Goal: Task Accomplishment & Management: Manage account settings

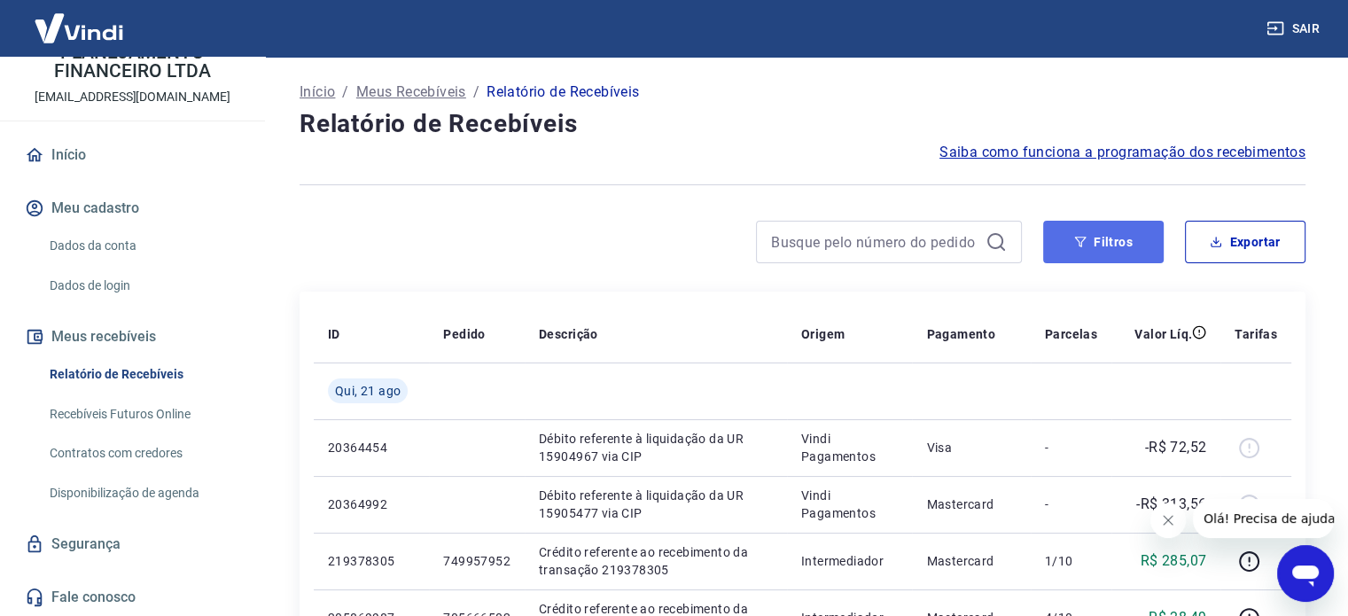
click at [1081, 226] on button "Filtros" at bounding box center [1103, 242] width 121 height 43
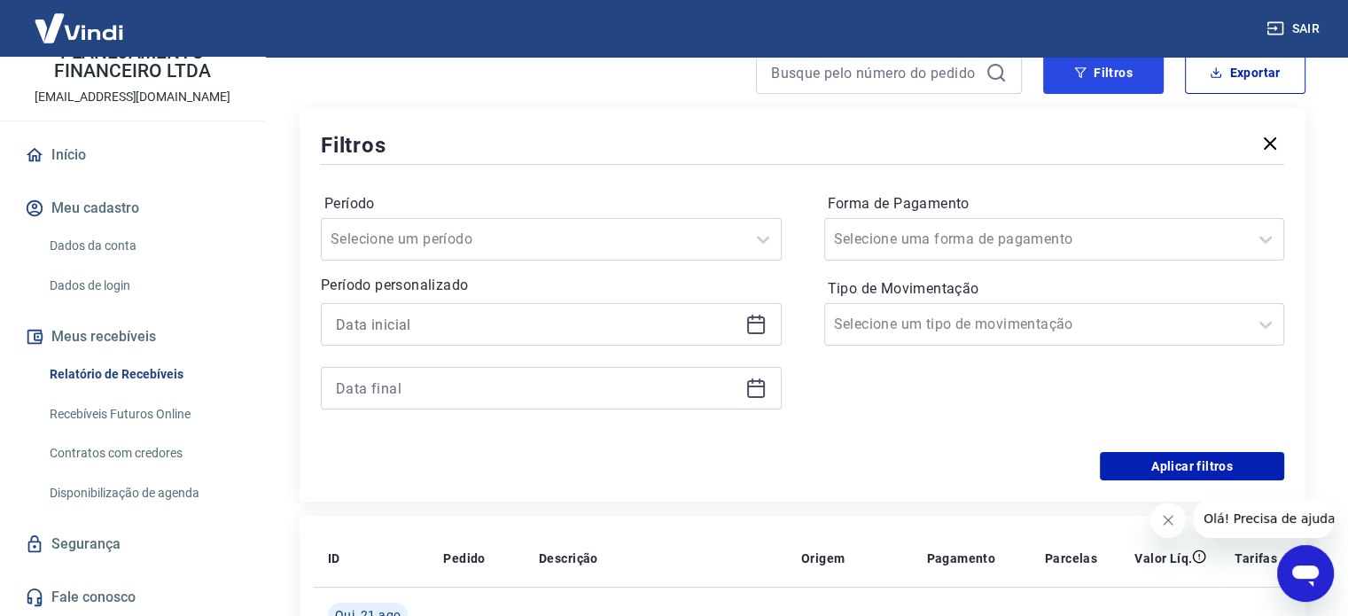
scroll to position [177, 0]
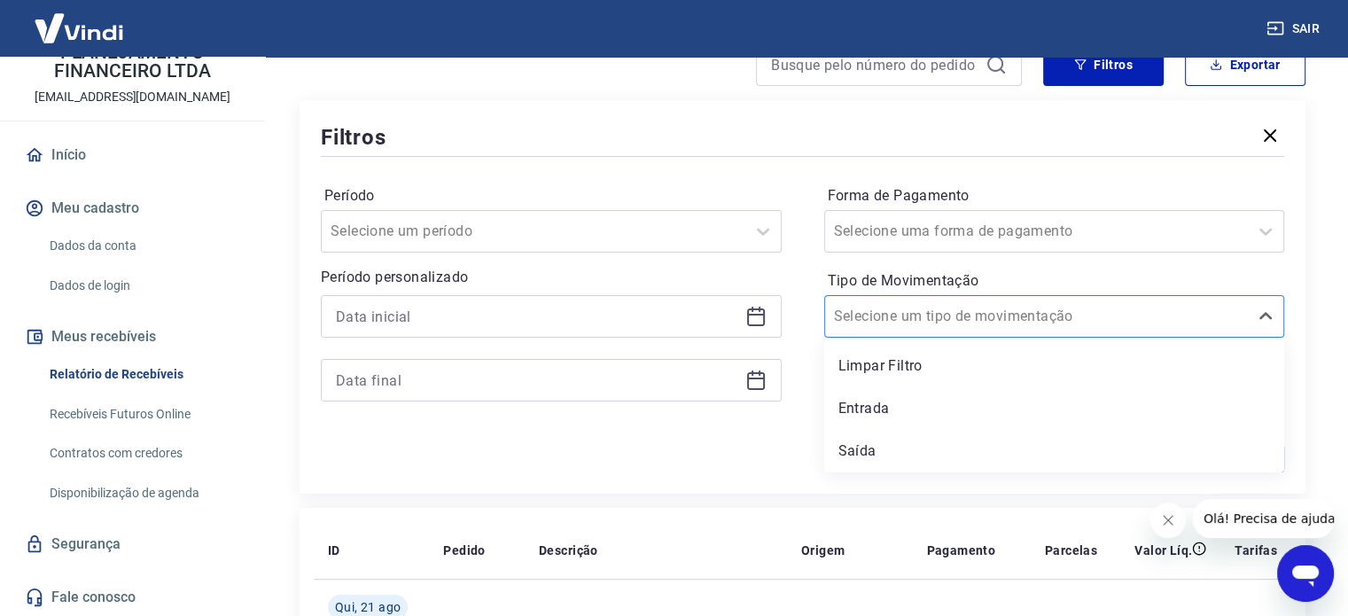
click at [911, 296] on div "Selecione um tipo de movimentação" at bounding box center [1054, 316] width 461 height 43
click at [911, 314] on input "Tipo de Movimentação" at bounding box center [923, 316] width 179 height 21
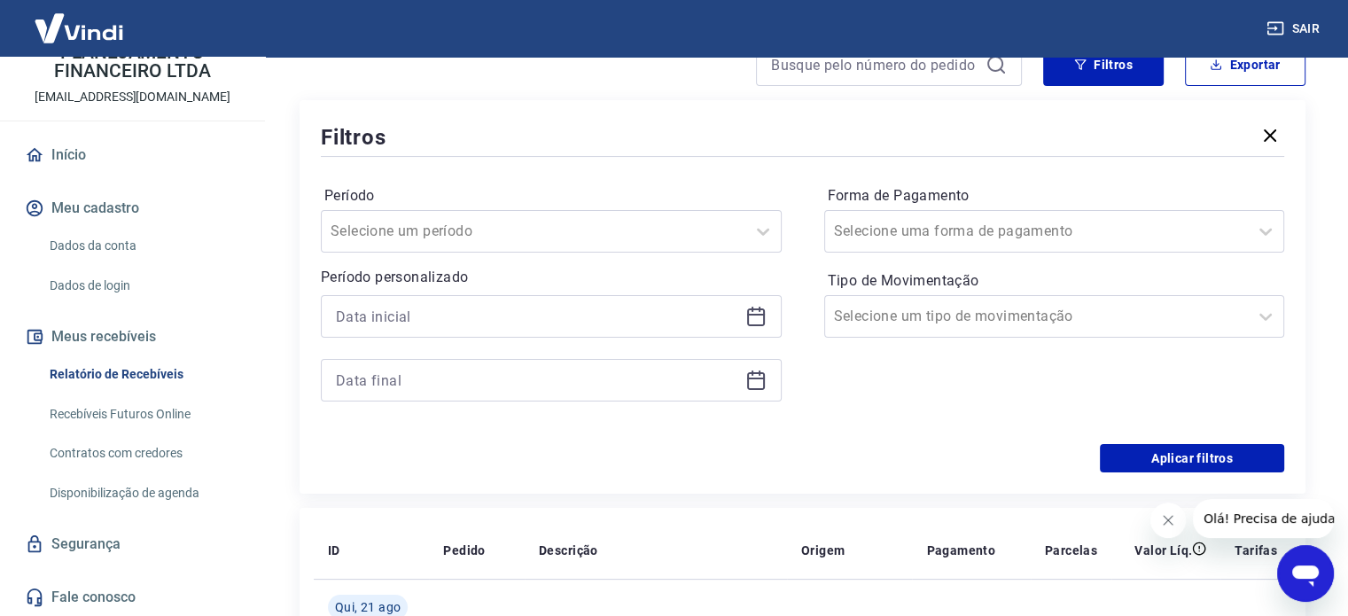
click at [599, 433] on div "Período Selecione um período Período personalizado Forma de Pagamento Selecione…" at bounding box center [802, 302] width 963 height 284
drag, startPoint x: 591, startPoint y: 277, endPoint x: 572, endPoint y: 243, distance: 39.3
click at [585, 268] on p "Período personalizado" at bounding box center [551, 277] width 461 height 21
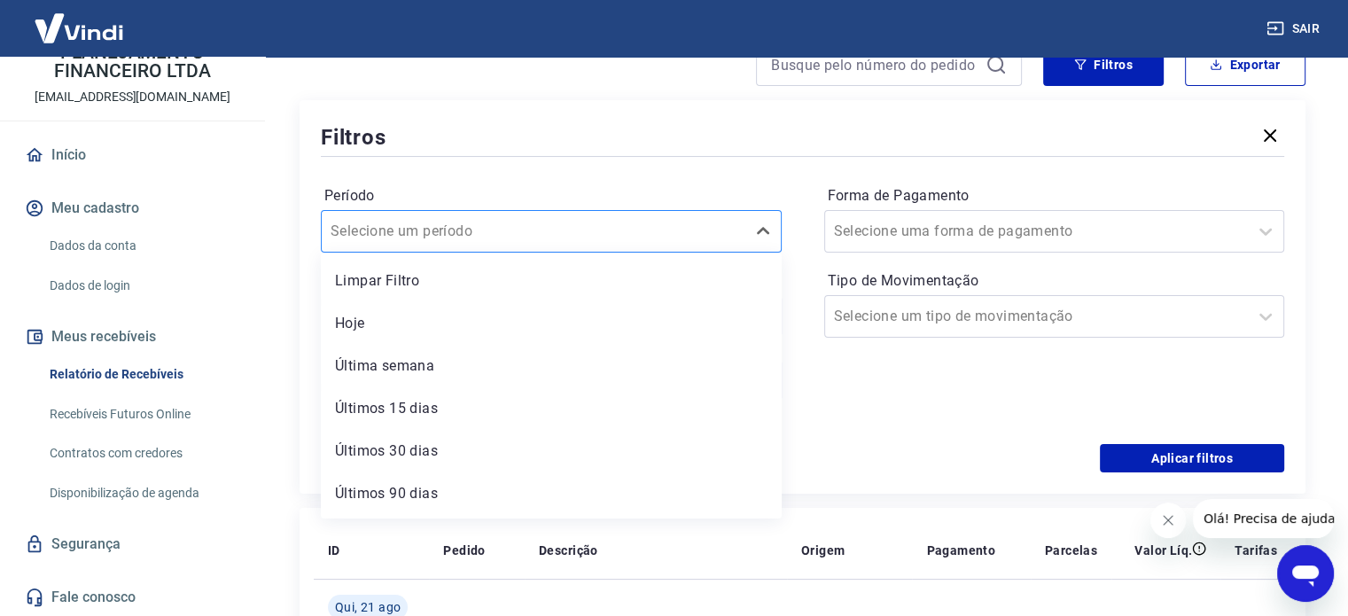
click at [572, 243] on div at bounding box center [534, 231] width 406 height 25
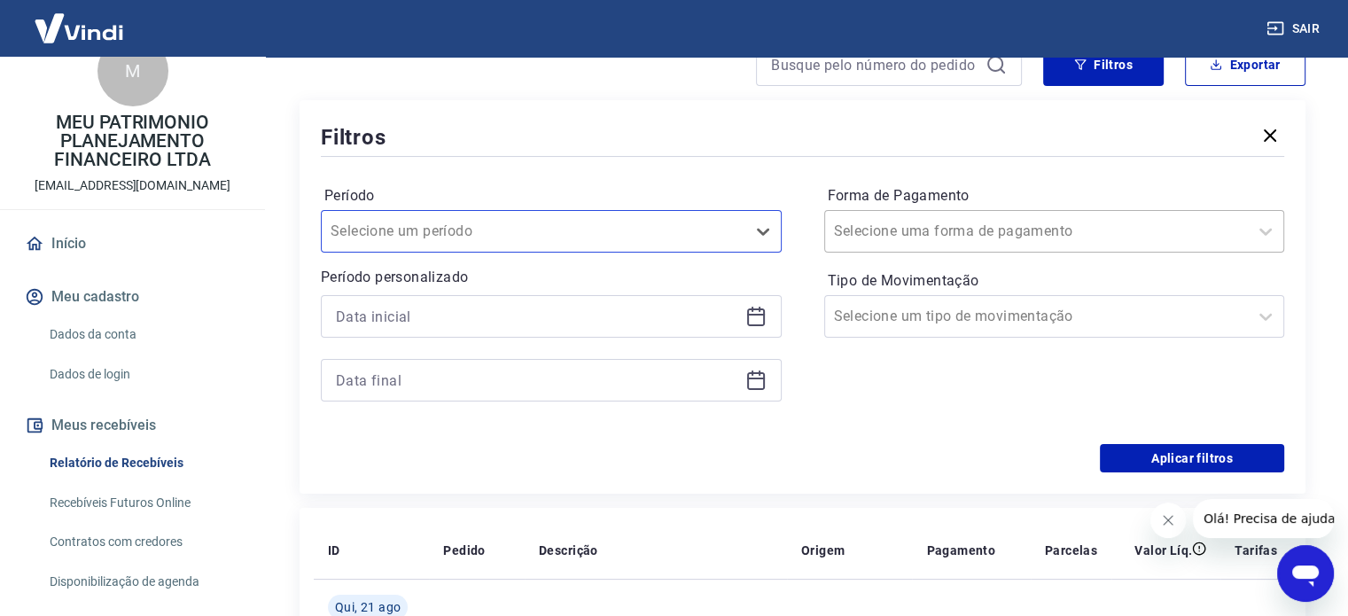
click at [907, 228] on input "Forma de Pagamento" at bounding box center [923, 231] width 179 height 21
click at [824, 177] on div "Período Selecione um período Período personalizado Forma de Pagamento Selecione…" at bounding box center [802, 302] width 963 height 284
click at [559, 311] on input at bounding box center [537, 316] width 402 height 27
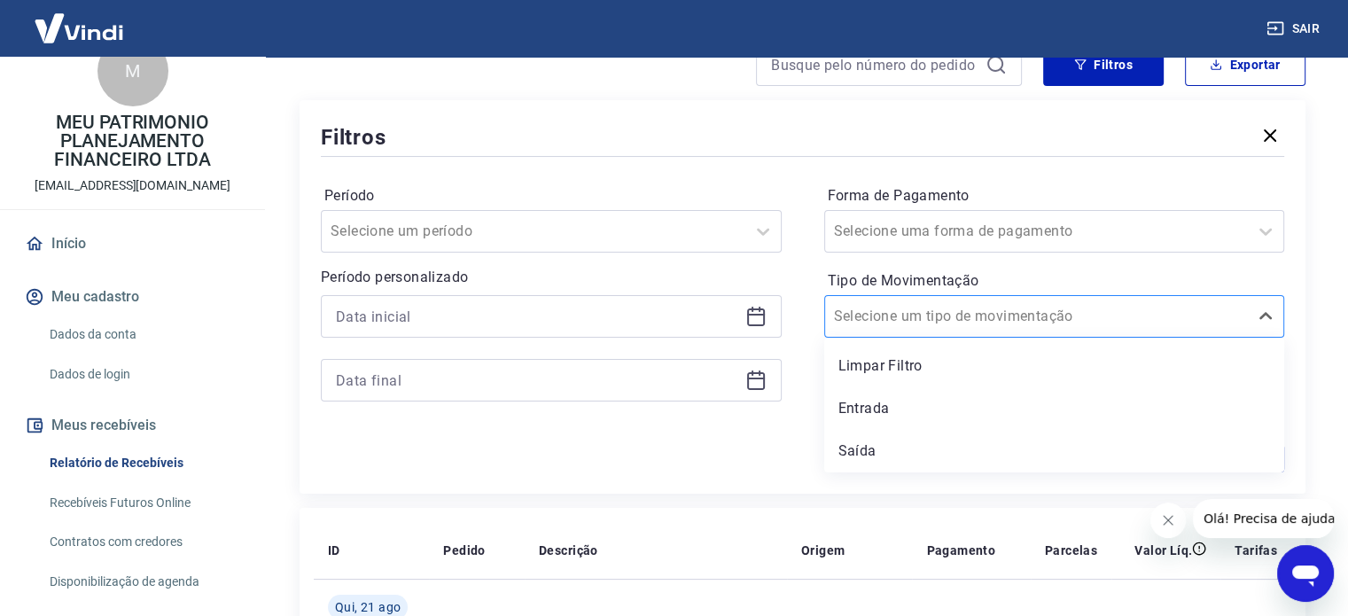
click at [925, 304] on div at bounding box center [1037, 316] width 406 height 25
click at [899, 411] on div "Entrada" at bounding box center [1054, 408] width 461 height 35
click at [845, 422] on div "Forma de Pagamento Selecione uma forma de pagamento Tipo de Movimentação option…" at bounding box center [1054, 302] width 461 height 241
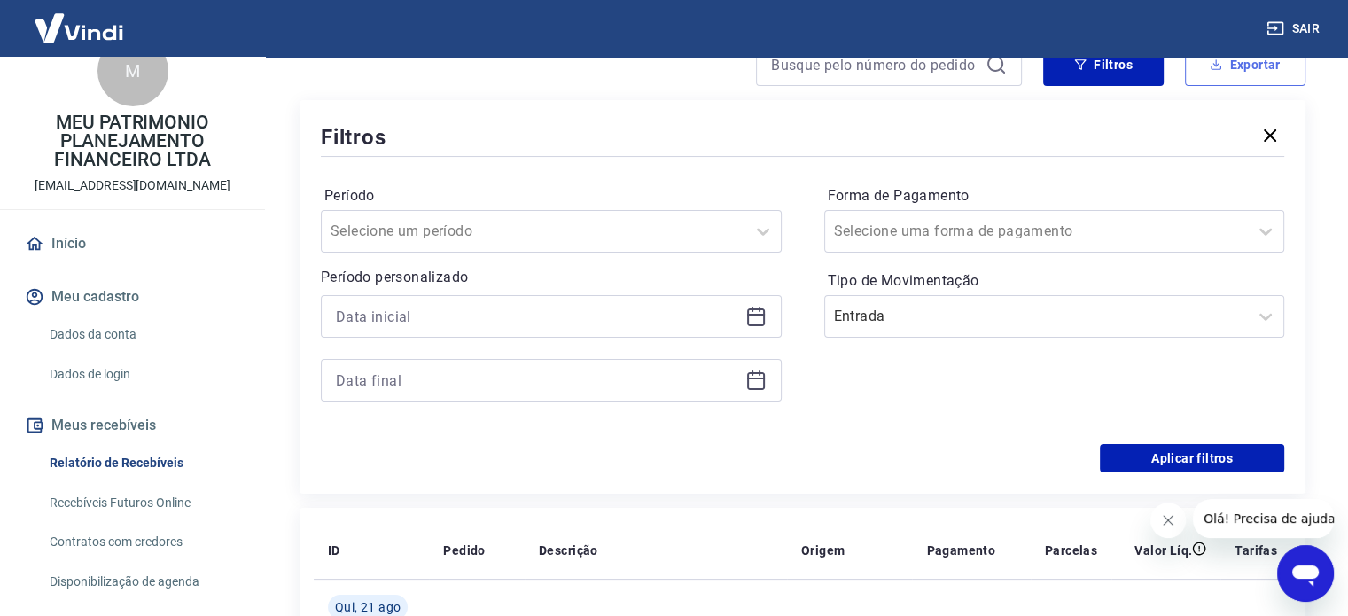
click at [1216, 70] on icon "button" at bounding box center [1216, 64] width 12 height 12
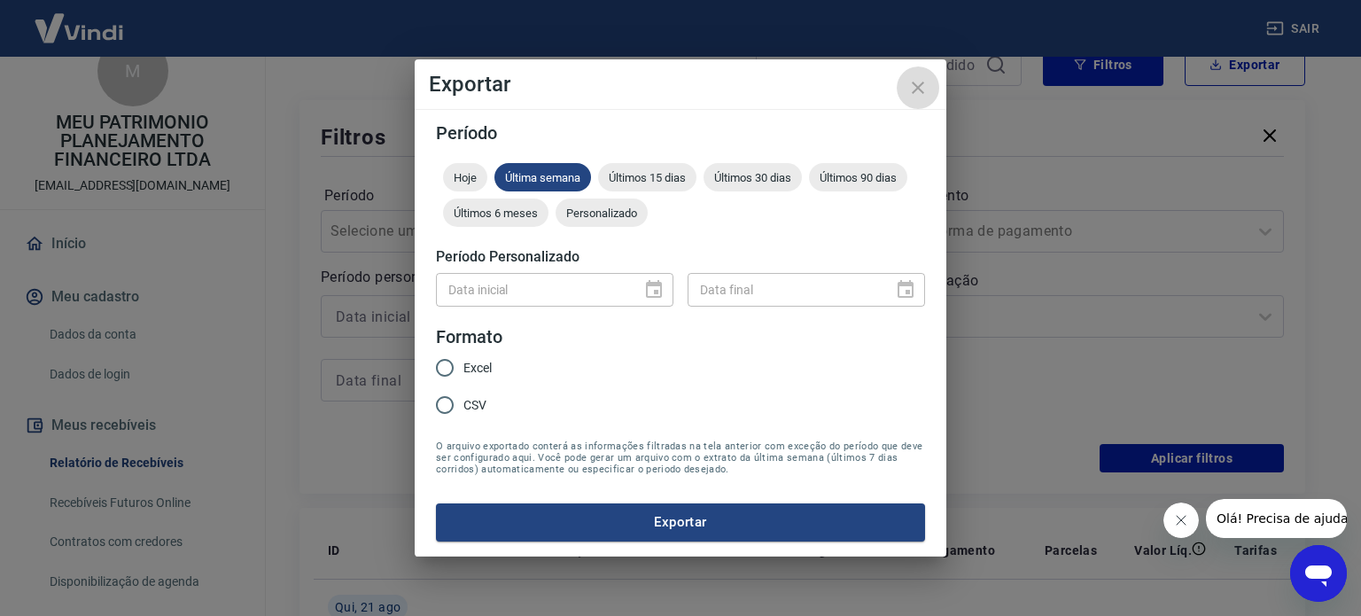
click at [911, 90] on icon "close" at bounding box center [917, 87] width 21 height 21
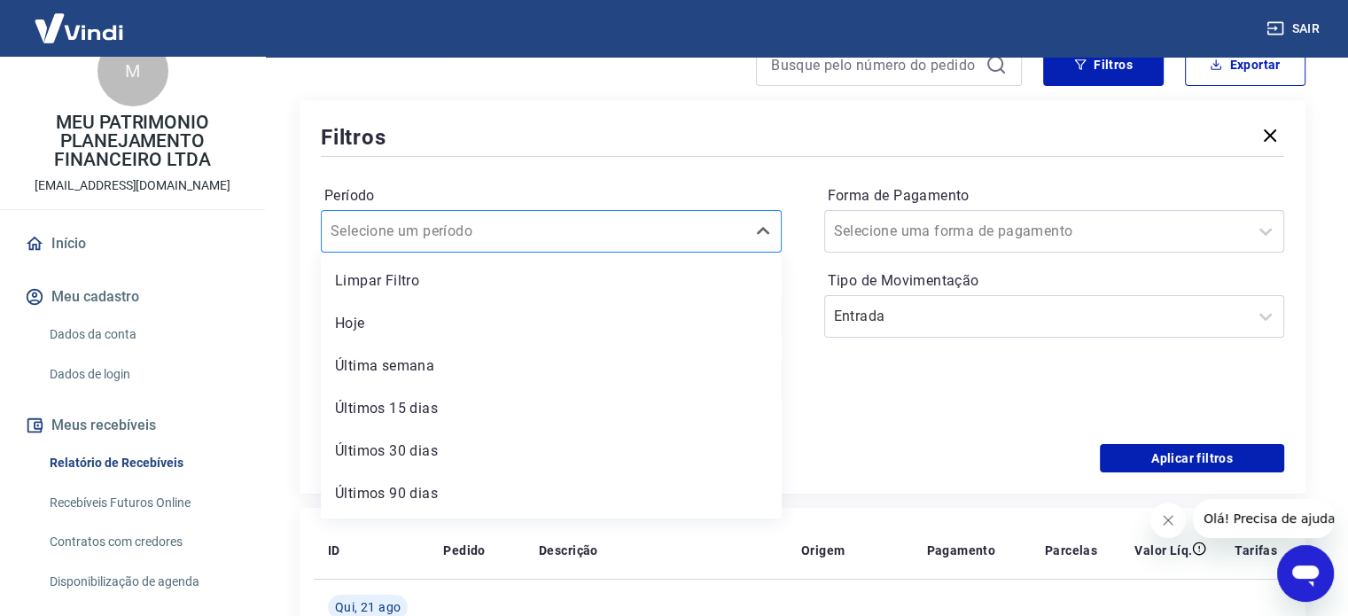
click at [510, 230] on div at bounding box center [534, 231] width 406 height 25
drag, startPoint x: 447, startPoint y: 455, endPoint x: 425, endPoint y: 471, distance: 26.6
click at [450, 456] on div "Últimos 90 dias" at bounding box center [551, 454] width 461 height 35
click at [425, 471] on div "Aplicar filtros" at bounding box center [802, 458] width 963 height 28
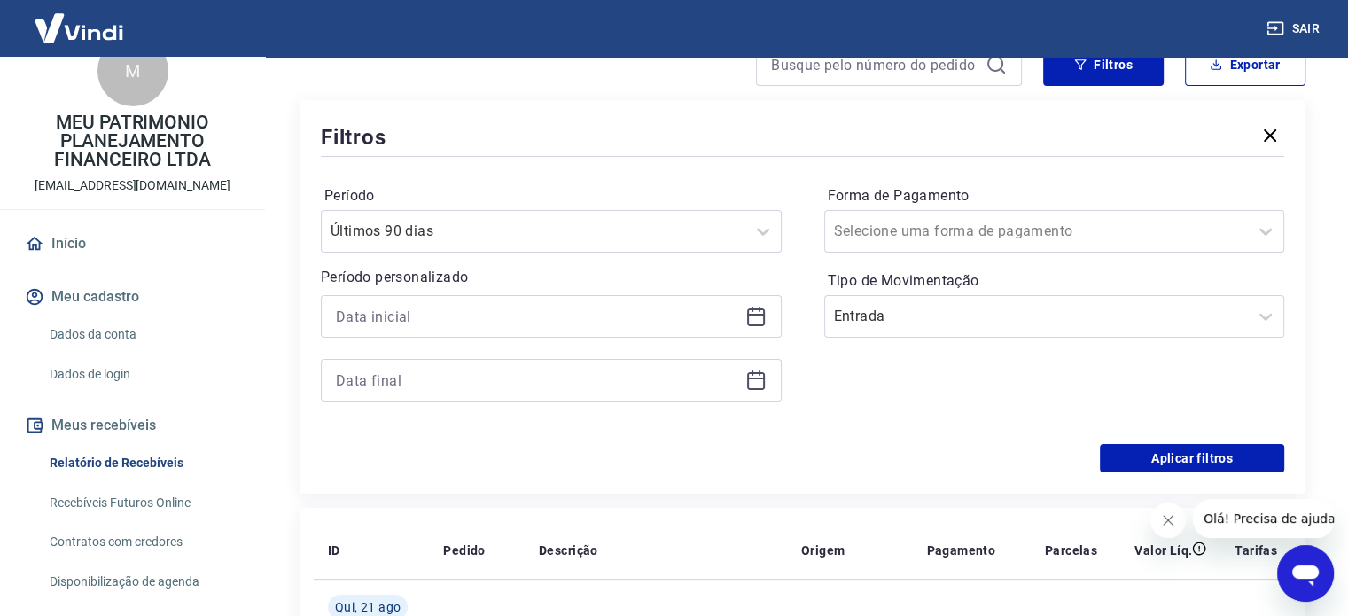
click at [409, 456] on div "Aplicar filtros" at bounding box center [802, 458] width 963 height 28
click at [466, 309] on input at bounding box center [537, 316] width 402 height 27
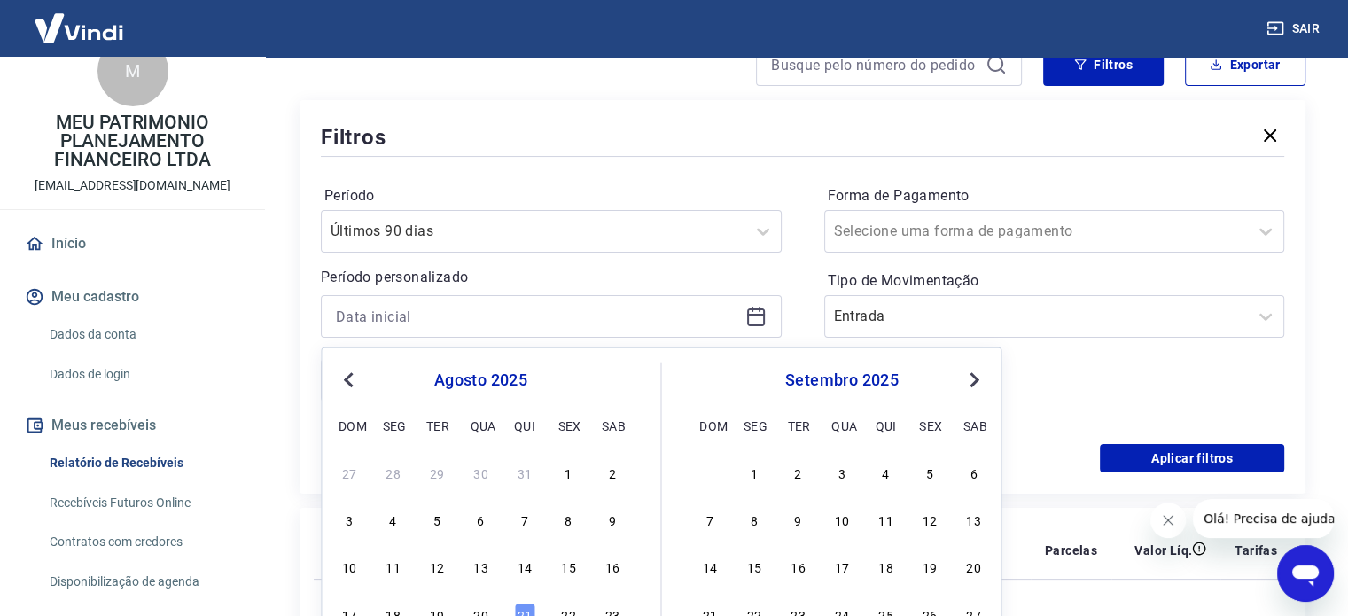
click at [1093, 364] on div "Forma de Pagamento Selecione uma forma de pagamento Tipo de Movimentação Entrada" at bounding box center [1054, 302] width 461 height 241
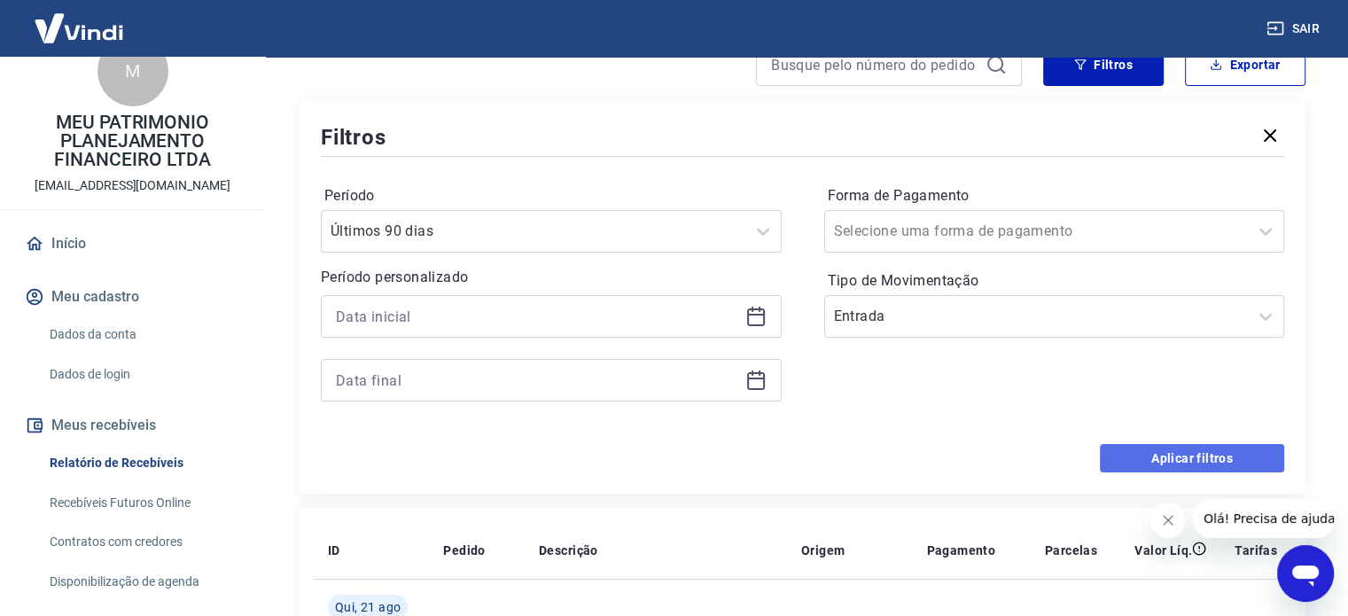
click at [1150, 459] on button "Aplicar filtros" at bounding box center [1192, 458] width 184 height 28
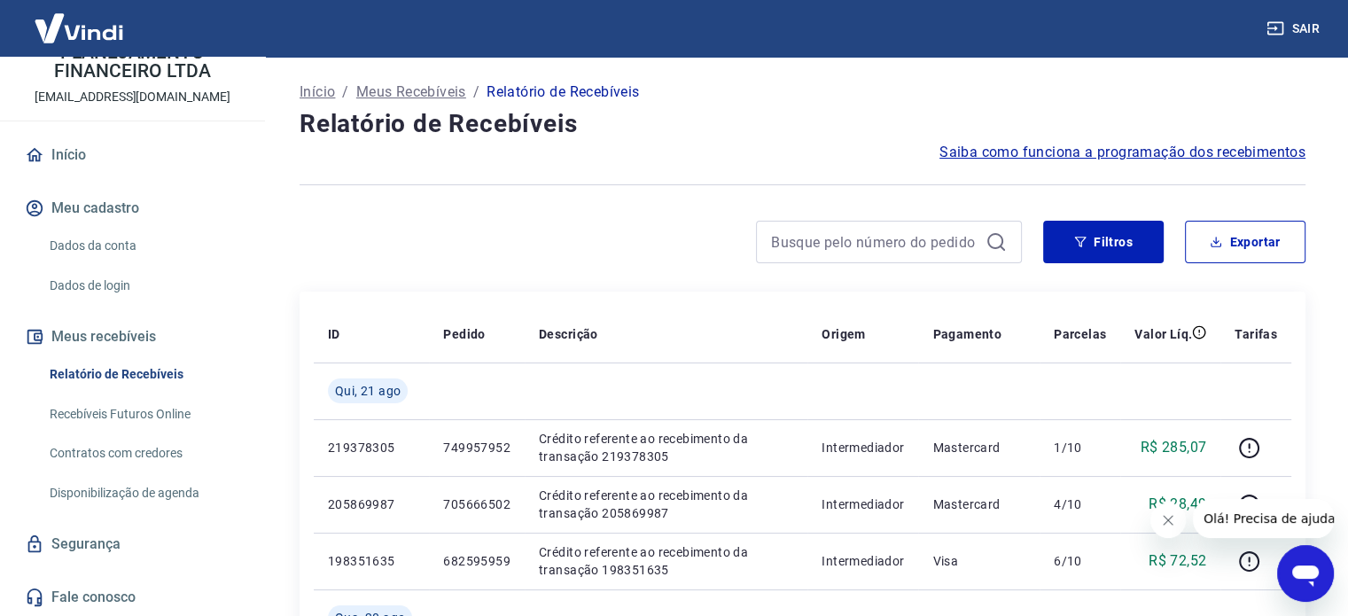
click at [422, 102] on p "Meus Recebíveis" at bounding box center [411, 92] width 110 height 21
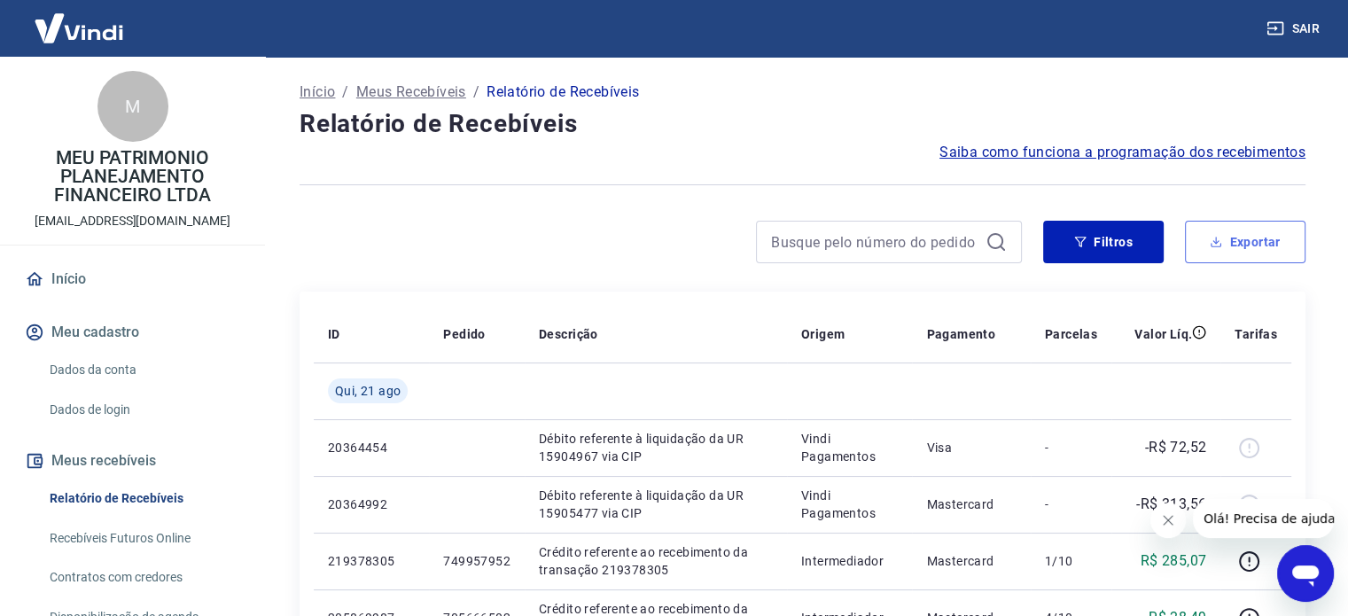
click at [1234, 250] on button "Exportar" at bounding box center [1245, 242] width 121 height 43
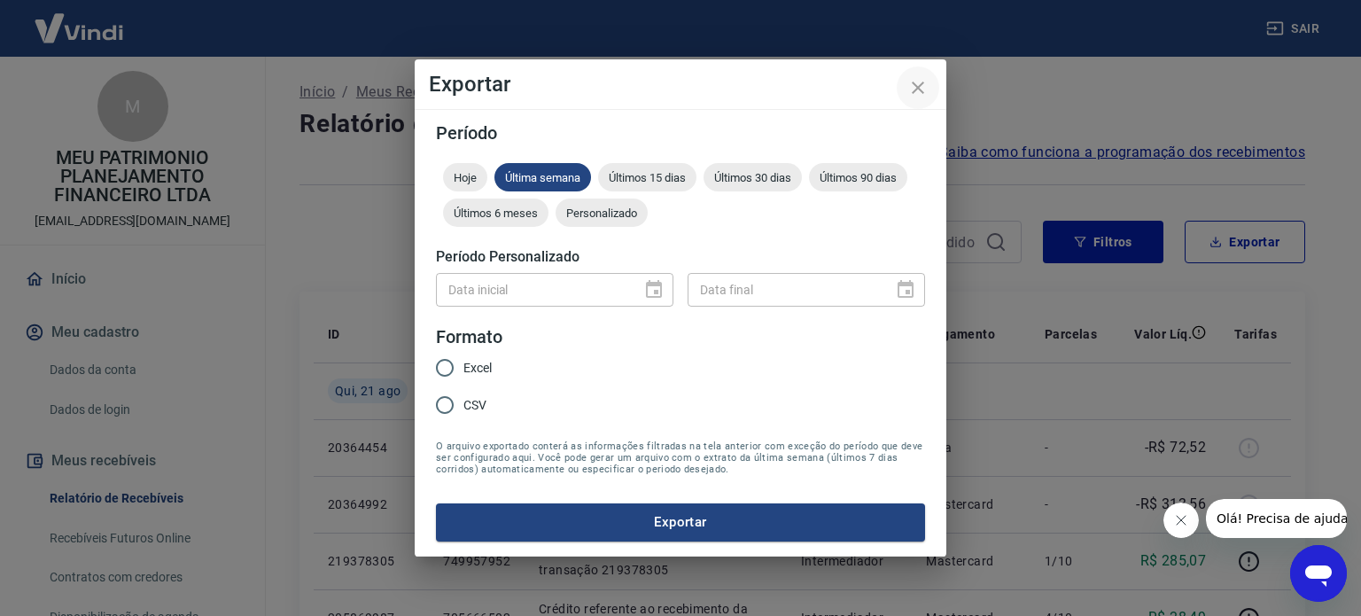
click at [925, 75] on button "close" at bounding box center [918, 87] width 43 height 43
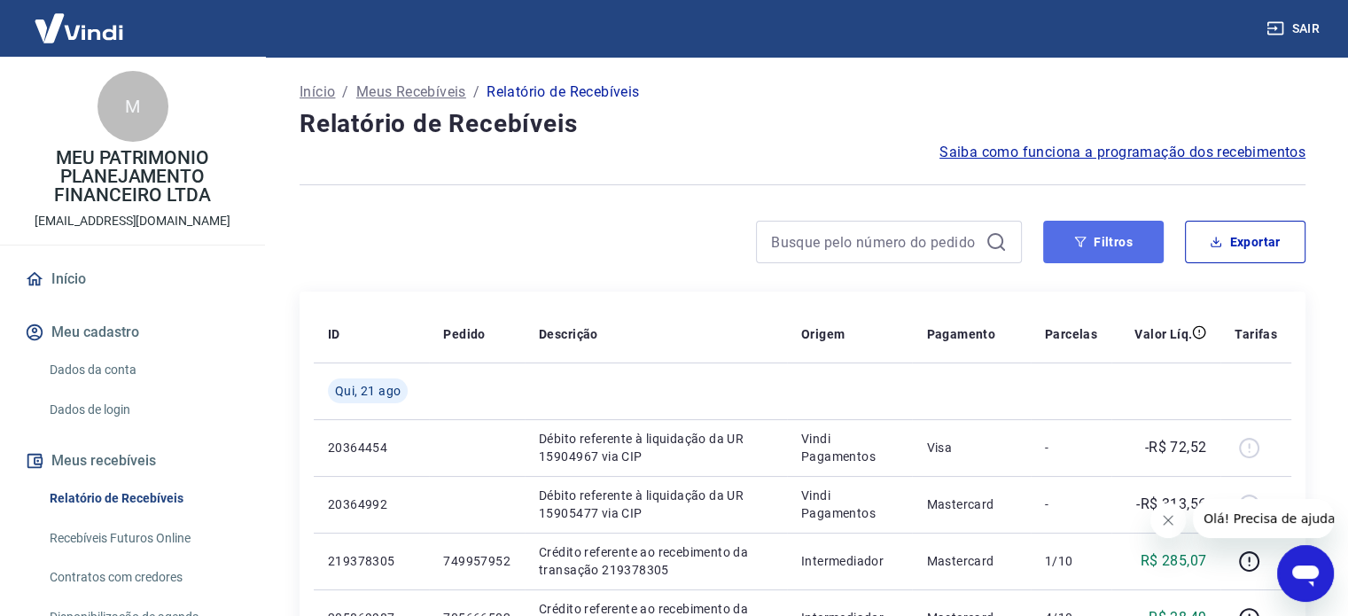
click at [1102, 242] on button "Filtros" at bounding box center [1103, 242] width 121 height 43
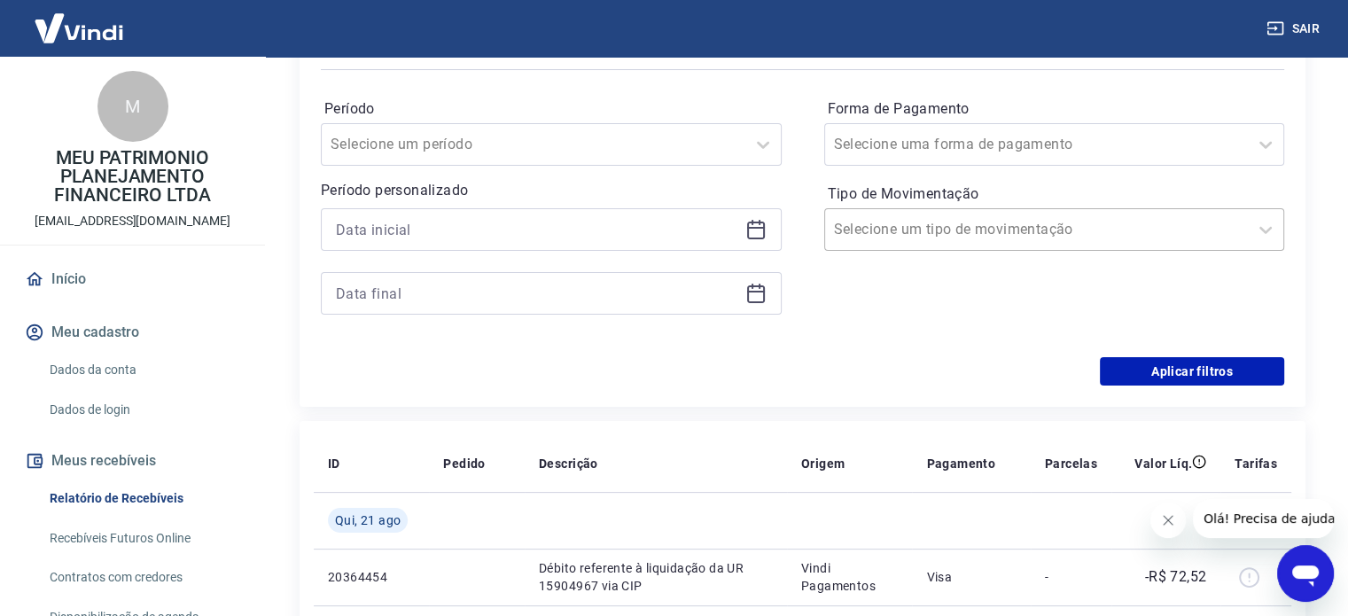
scroll to position [266, 0]
click at [979, 137] on input "Forma de Pagamento" at bounding box center [923, 142] width 179 height 21
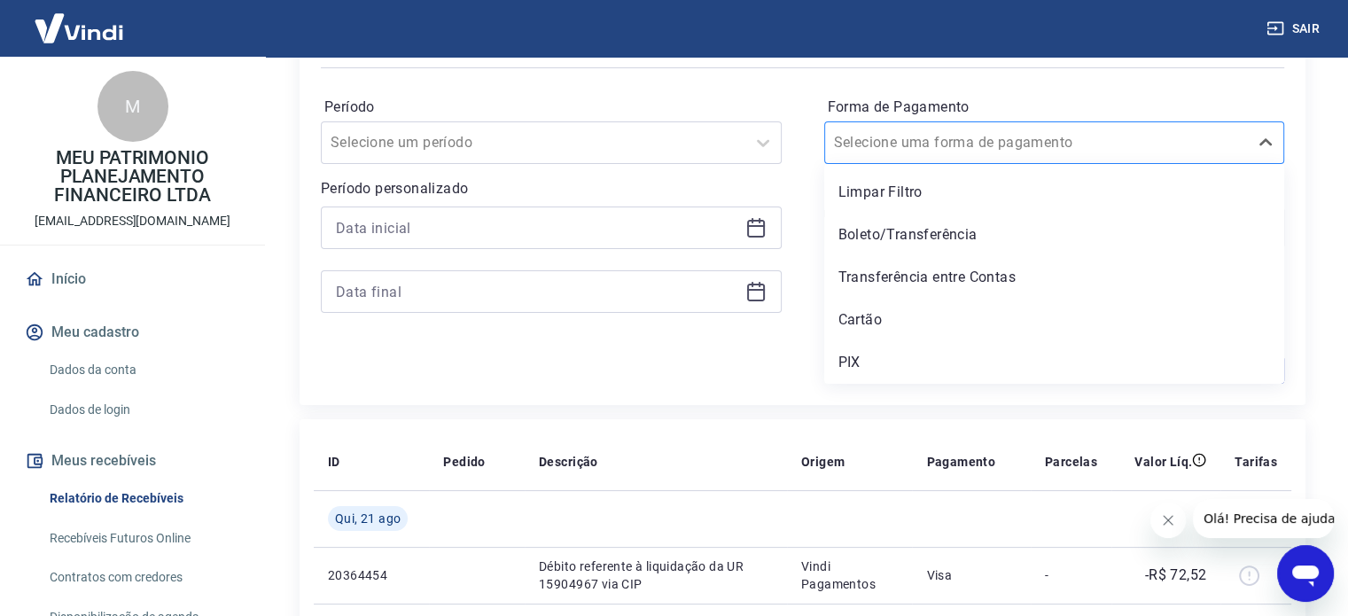
click at [929, 133] on input "Forma de Pagamento" at bounding box center [923, 142] width 179 height 21
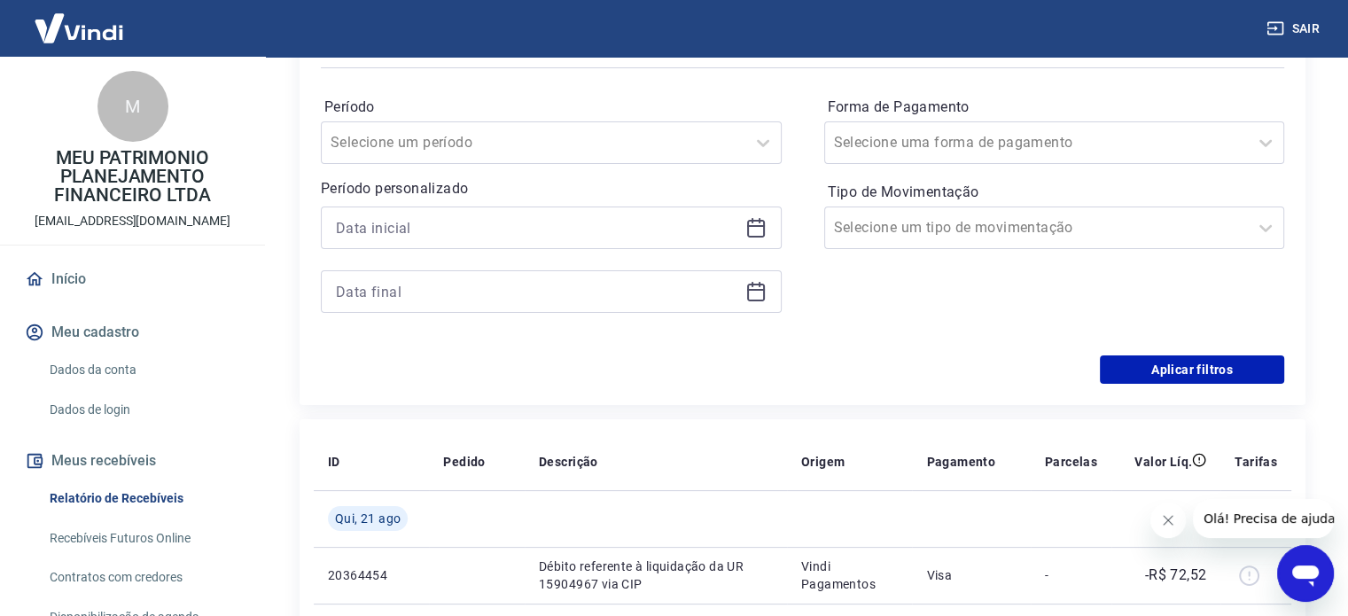
click at [810, 279] on div "Período Selecione um período Período personalizado Forma de Pagamento Selecione…" at bounding box center [802, 214] width 963 height 284
click at [889, 222] on input "Tipo de Movimentação" at bounding box center [923, 227] width 179 height 21
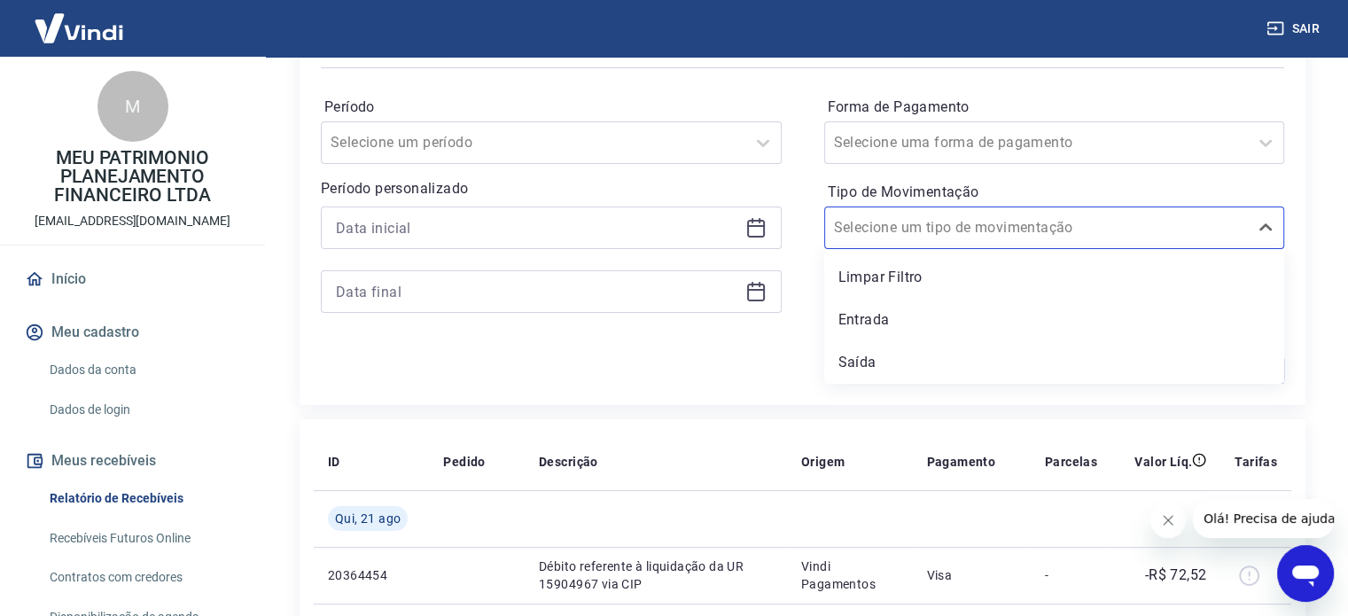
click at [526, 244] on div at bounding box center [551, 227] width 461 height 43
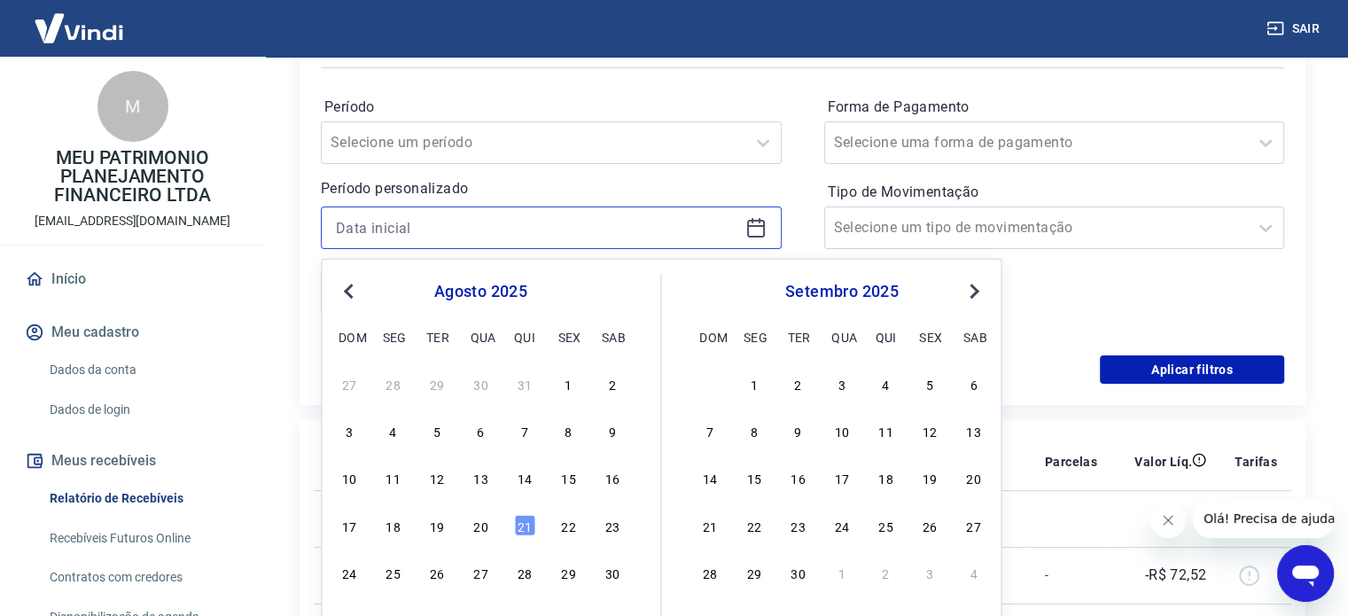
click at [507, 230] on input at bounding box center [537, 227] width 402 height 27
click at [493, 318] on div "[DATE] dom seg ter qua qui sex sab" at bounding box center [480, 311] width 289 height 75
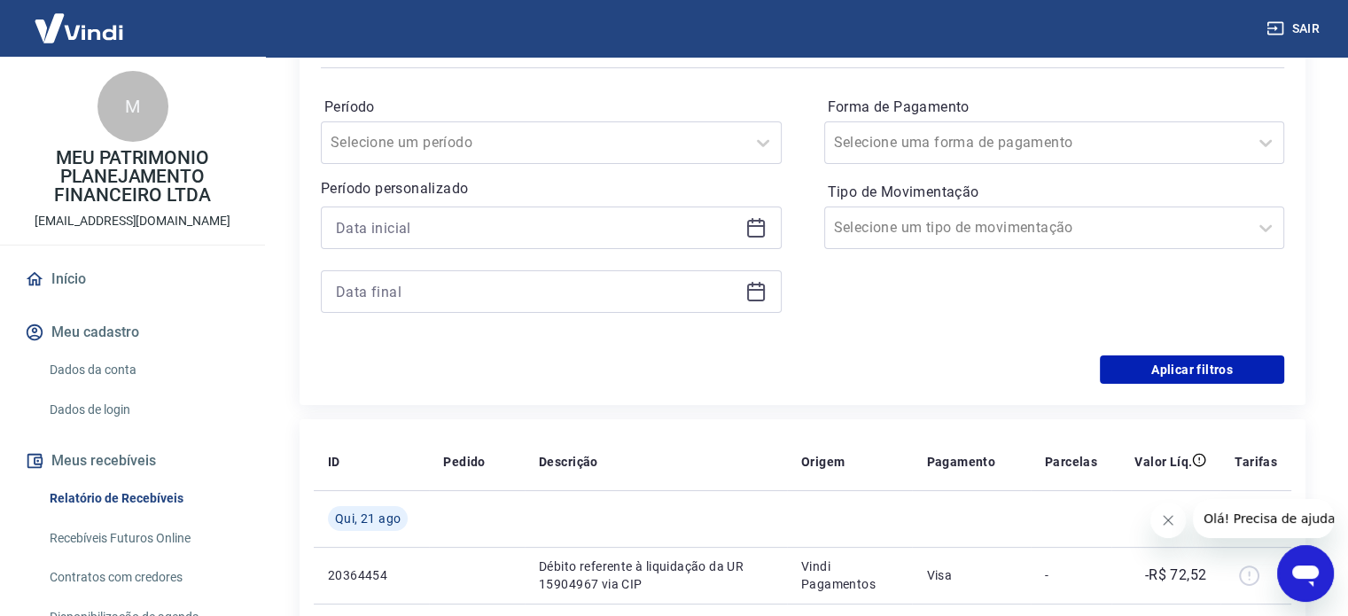
click at [473, 206] on div "Período personalizado" at bounding box center [551, 245] width 461 height 135
click at [587, 223] on input at bounding box center [537, 227] width 402 height 27
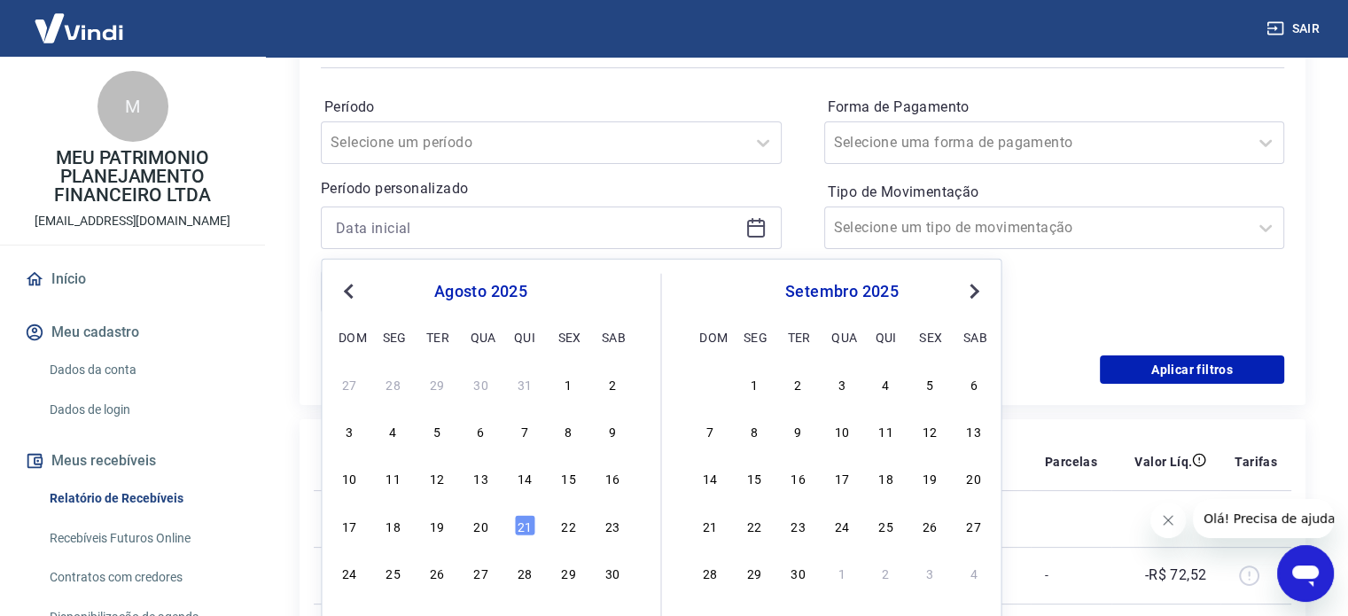
click at [350, 290] on span "Previous Month" at bounding box center [350, 290] width 0 height 20
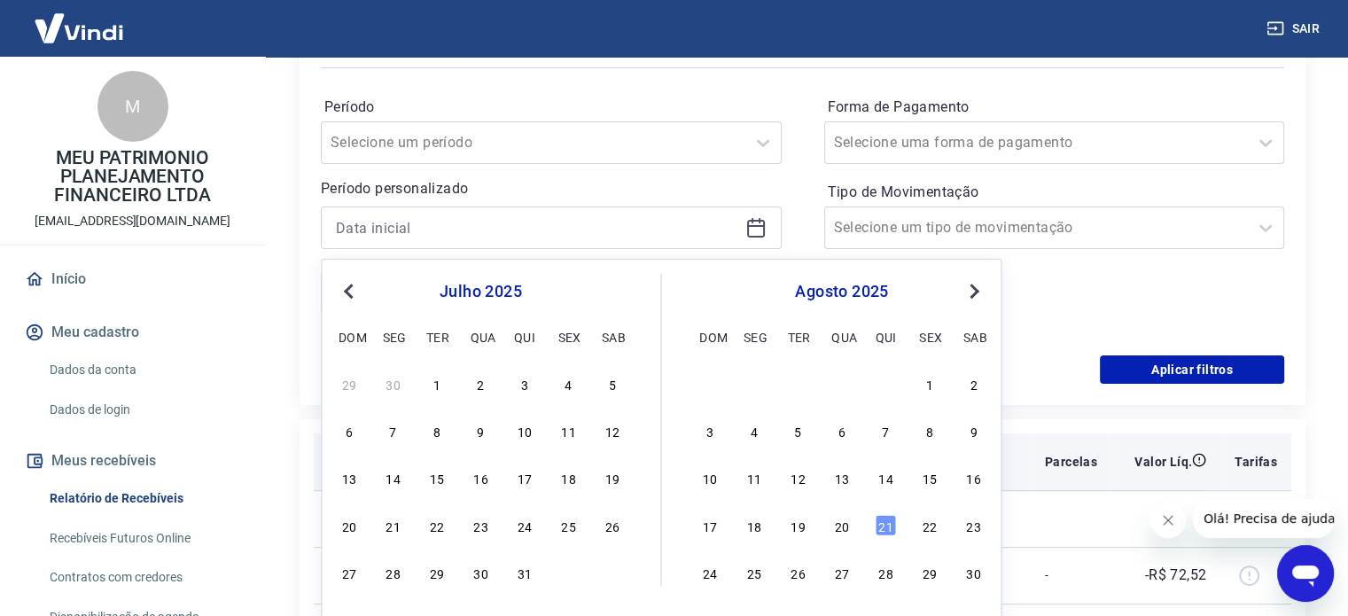
click at [436, 380] on div "1" at bounding box center [436, 383] width 21 height 21
type input "[DATE]"
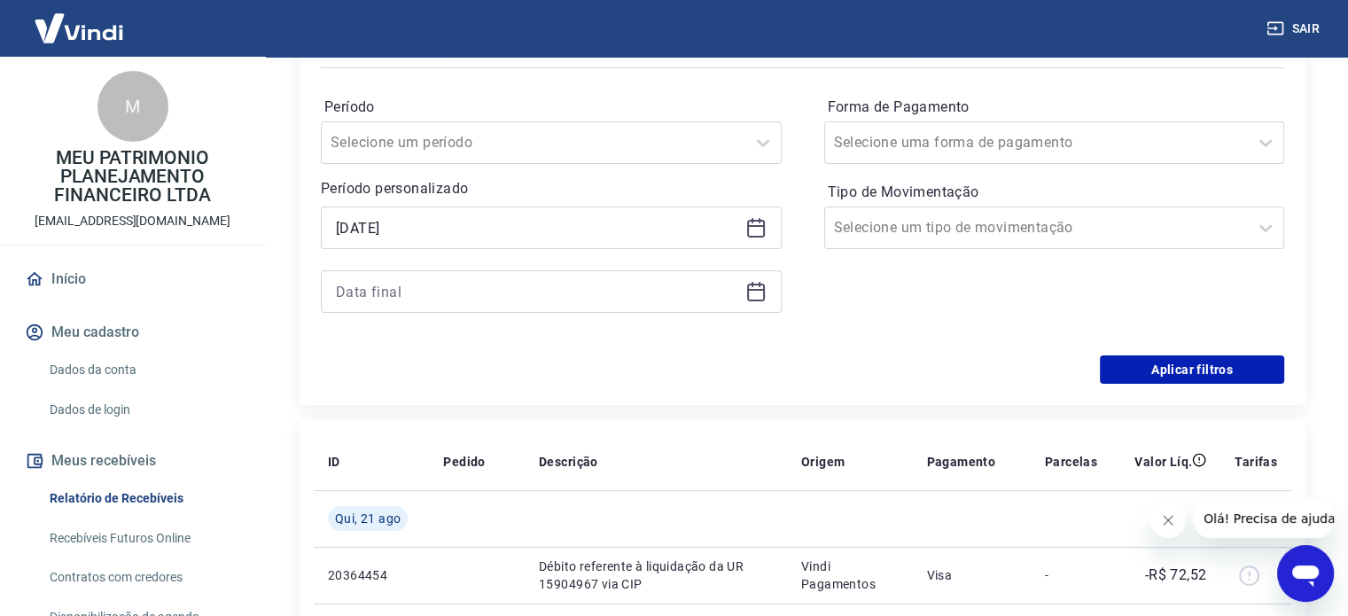
click at [753, 300] on icon at bounding box center [755, 291] width 21 height 21
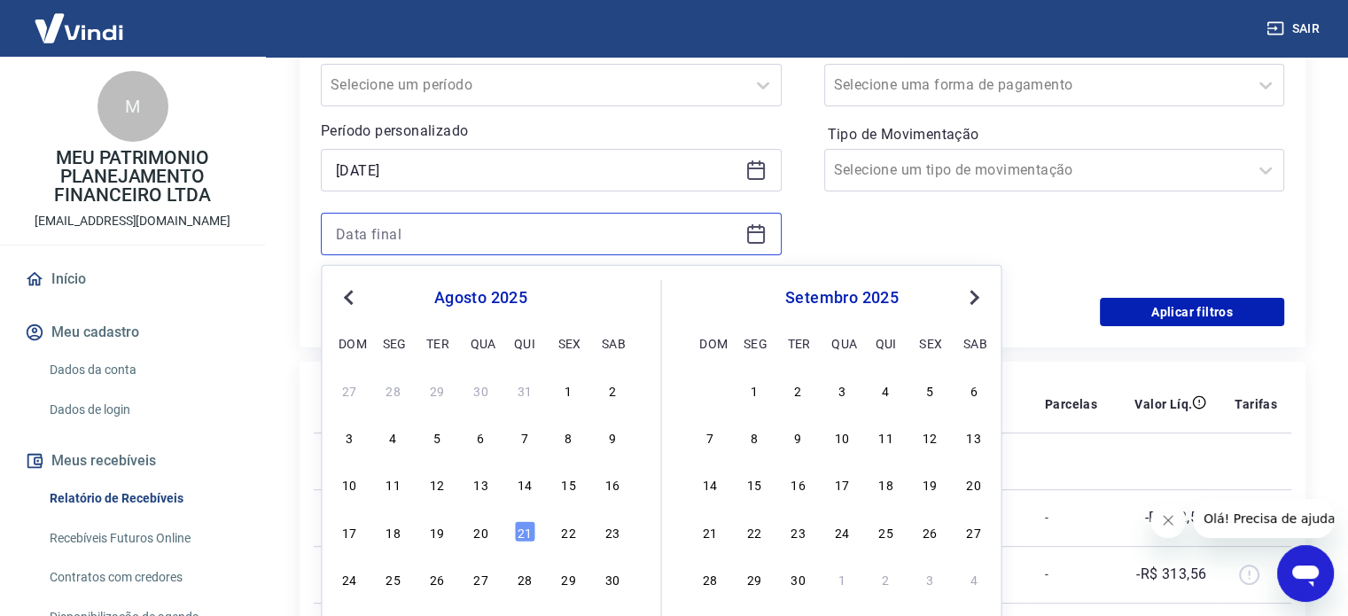
scroll to position [354, 0]
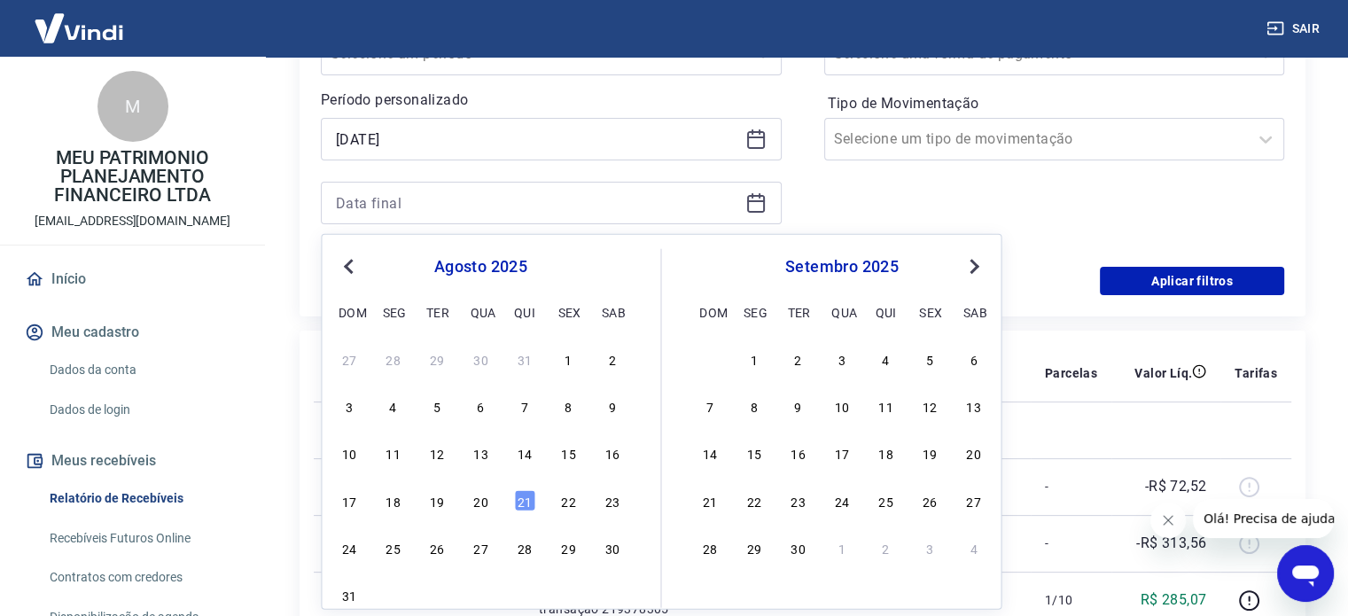
click at [350, 260] on span "Previous Month" at bounding box center [350, 265] width 0 height 20
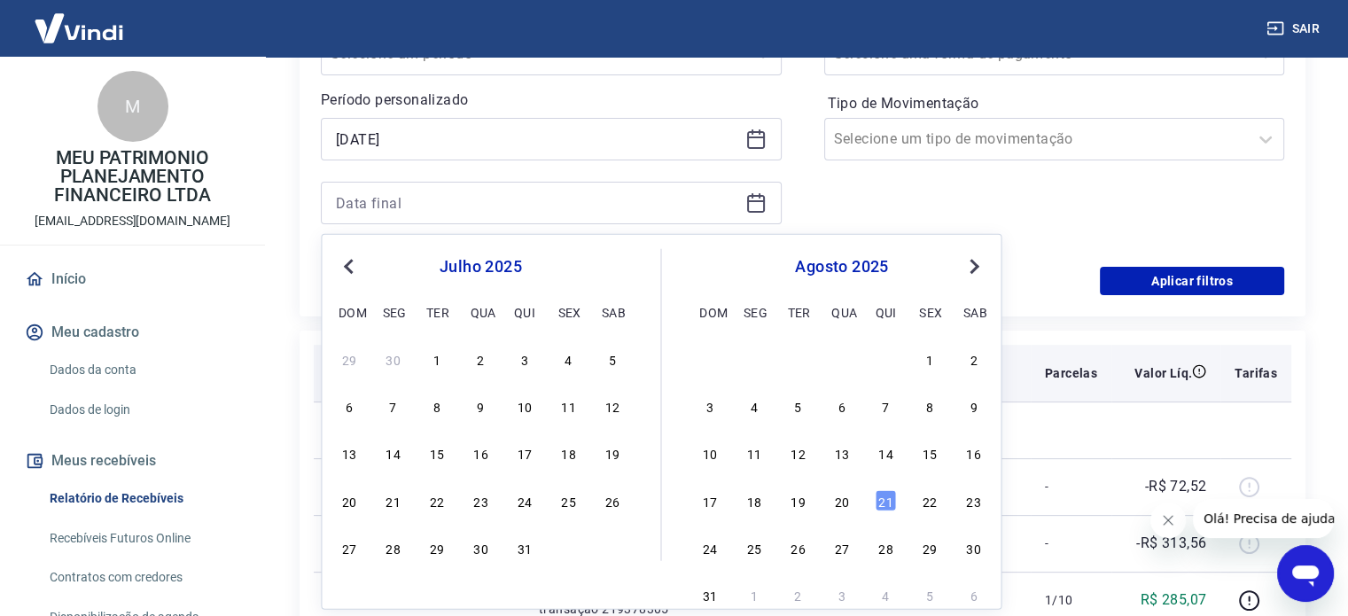
click at [524, 539] on div "31" at bounding box center [524, 547] width 21 height 21
type input "[DATE]"
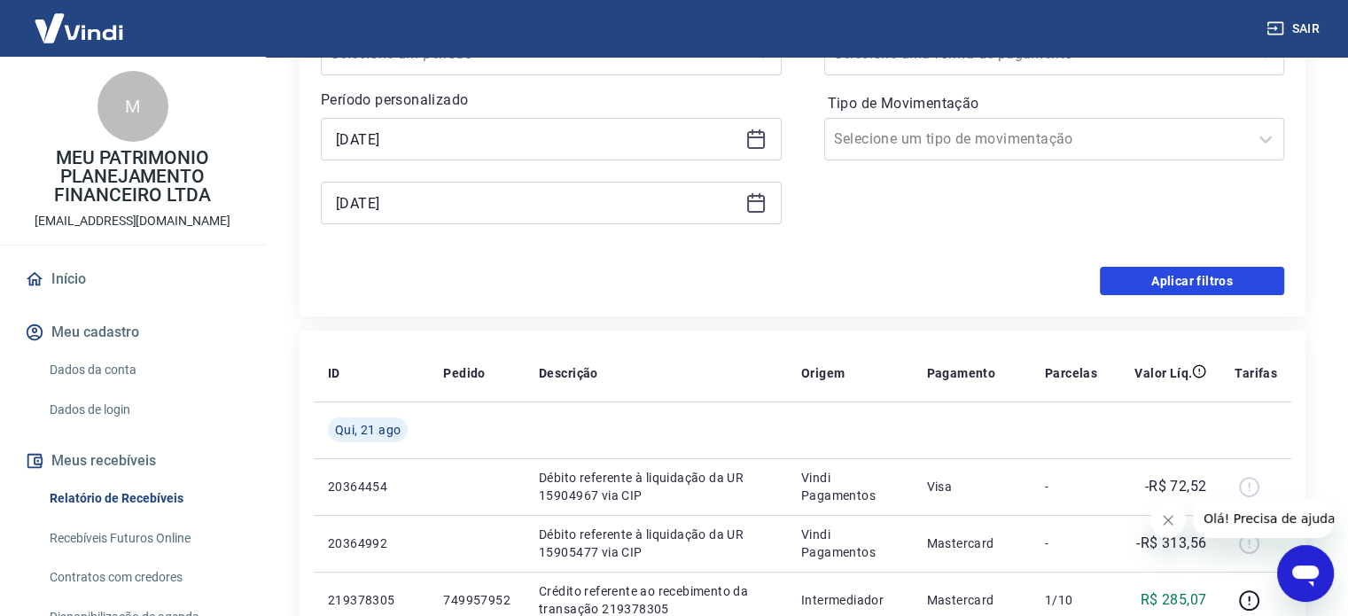
click at [1131, 277] on button "Aplicar filtros" at bounding box center [1192, 281] width 184 height 28
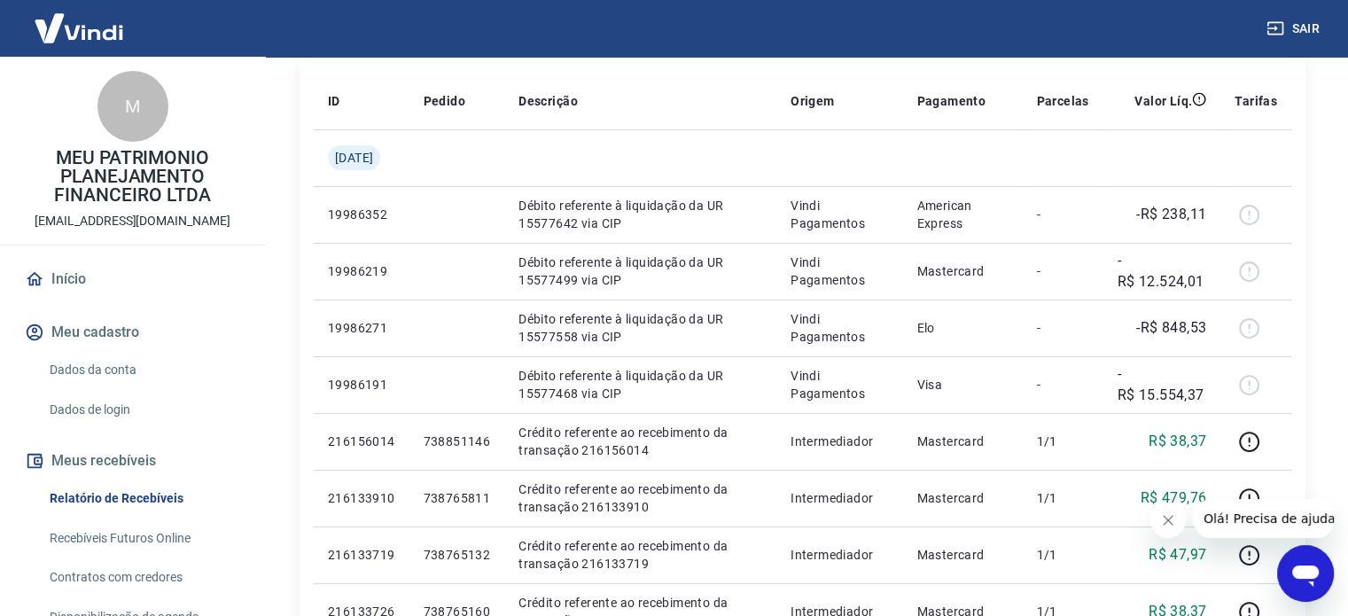
scroll to position [266, 0]
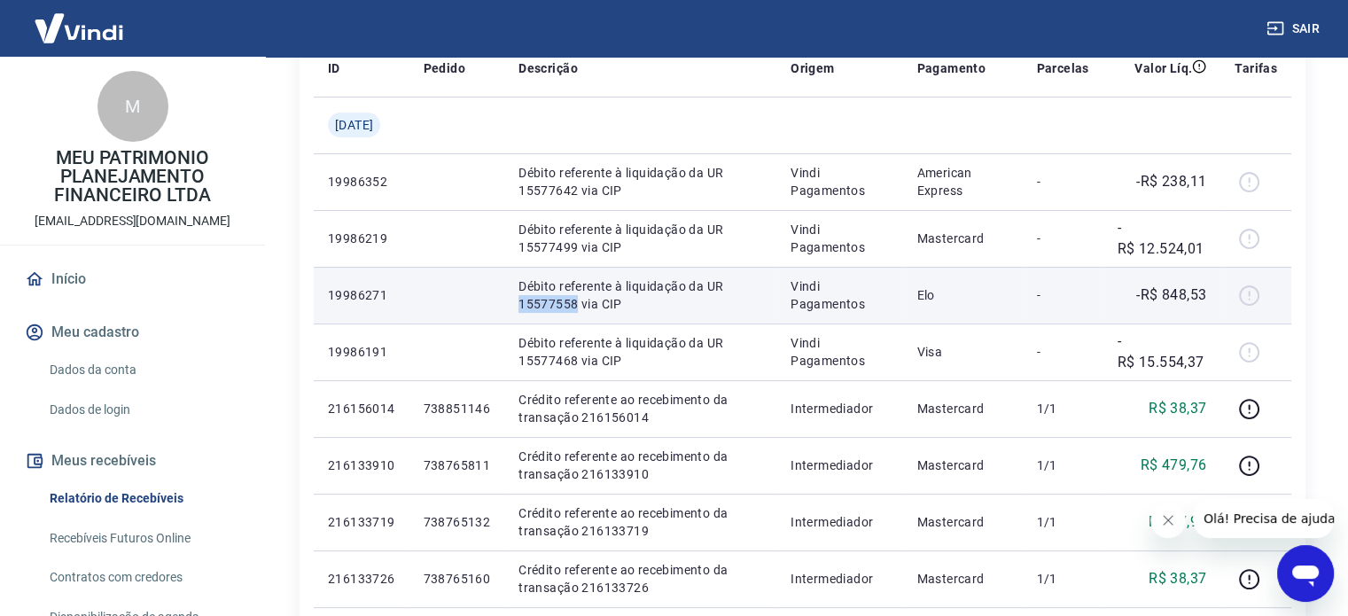
drag, startPoint x: 518, startPoint y: 303, endPoint x: 579, endPoint y: 314, distance: 62.1
click at [579, 314] on td "Débito referente à liquidação da UR 15577558 via CIP" at bounding box center [640, 295] width 272 height 57
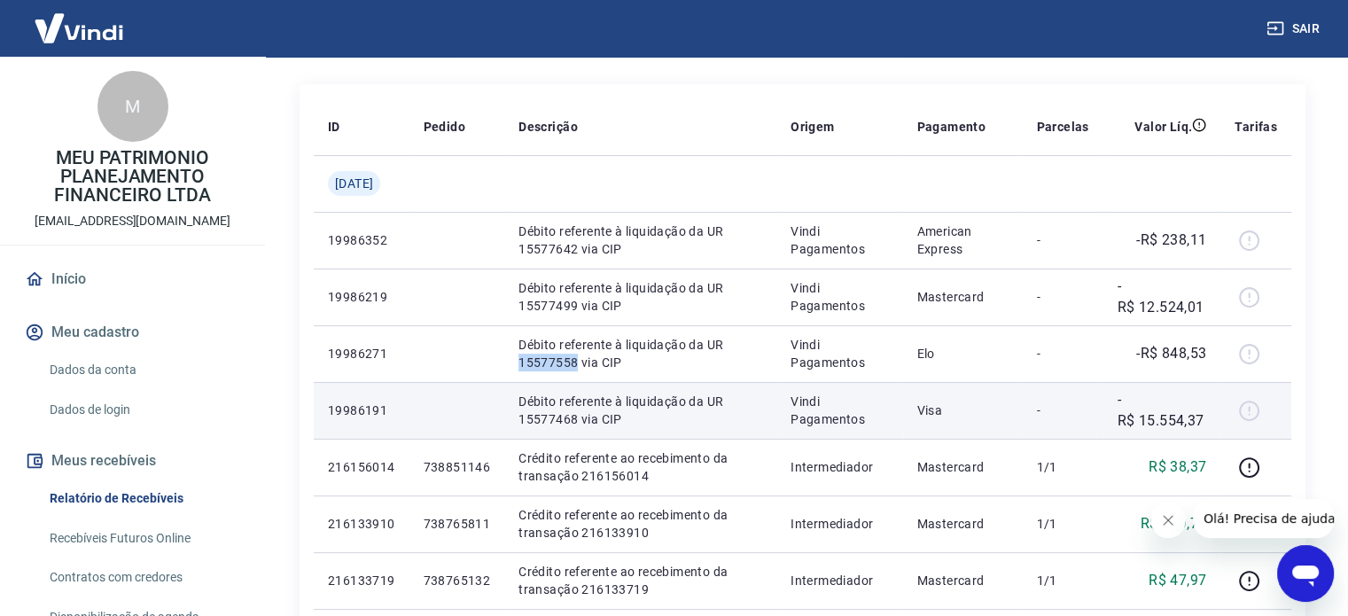
scroll to position [177, 0]
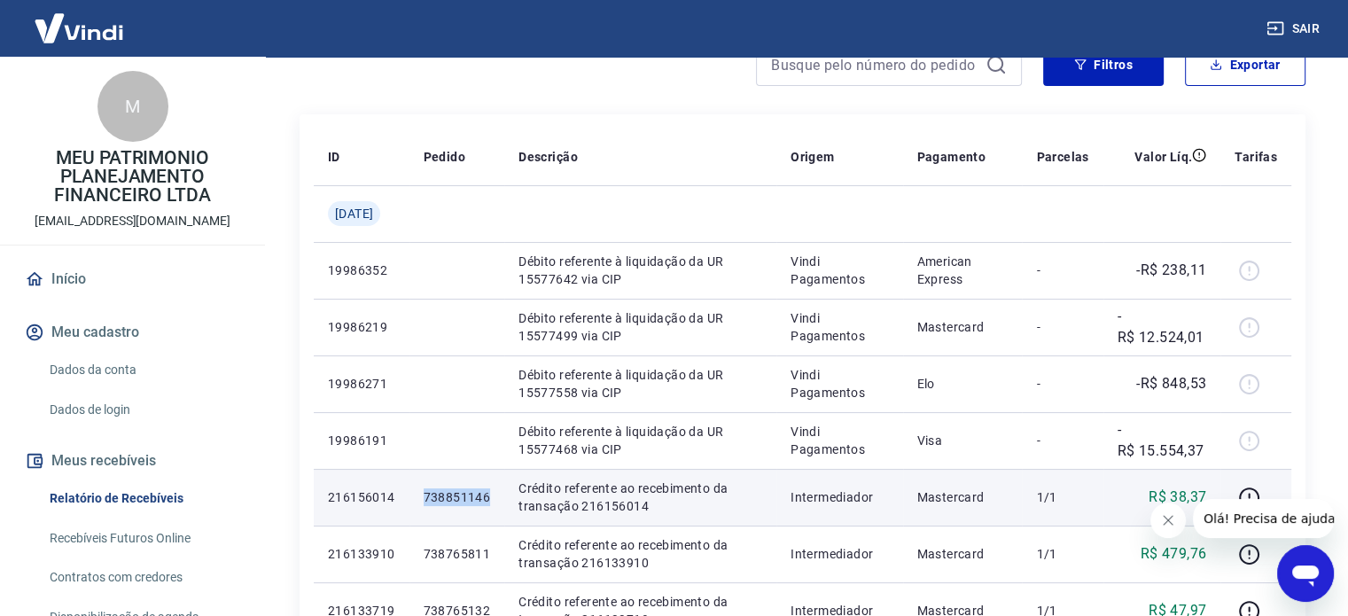
drag, startPoint x: 424, startPoint y: 502, endPoint x: 491, endPoint y: 502, distance: 66.5
click at [491, 502] on td "738851146" at bounding box center [457, 497] width 96 height 57
drag, startPoint x: 585, startPoint y: 508, endPoint x: 649, endPoint y: 513, distance: 64.0
click at [649, 513] on p "Crédito referente ao recebimento da transação 216156014" at bounding box center [640, 496] width 244 height 35
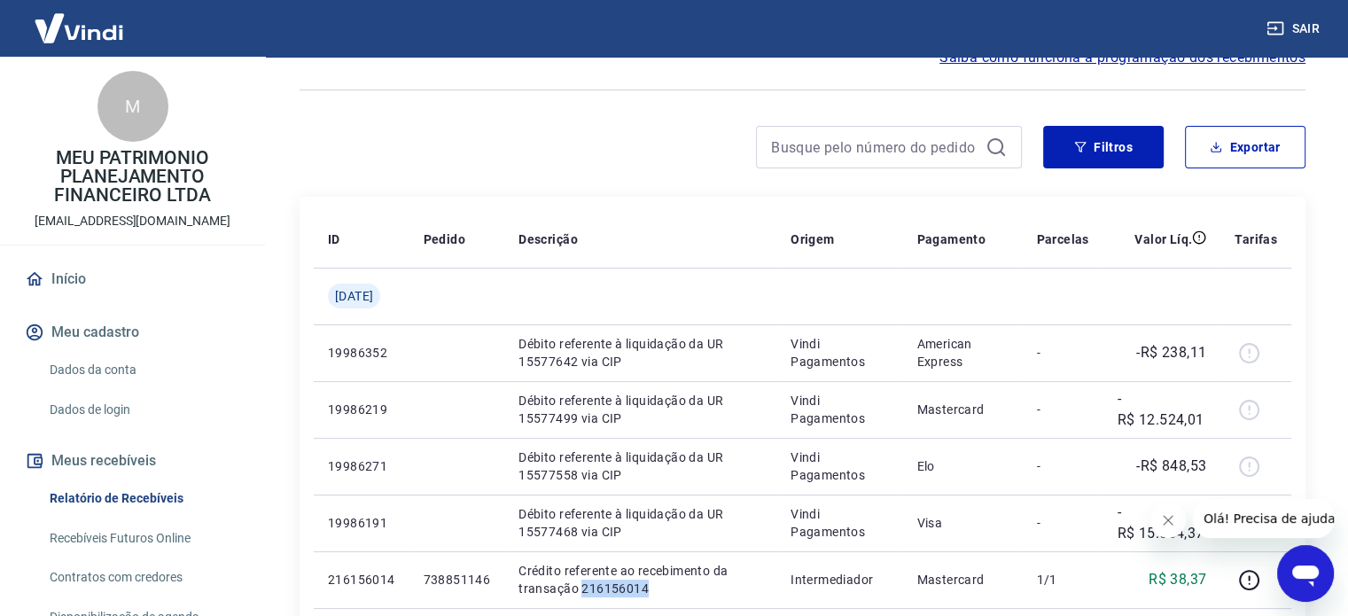
scroll to position [0, 0]
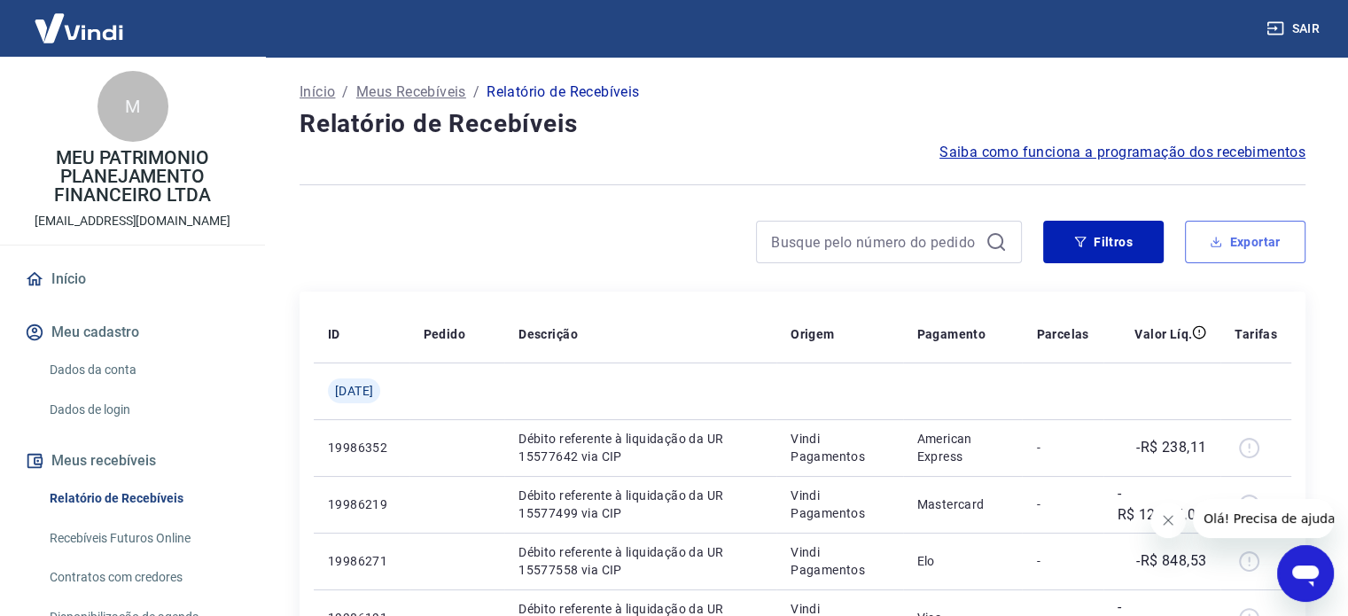
click at [1238, 248] on button "Exportar" at bounding box center [1245, 242] width 121 height 43
type input "[DATE]"
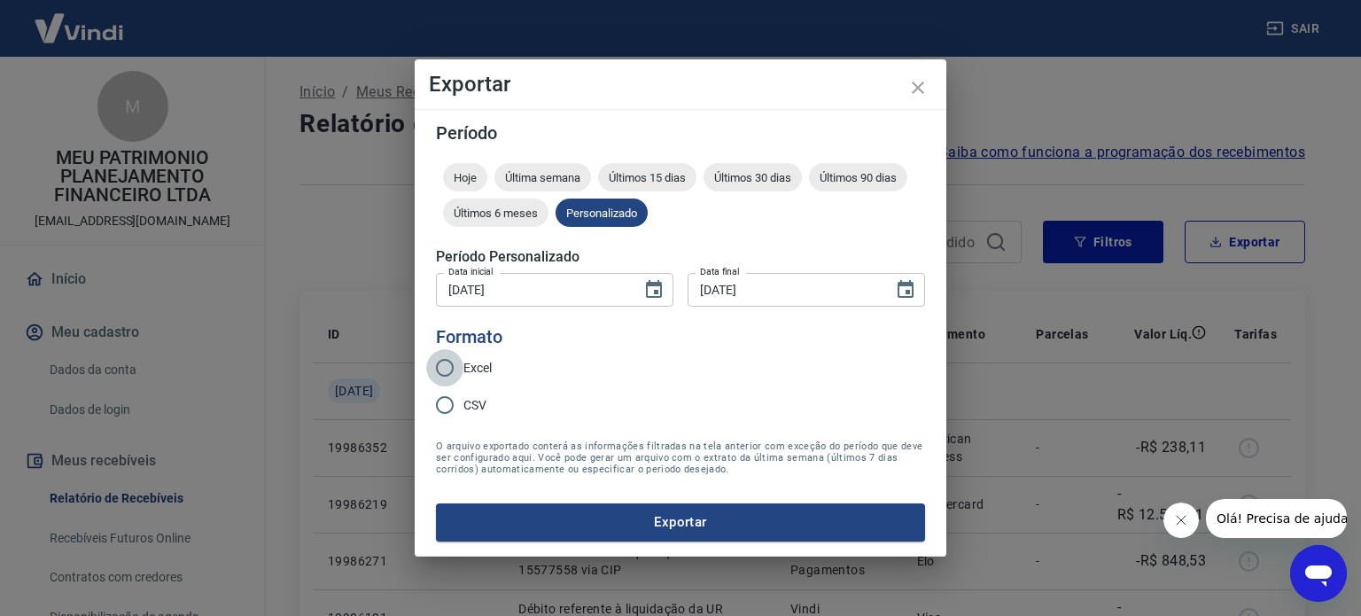
click at [436, 373] on input "Excel" at bounding box center [444, 367] width 37 height 37
radio input "true"
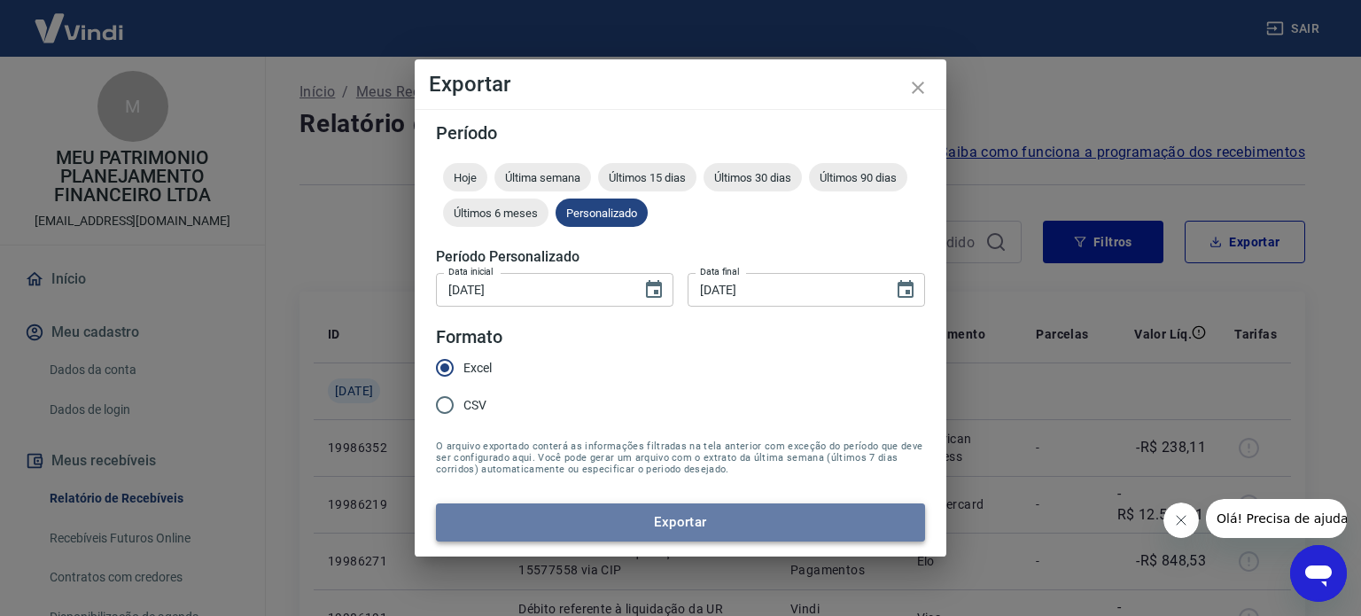
click at [675, 508] on button "Exportar" at bounding box center [680, 521] width 489 height 37
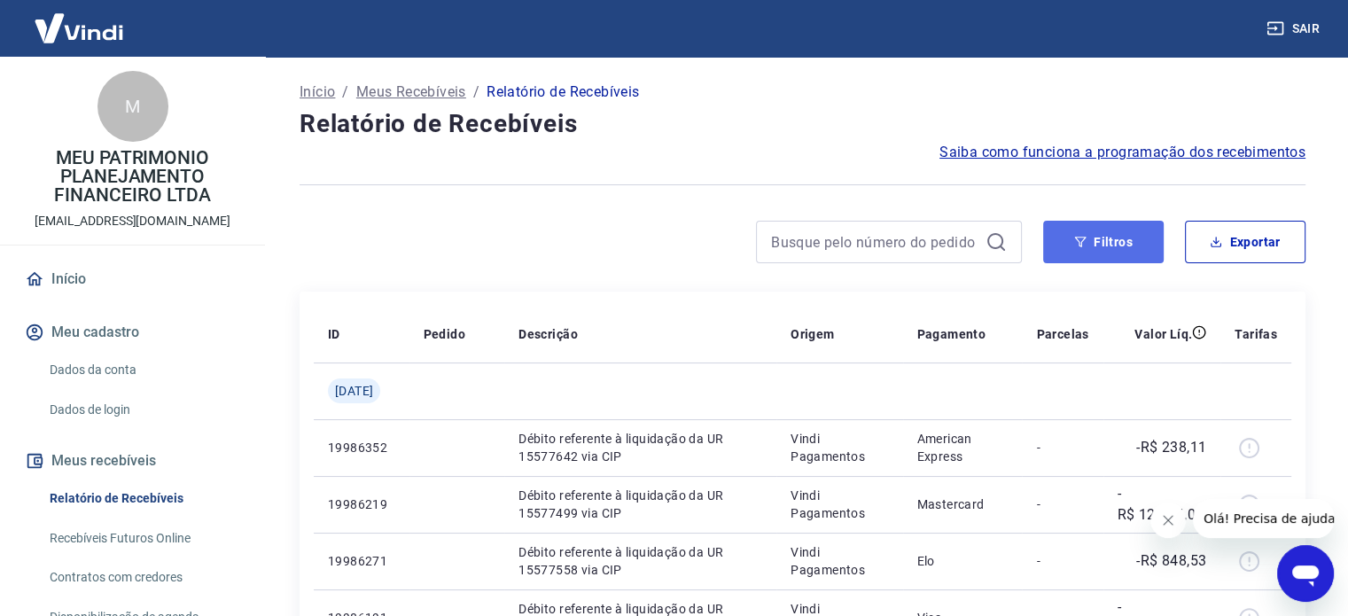
click at [1157, 237] on button "Filtros" at bounding box center [1103, 242] width 121 height 43
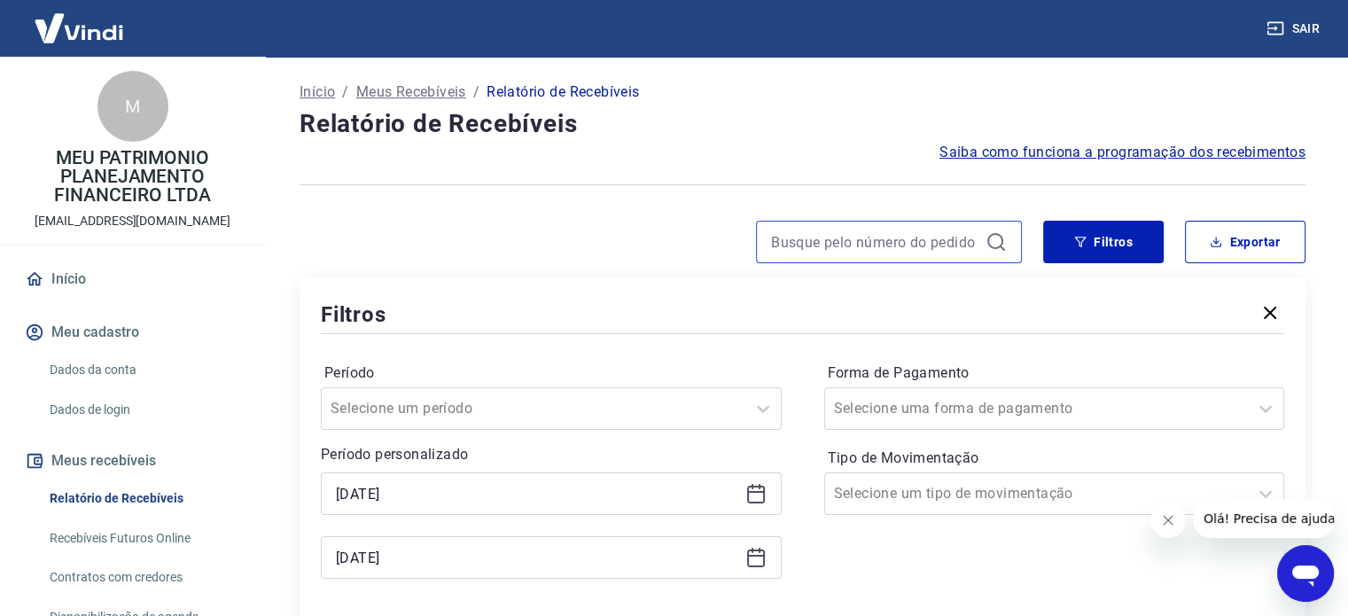
click at [851, 237] on input at bounding box center [874, 242] width 207 height 27
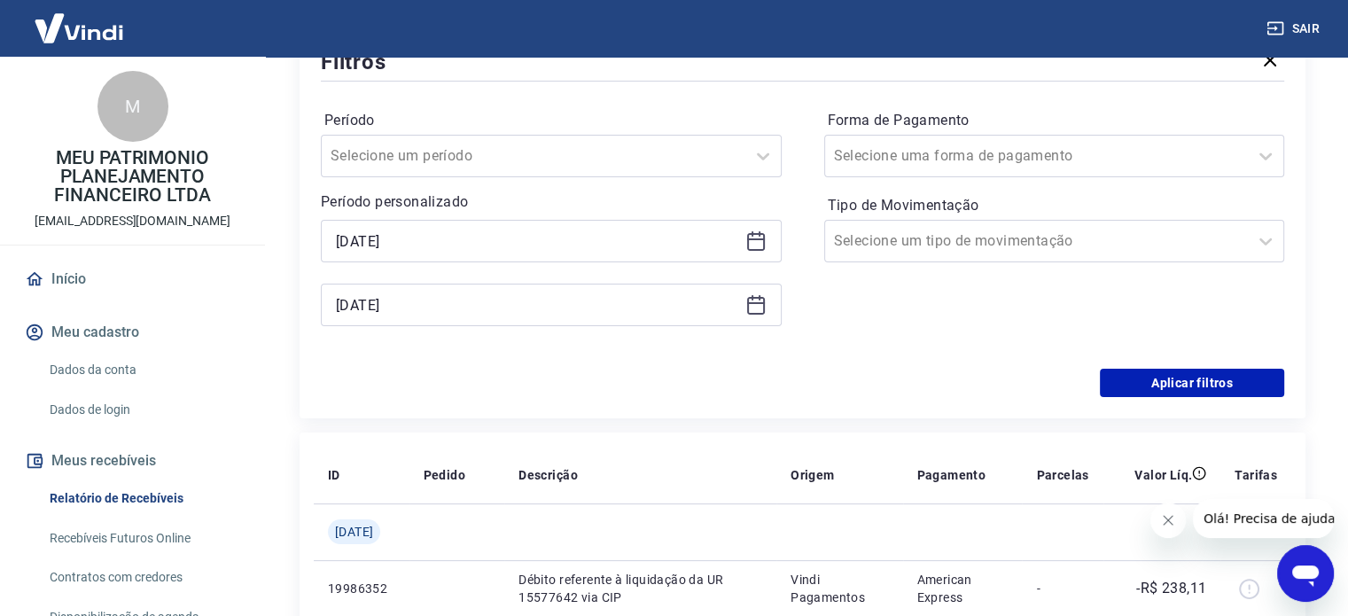
scroll to position [266, 0]
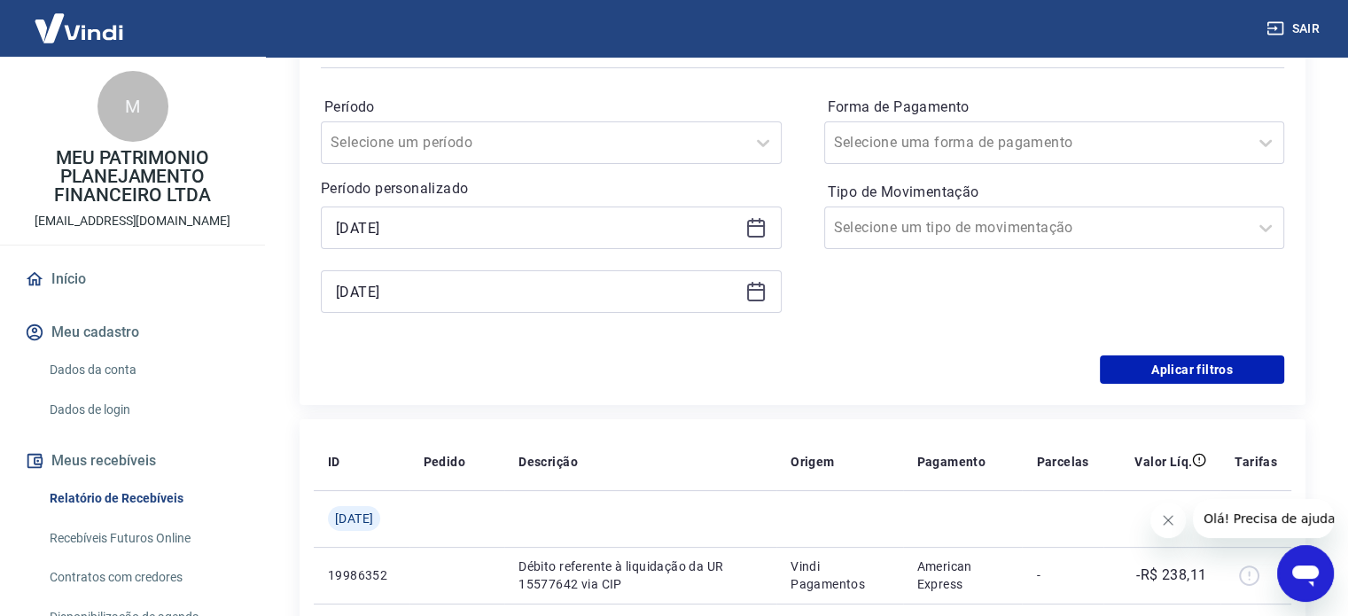
click at [759, 223] on icon at bounding box center [755, 227] width 21 height 21
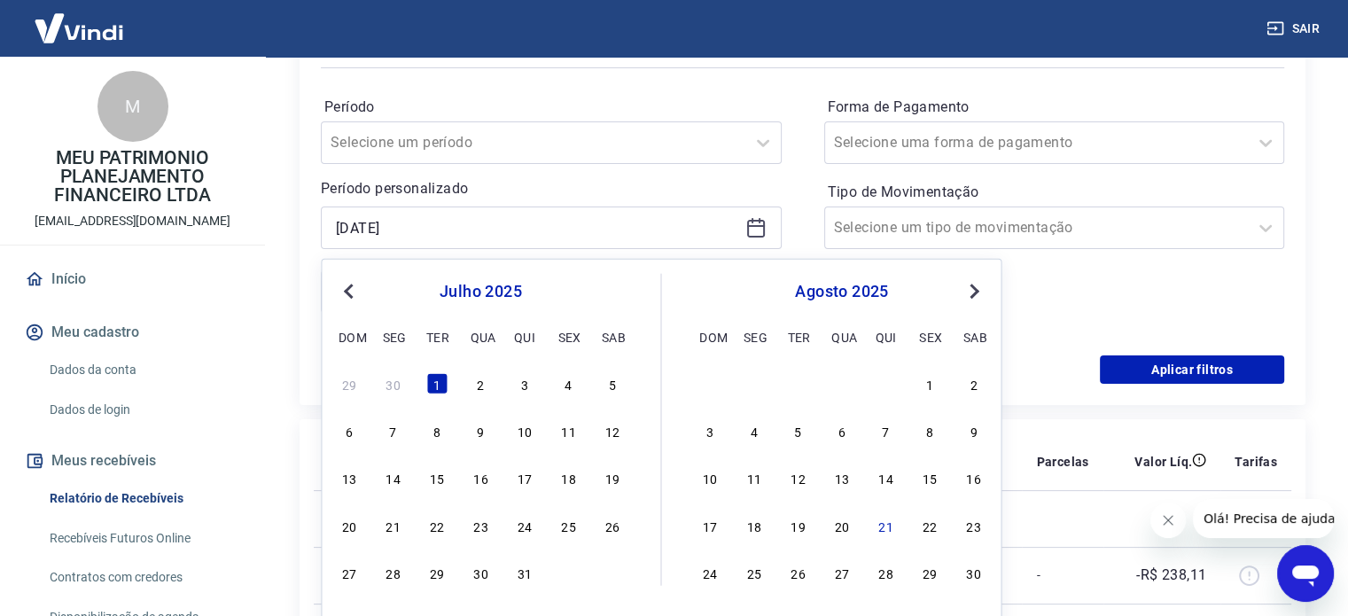
click at [349, 297] on button "Previous Month" at bounding box center [348, 291] width 21 height 21
click at [344, 390] on div "1" at bounding box center [349, 383] width 21 height 21
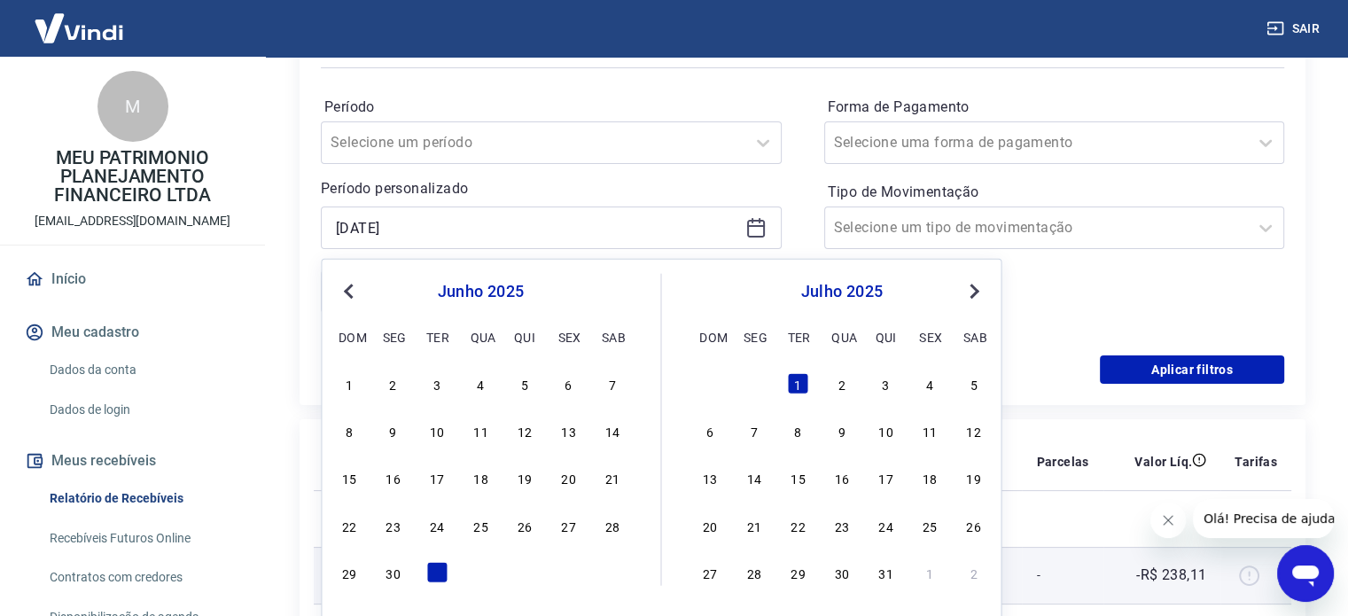
type input "[DATE]"
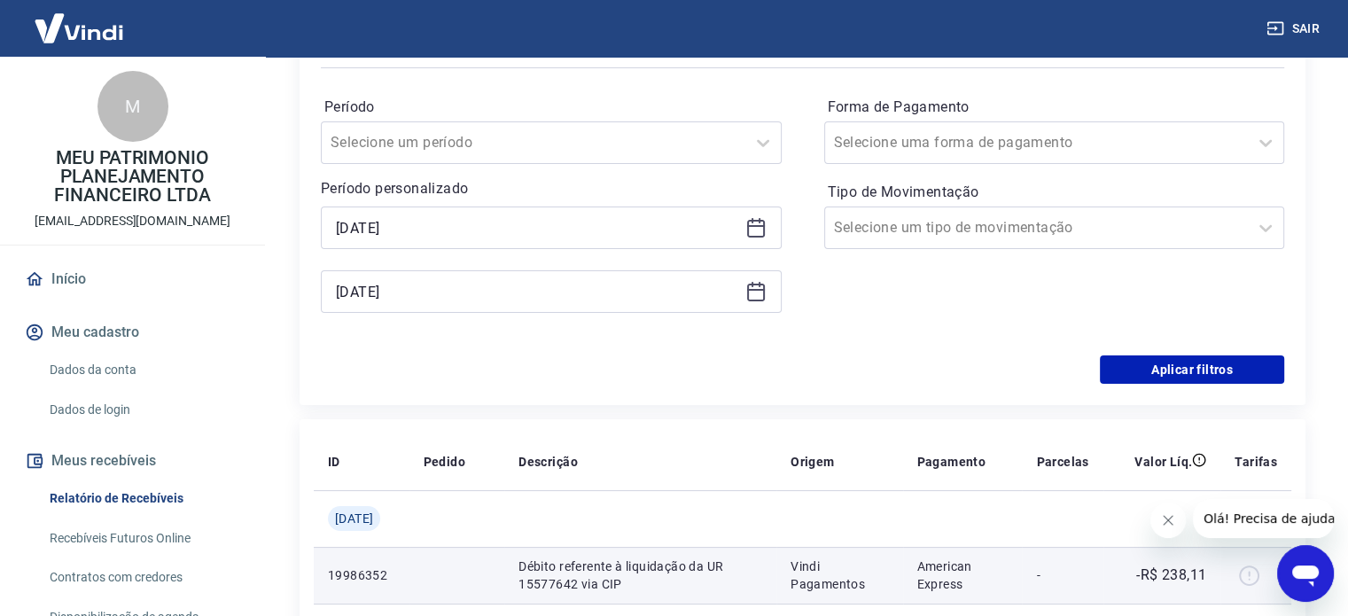
click at [440, 562] on td at bounding box center [457, 575] width 96 height 57
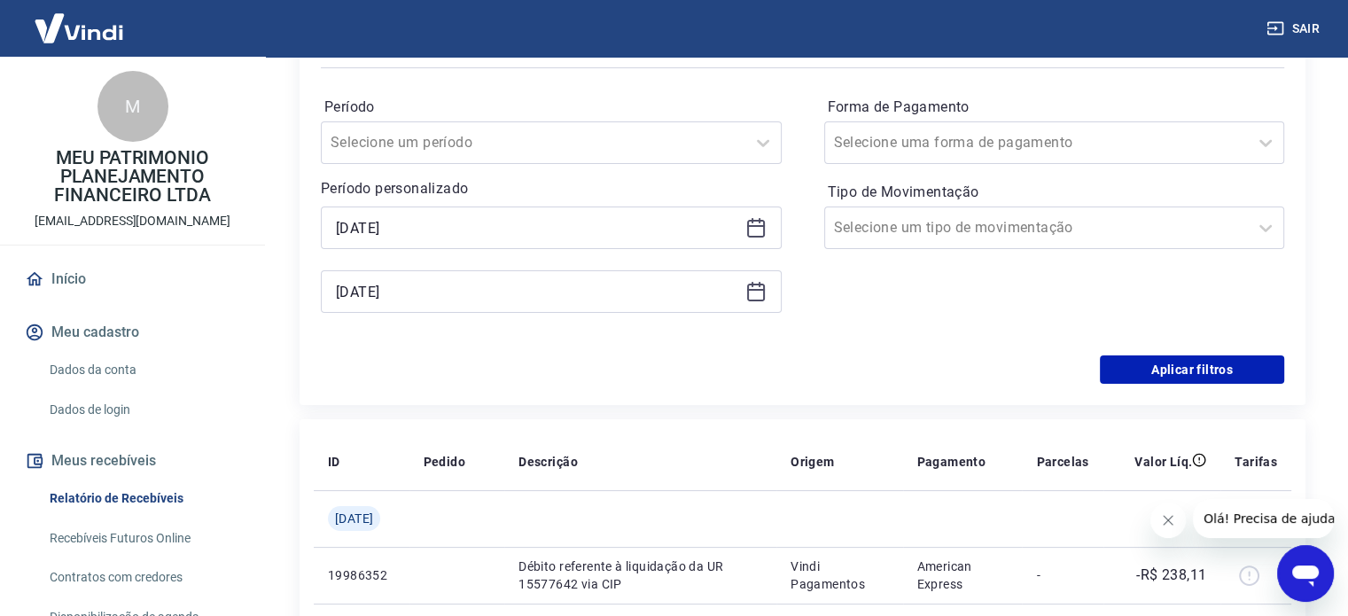
click at [758, 289] on icon at bounding box center [755, 291] width 21 height 21
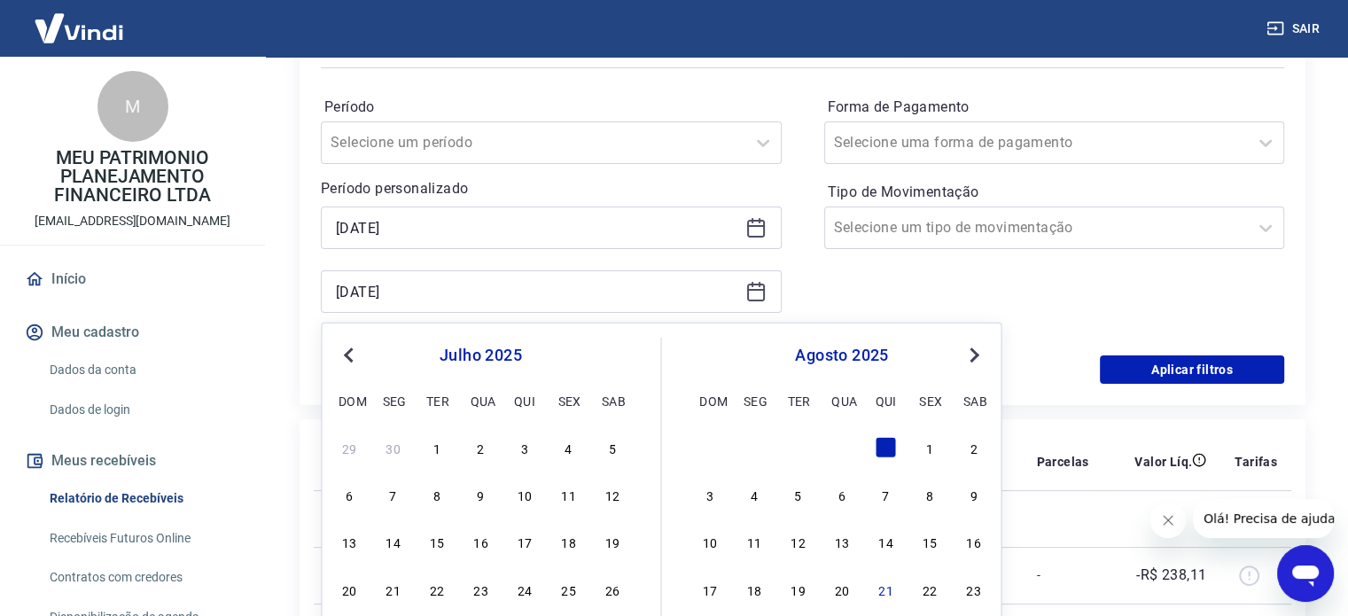
click at [360, 364] on div "julho 2025" at bounding box center [480, 355] width 289 height 21
click at [354, 357] on button "Previous Month" at bounding box center [348, 355] width 21 height 21
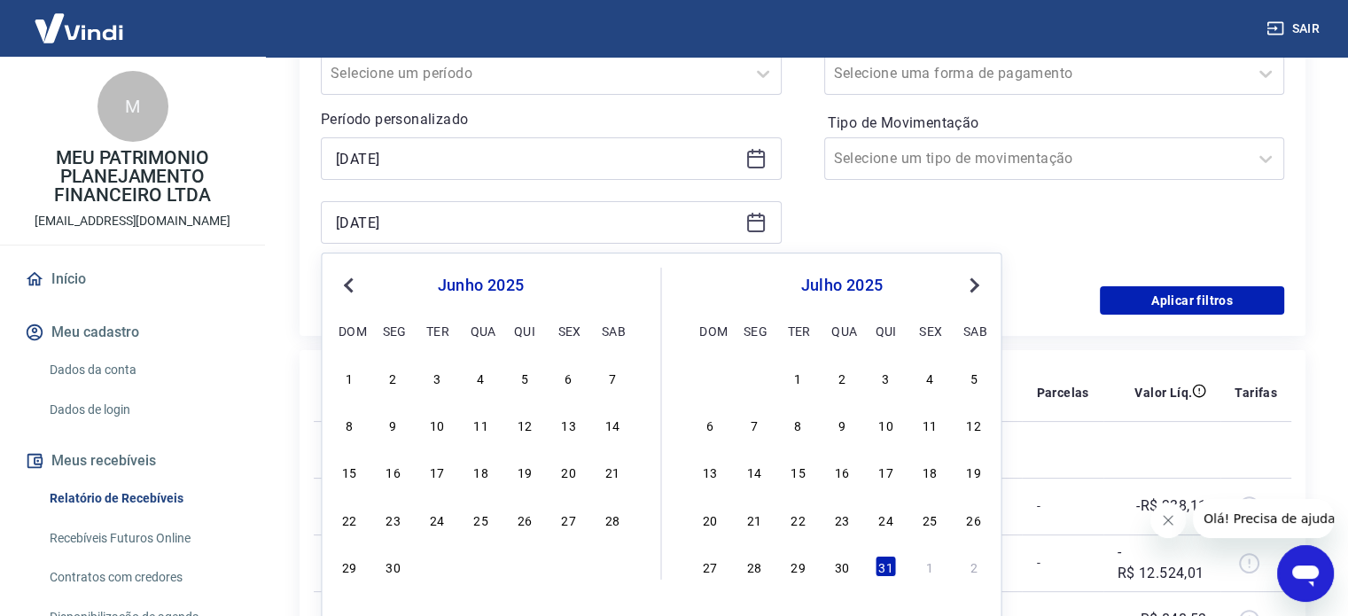
scroll to position [354, 0]
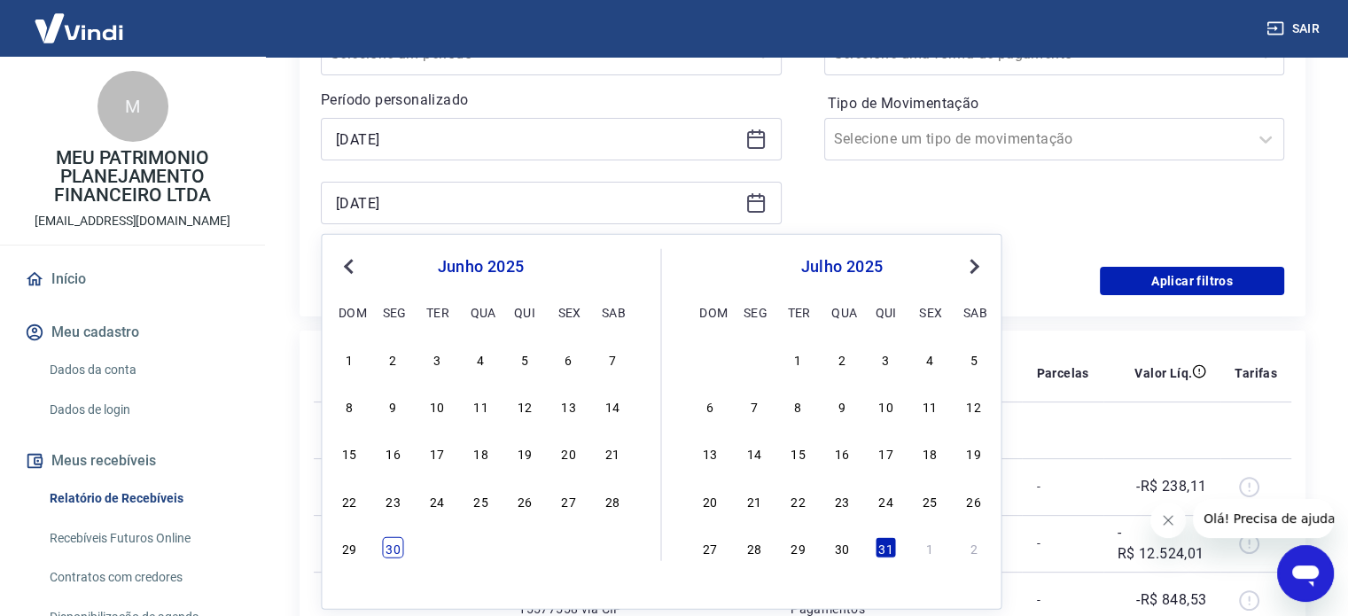
click at [396, 537] on div "30" at bounding box center [393, 547] width 21 height 21
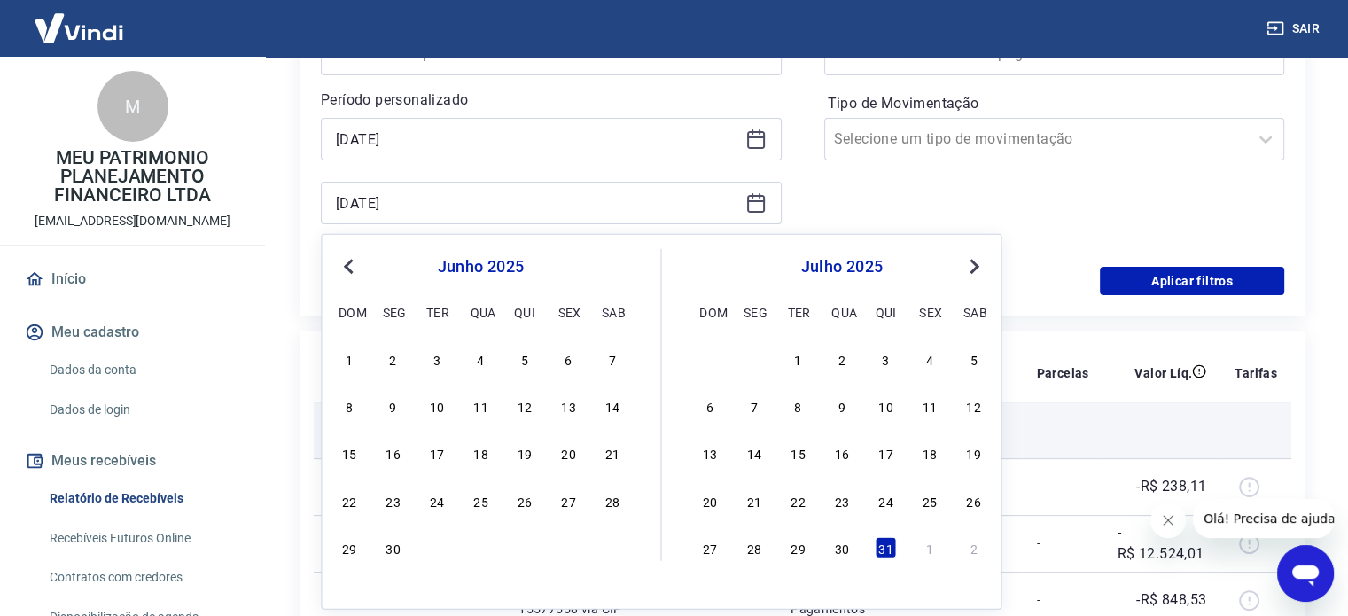
type input "[DATE]"
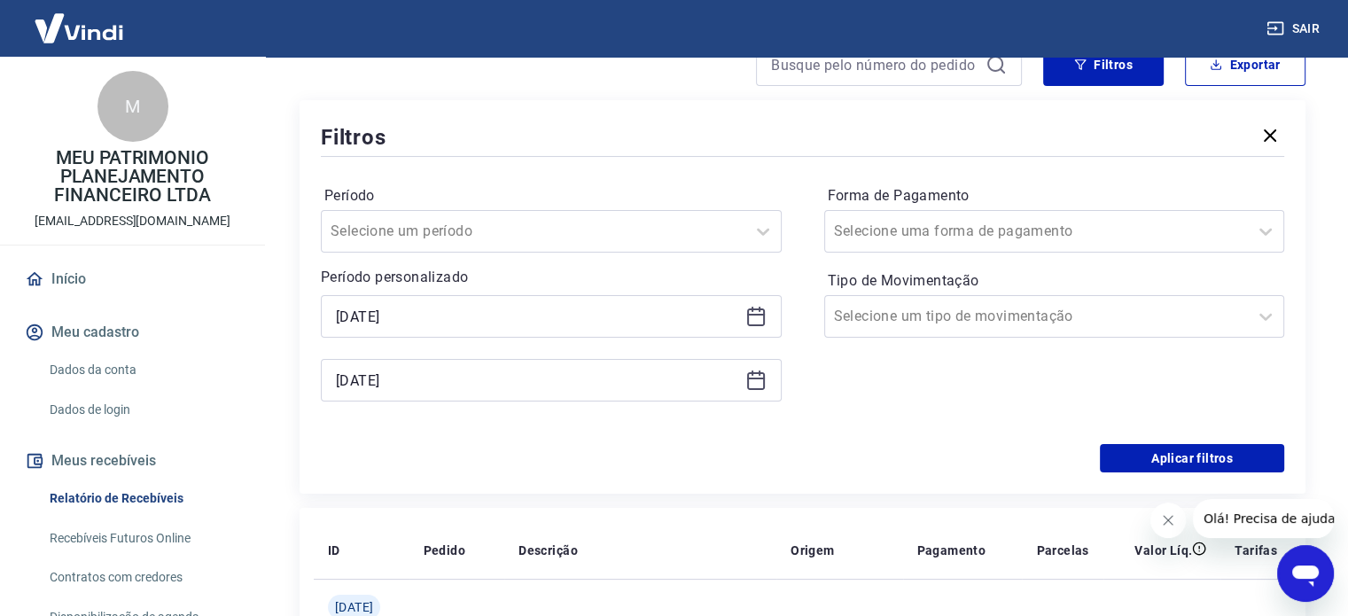
scroll to position [177, 0]
click at [463, 215] on div "Selecione um período" at bounding box center [534, 231] width 424 height 32
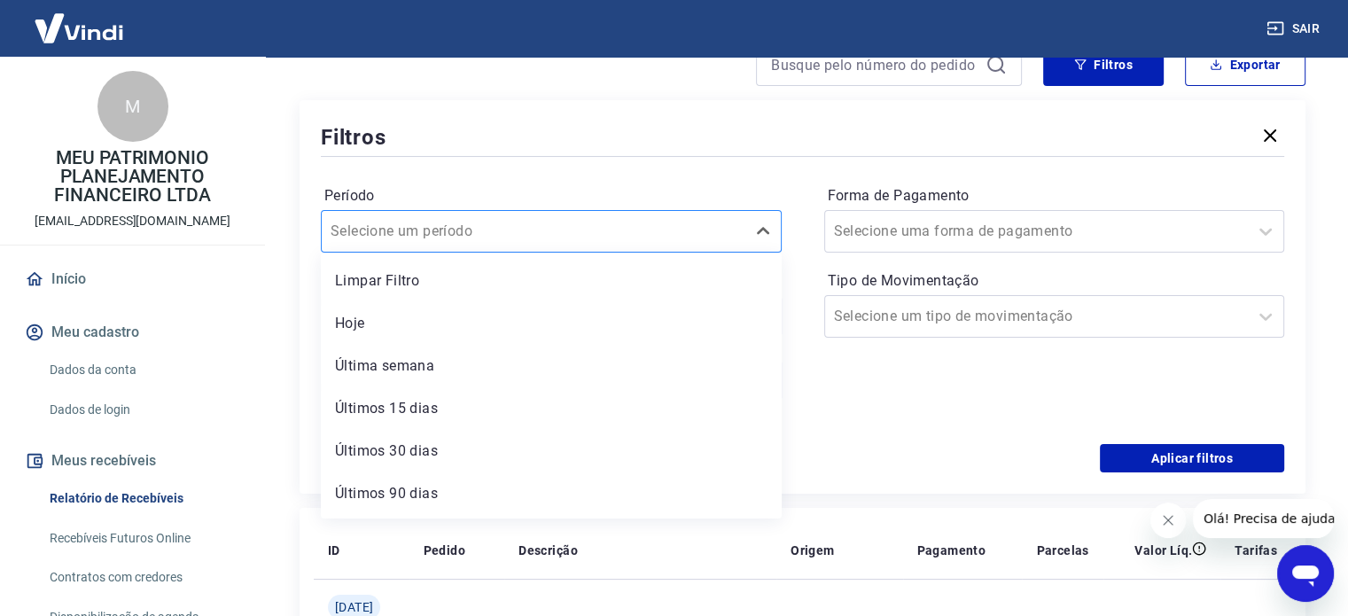
click at [463, 215] on div "Selecione um período" at bounding box center [534, 231] width 424 height 32
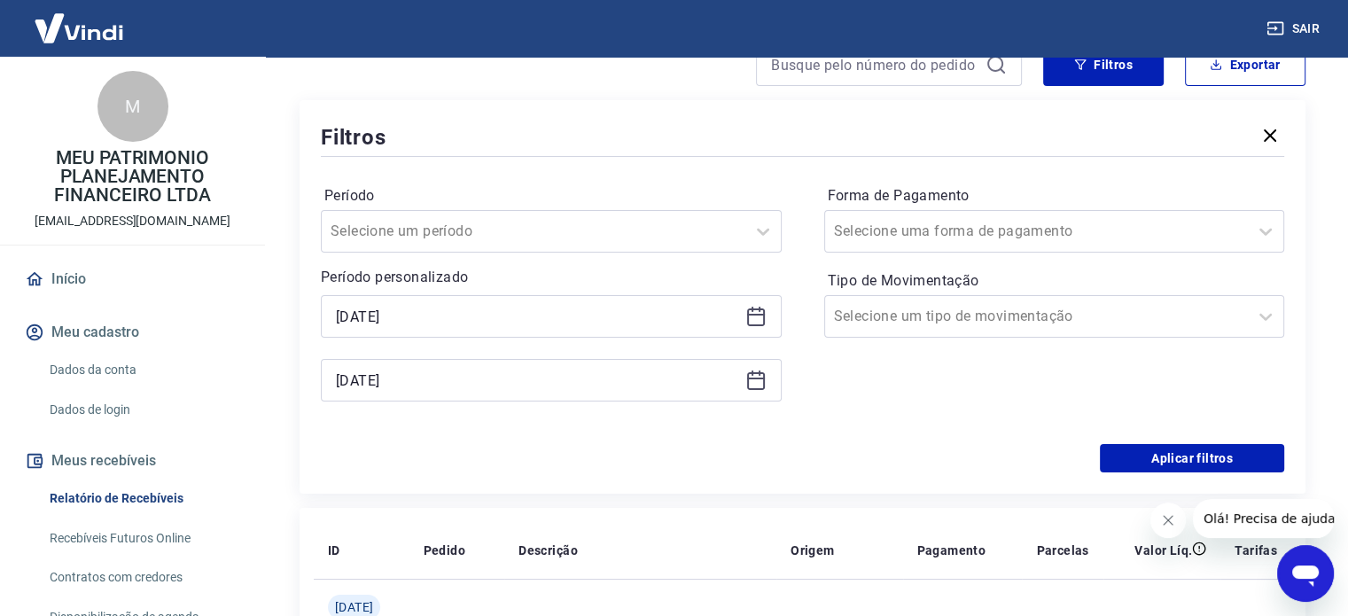
click at [920, 428] on div "Período Selecione um período Período personalizado Selected date: [DATE] [DATE]…" at bounding box center [802, 302] width 963 height 284
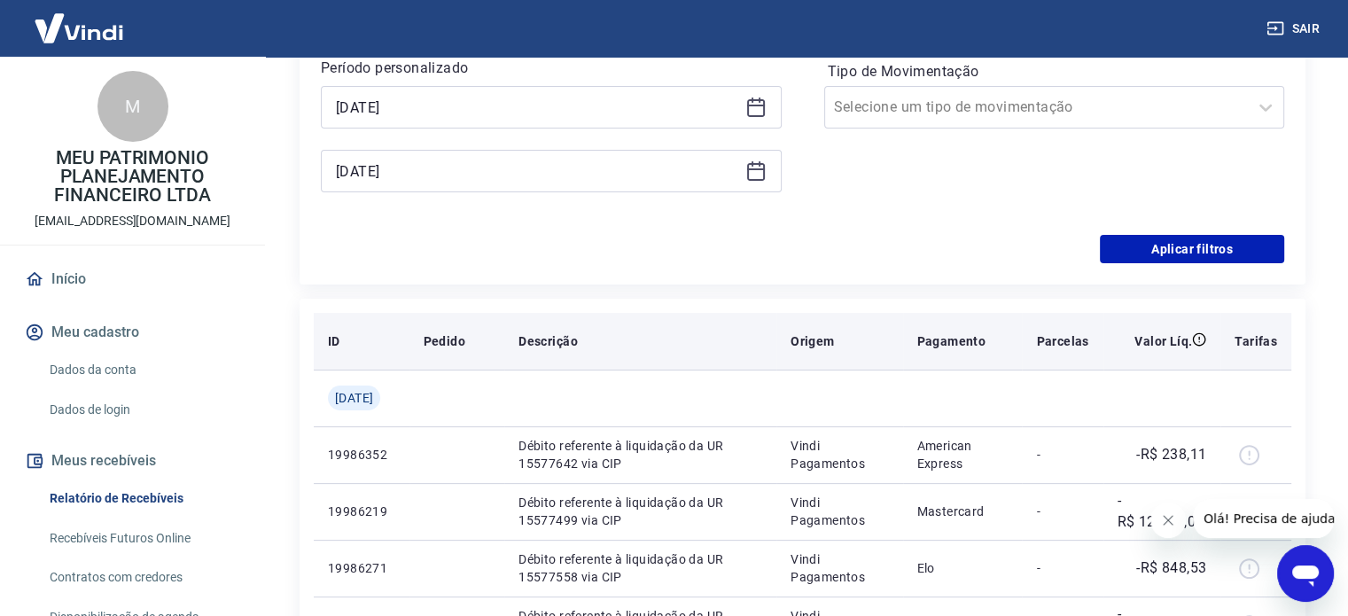
scroll to position [443, 0]
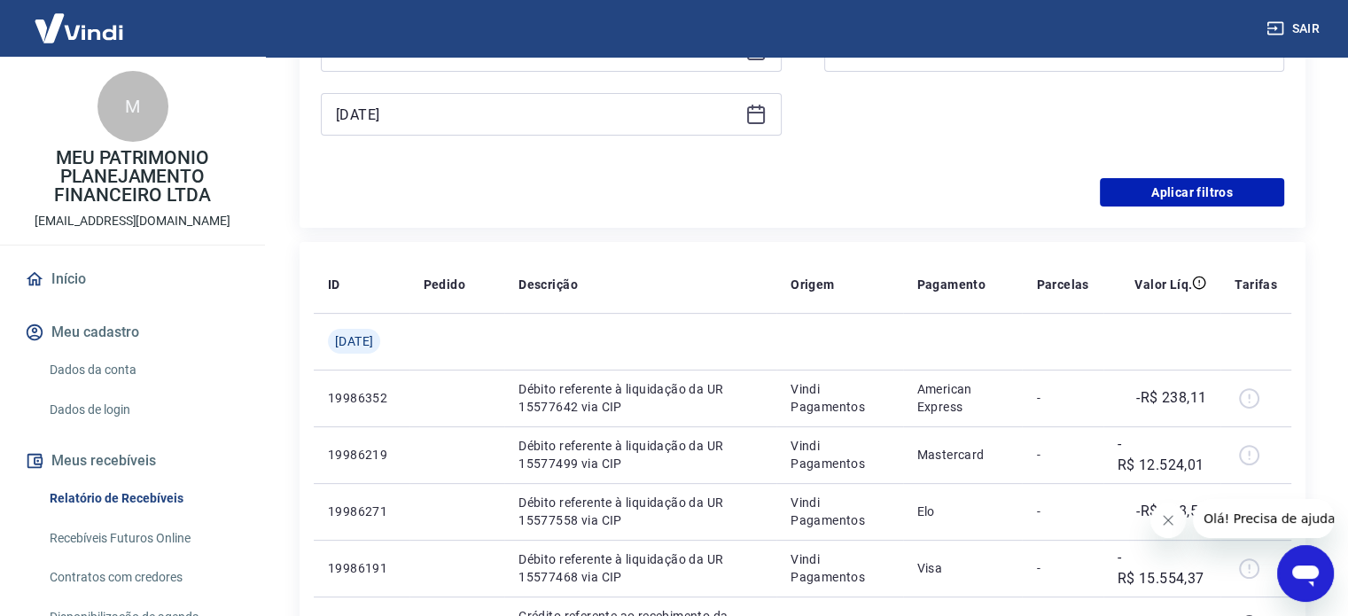
click at [1216, 206] on div "Filtros Período Selecione um período Período personalizado Selected date: [DATE…" at bounding box center [803, 30] width 1006 height 393
click at [1198, 183] on button "Aplicar filtros" at bounding box center [1192, 192] width 184 height 28
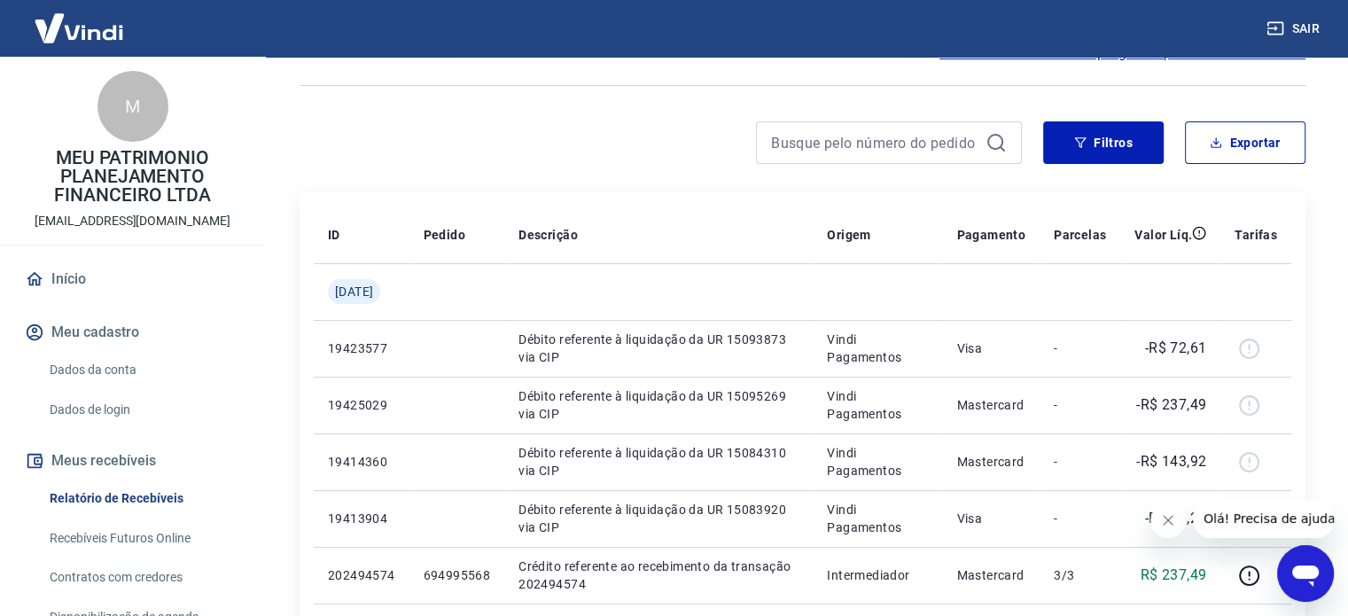
scroll to position [89, 0]
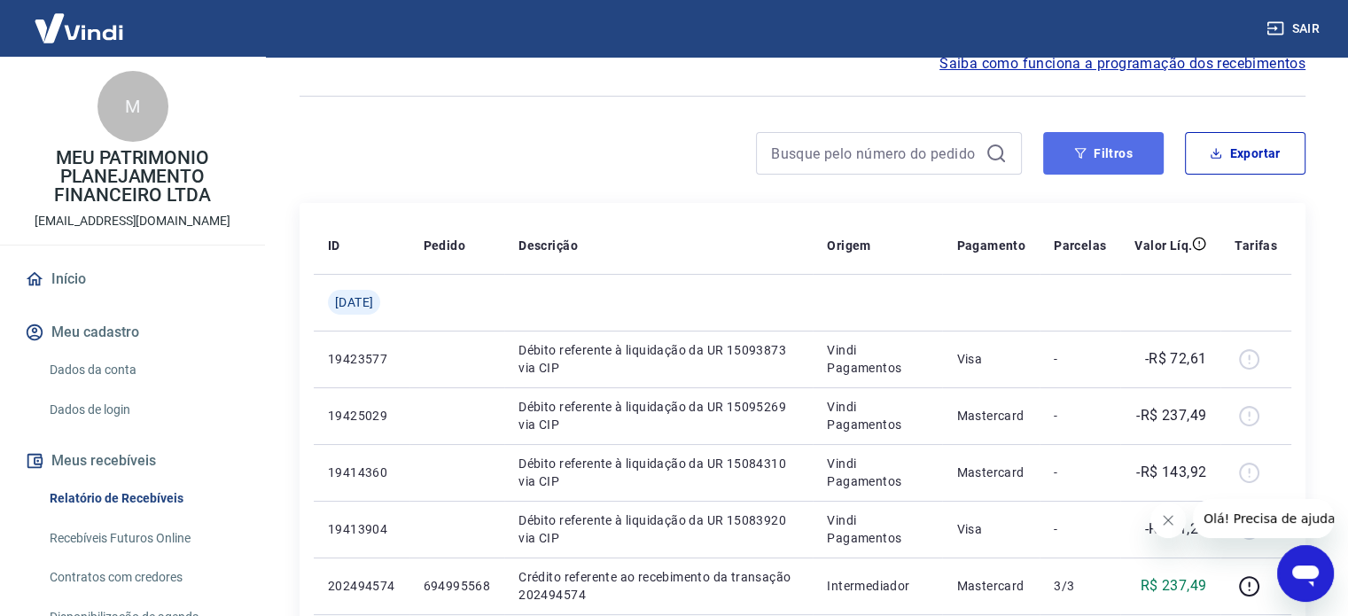
click at [1113, 174] on button "Filtros" at bounding box center [1103, 153] width 121 height 43
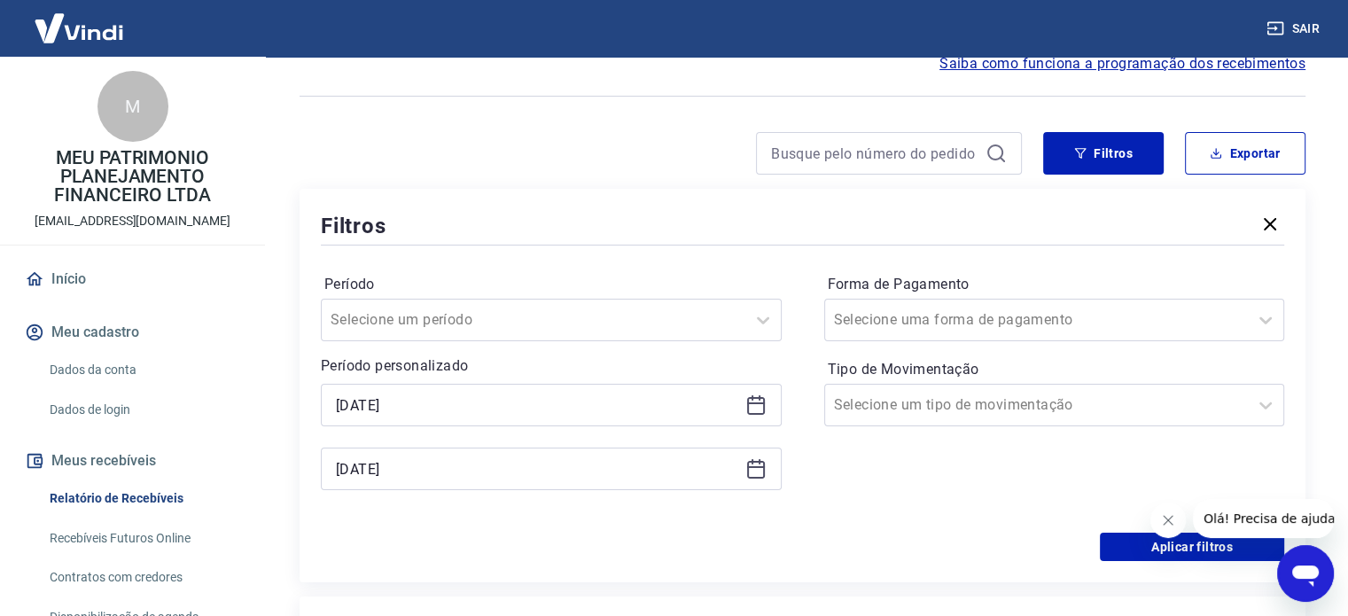
click at [1253, 212] on div "Filtros" at bounding box center [802, 225] width 963 height 31
click at [1266, 222] on icon "button" at bounding box center [1270, 224] width 12 height 12
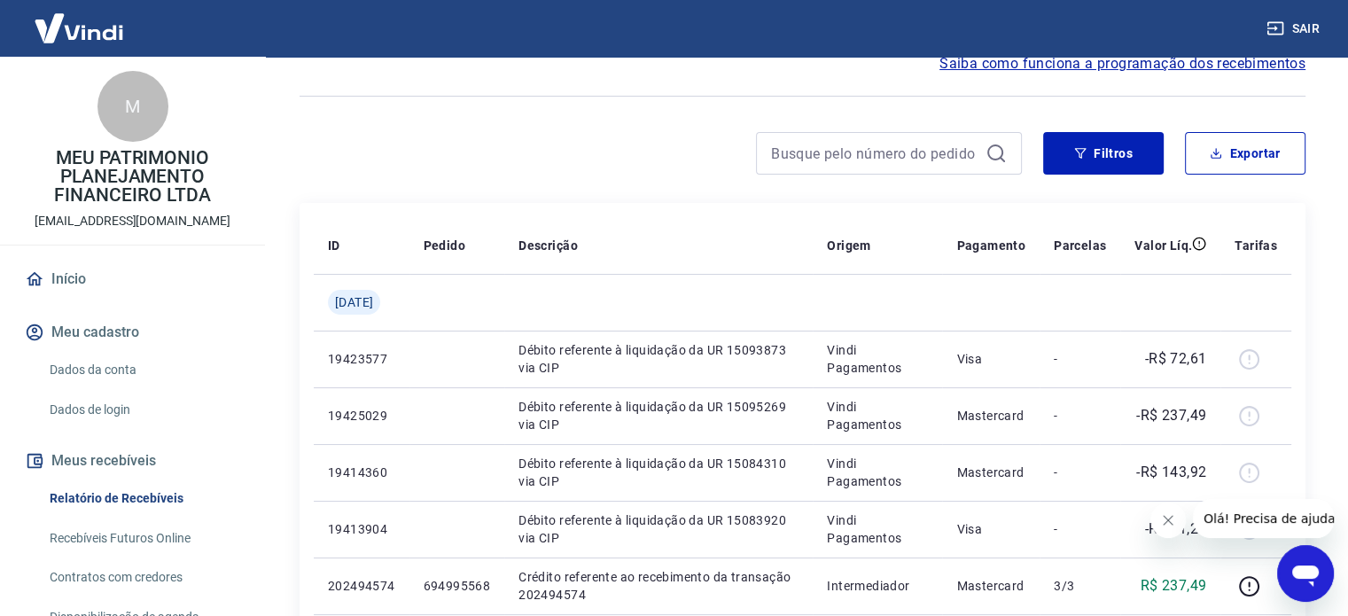
click at [1062, 175] on div "Filtros Exportar" at bounding box center [803, 160] width 1006 height 57
click at [1074, 162] on button "Filtros" at bounding box center [1103, 153] width 121 height 43
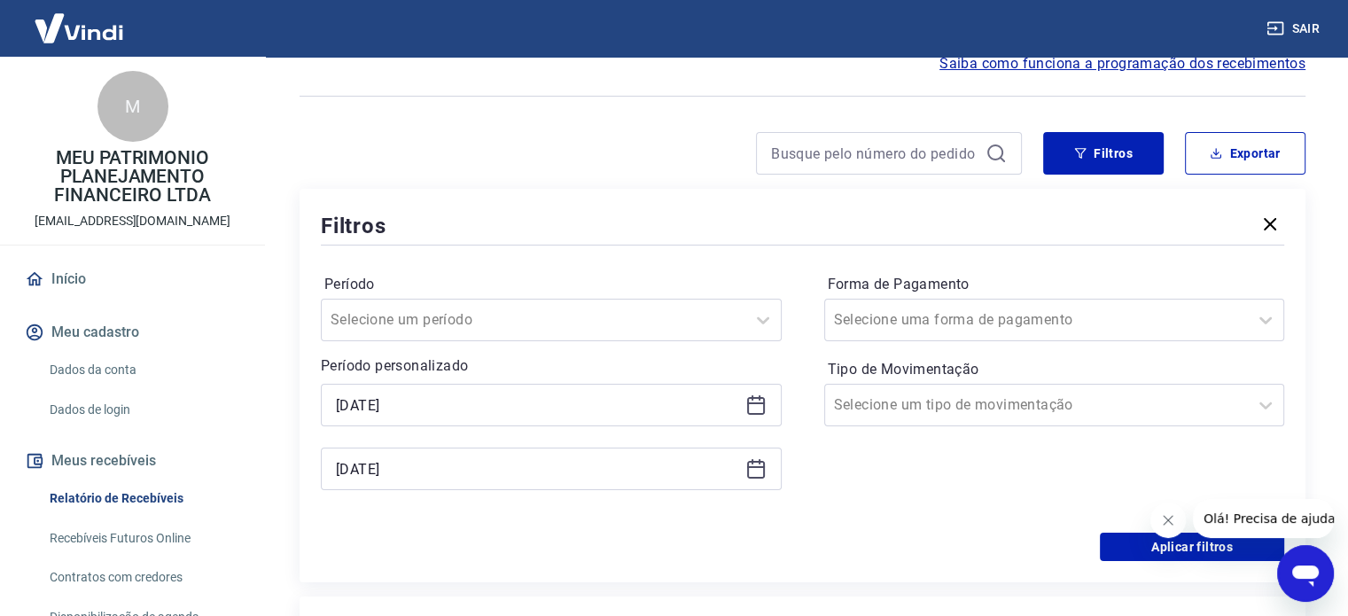
click at [760, 414] on icon at bounding box center [756, 406] width 18 height 18
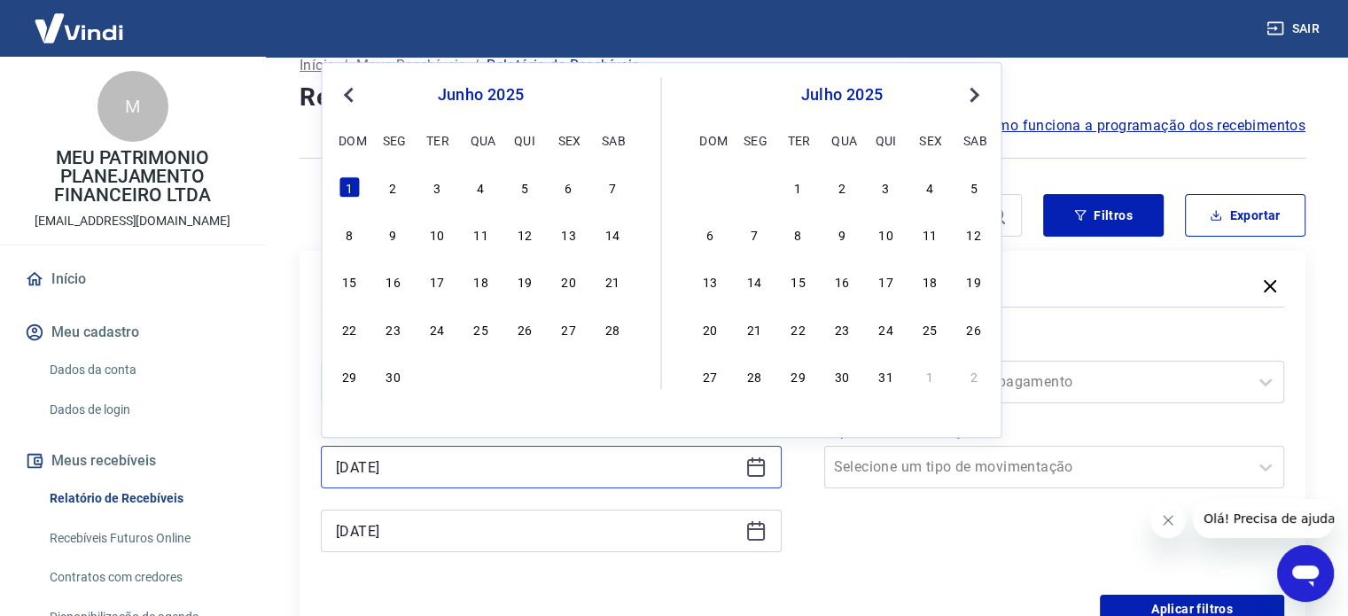
scroll to position [0, 0]
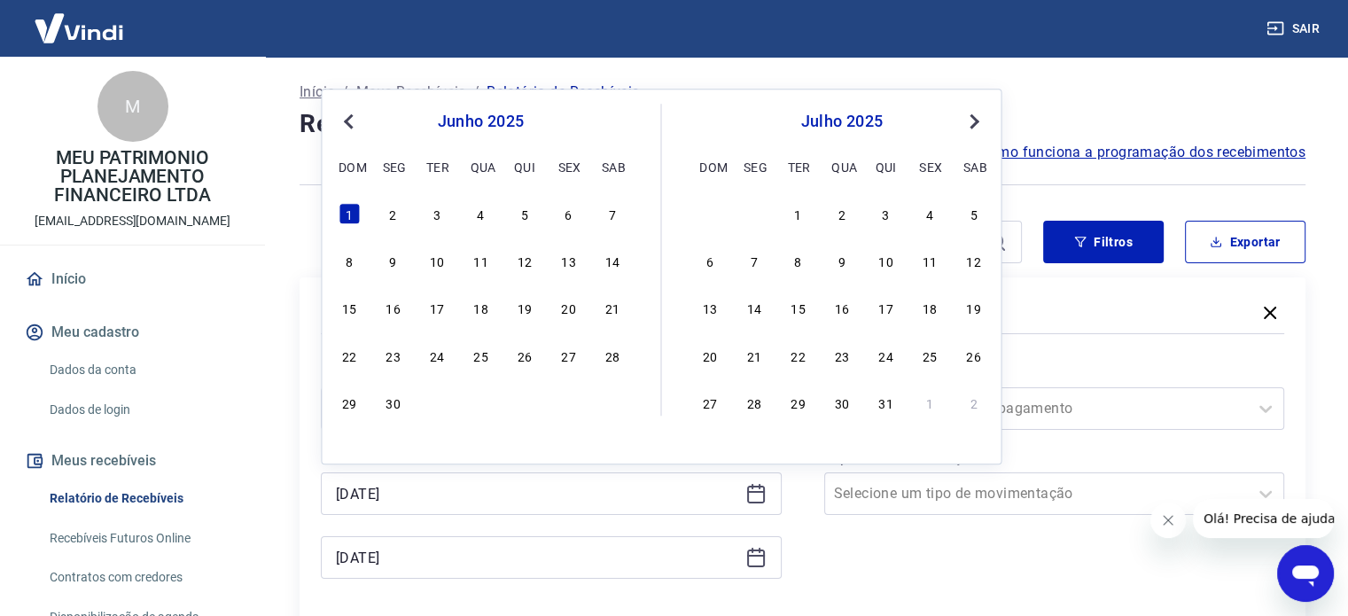
click at [805, 199] on div "[DATE] dom seg ter qua qui sex sab 1 2 3 4 5 6 7 8 9 10 11 12 13 14 15 16 17 18…" at bounding box center [824, 260] width 325 height 312
click at [805, 212] on div "1" at bounding box center [797, 213] width 21 height 21
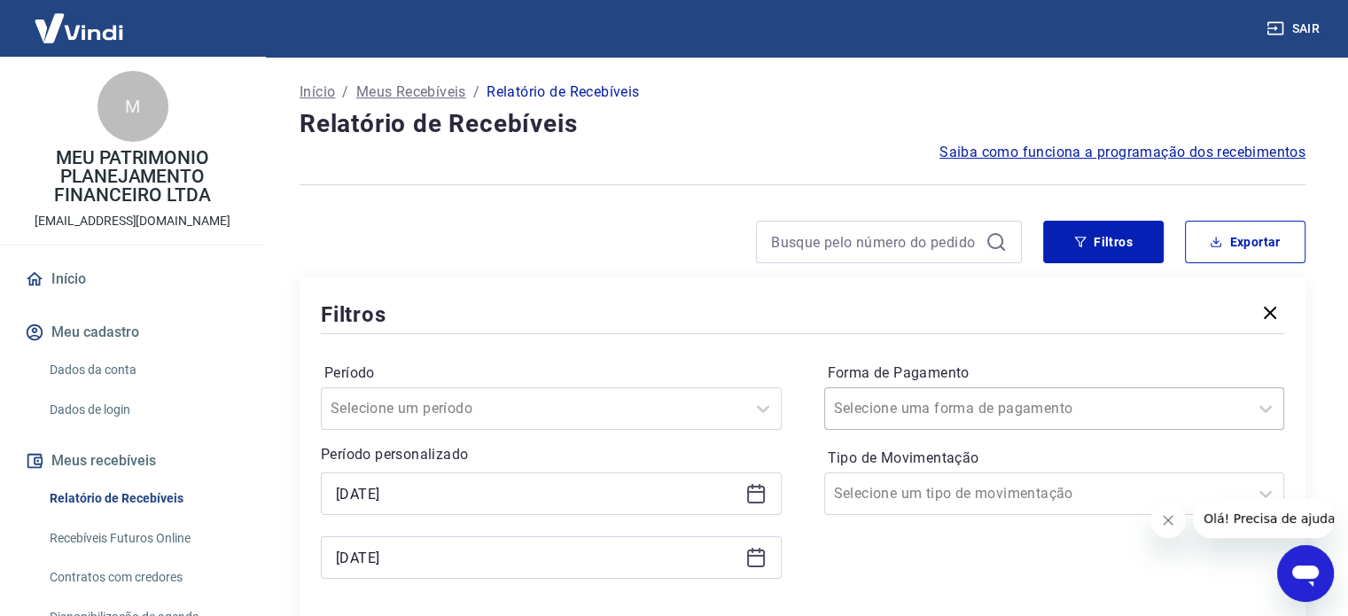
type input "[DATE]"
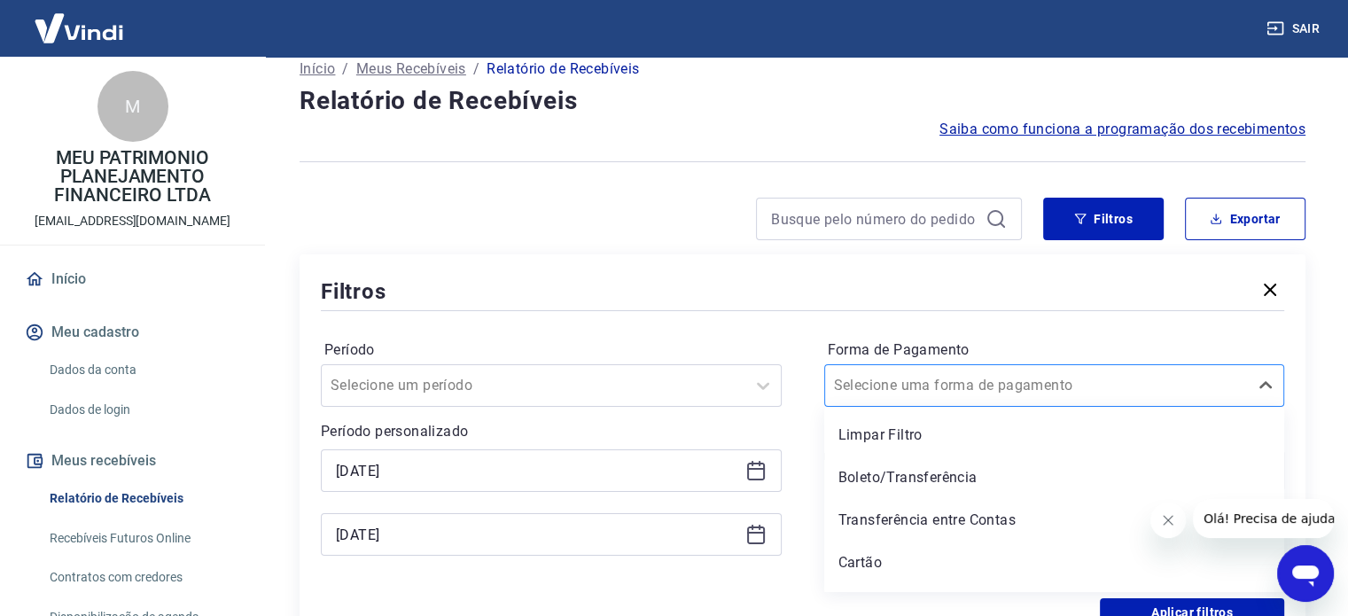
click at [891, 405] on div "option Limpar Filtro focused, 1 of 5. 5 results available. Use Up and Down to c…" at bounding box center [1054, 385] width 461 height 43
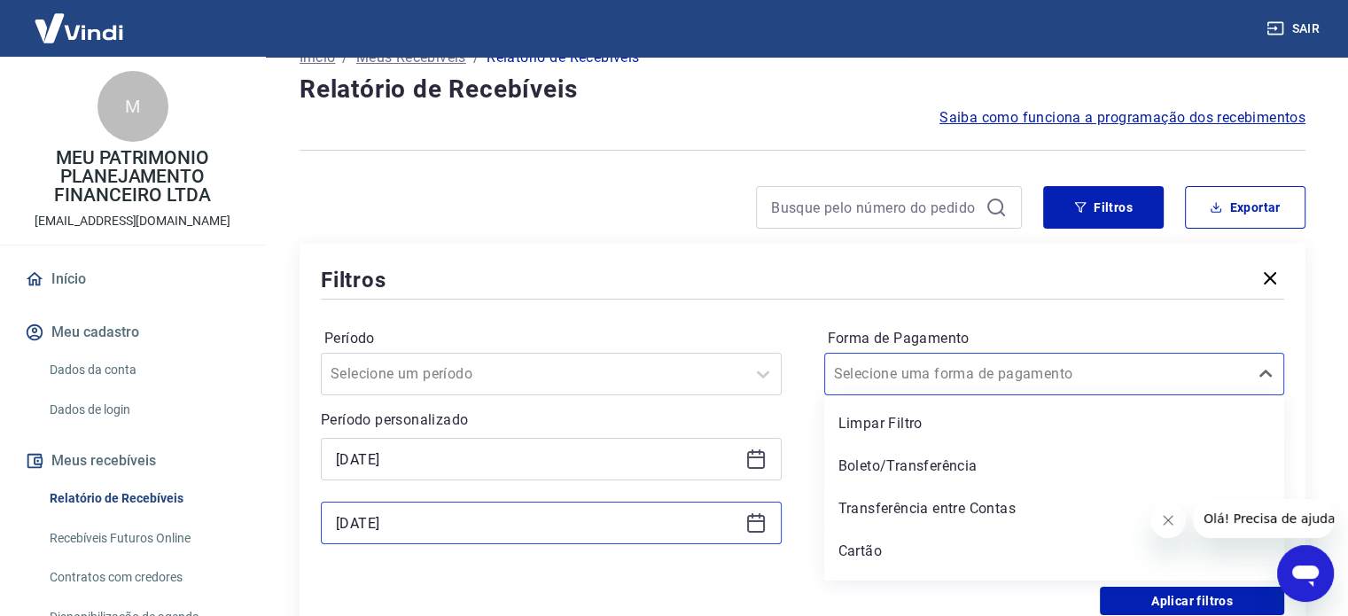
click at [599, 528] on input "[DATE]" at bounding box center [537, 523] width 402 height 27
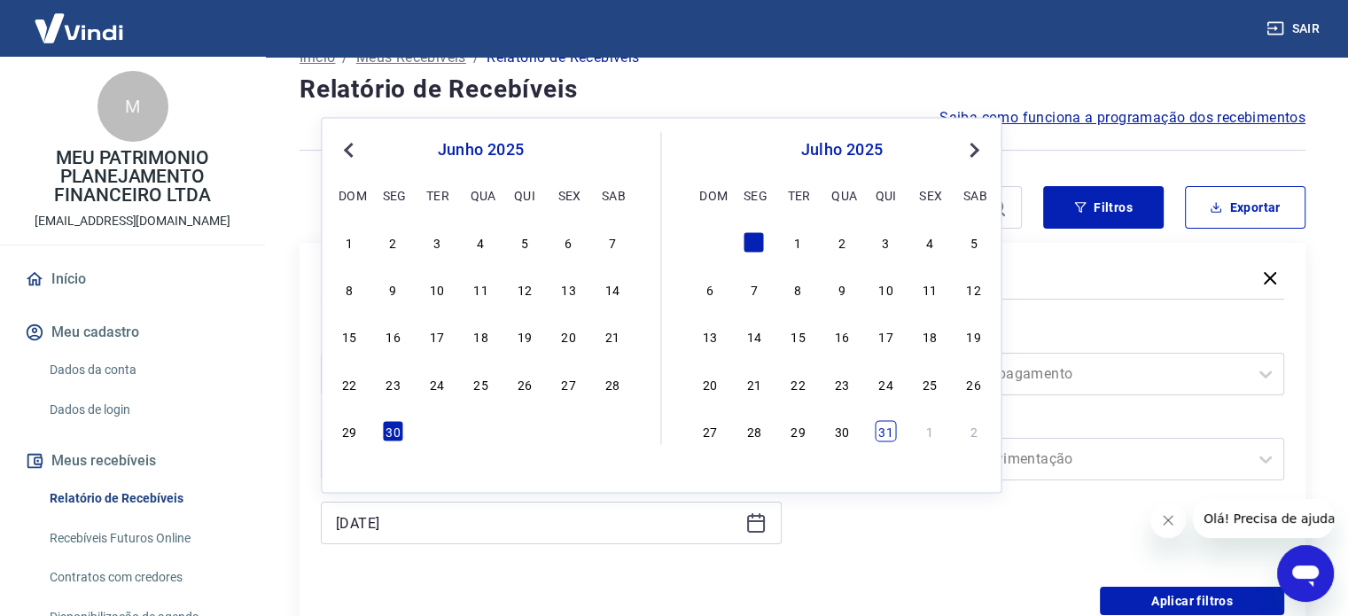
click at [878, 433] on div "31" at bounding box center [886, 430] width 21 height 21
type input "[DATE]"
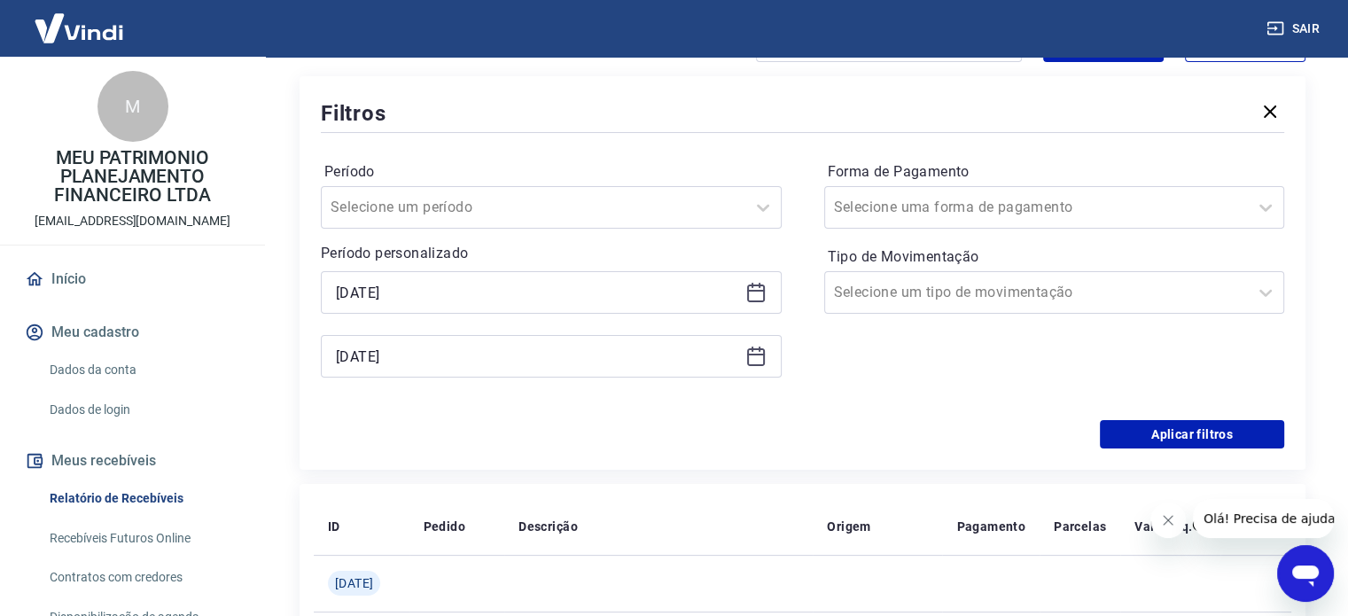
scroll to position [212, 0]
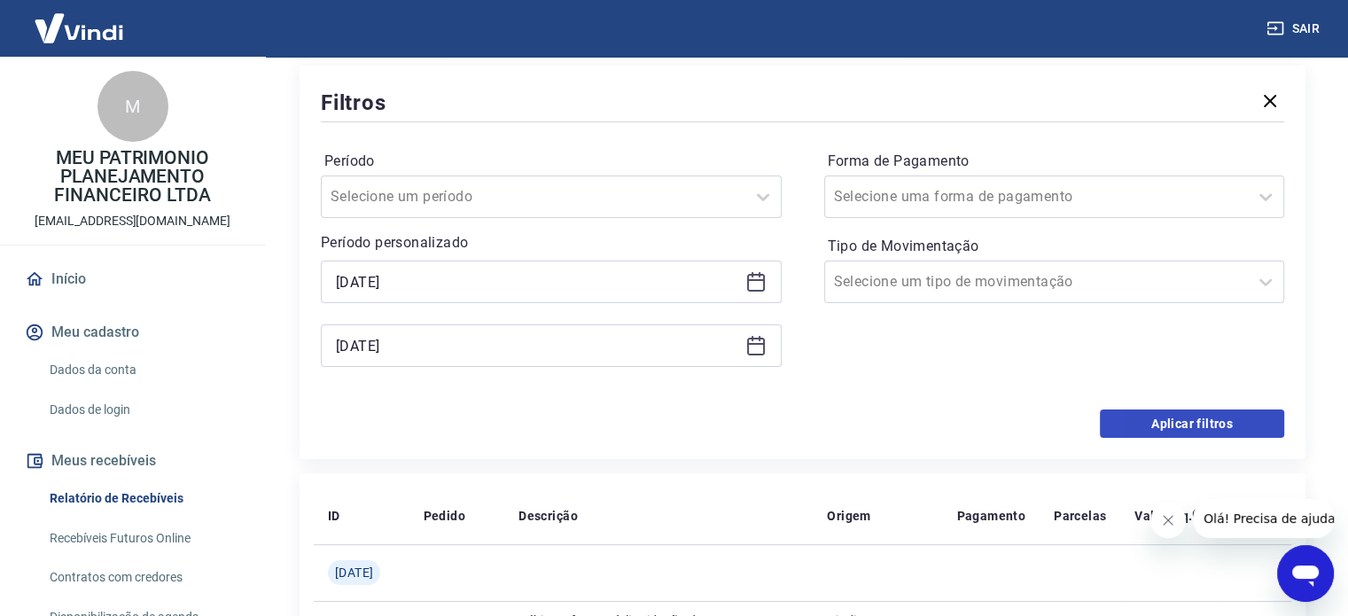
drag, startPoint x: 1086, startPoint y: 439, endPoint x: 1139, endPoint y: 429, distance: 54.1
click at [1086, 439] on div "Filtros Período Selecione um período Período personalizado Selected date: [DATE…" at bounding box center [803, 262] width 1006 height 393
click at [1139, 429] on button "Aplicar filtros" at bounding box center [1192, 423] width 184 height 28
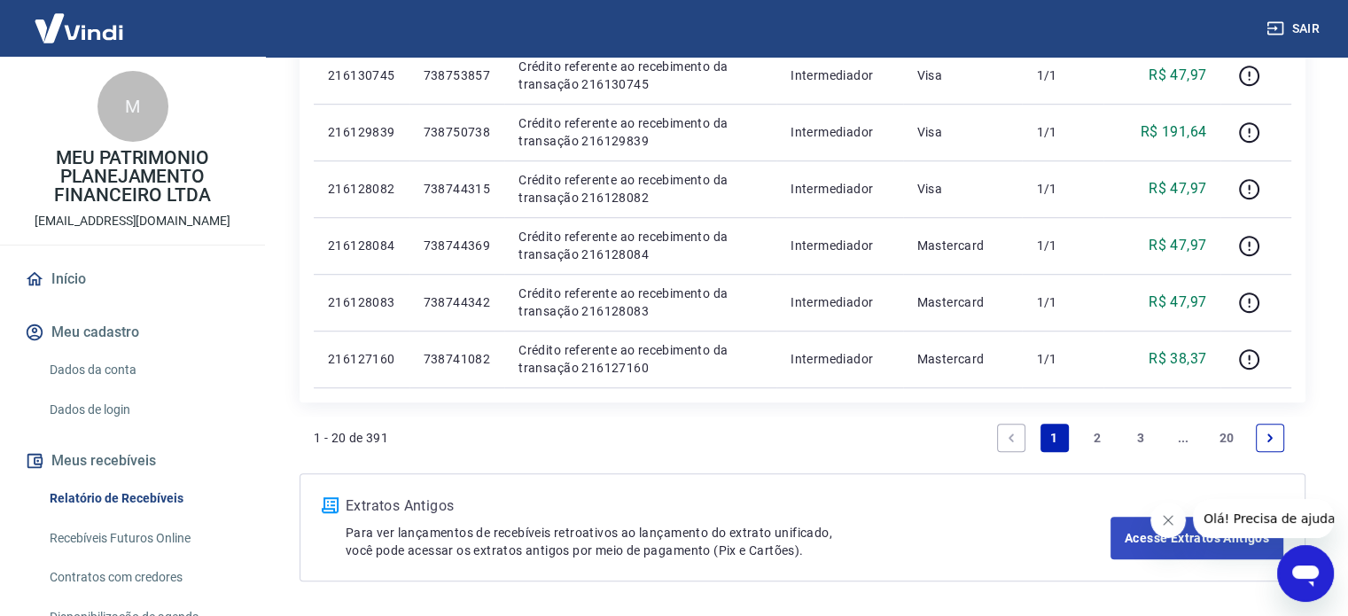
scroll to position [1227, 0]
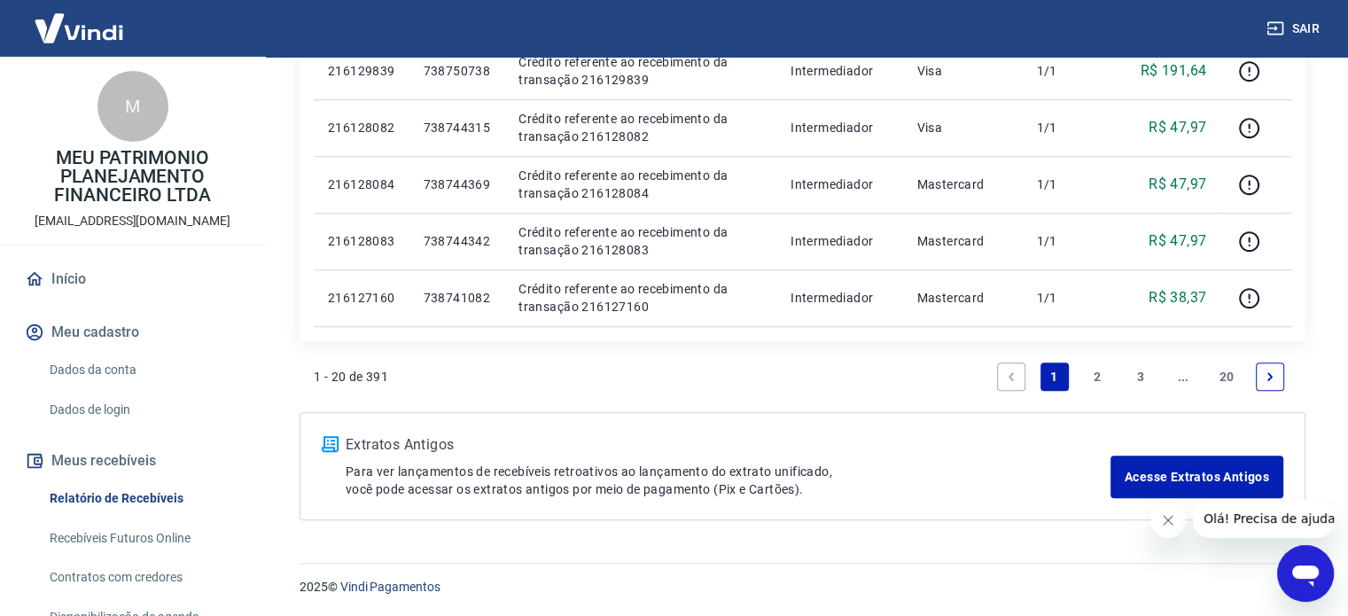
click at [1273, 375] on icon "Next page" at bounding box center [1270, 376] width 12 height 12
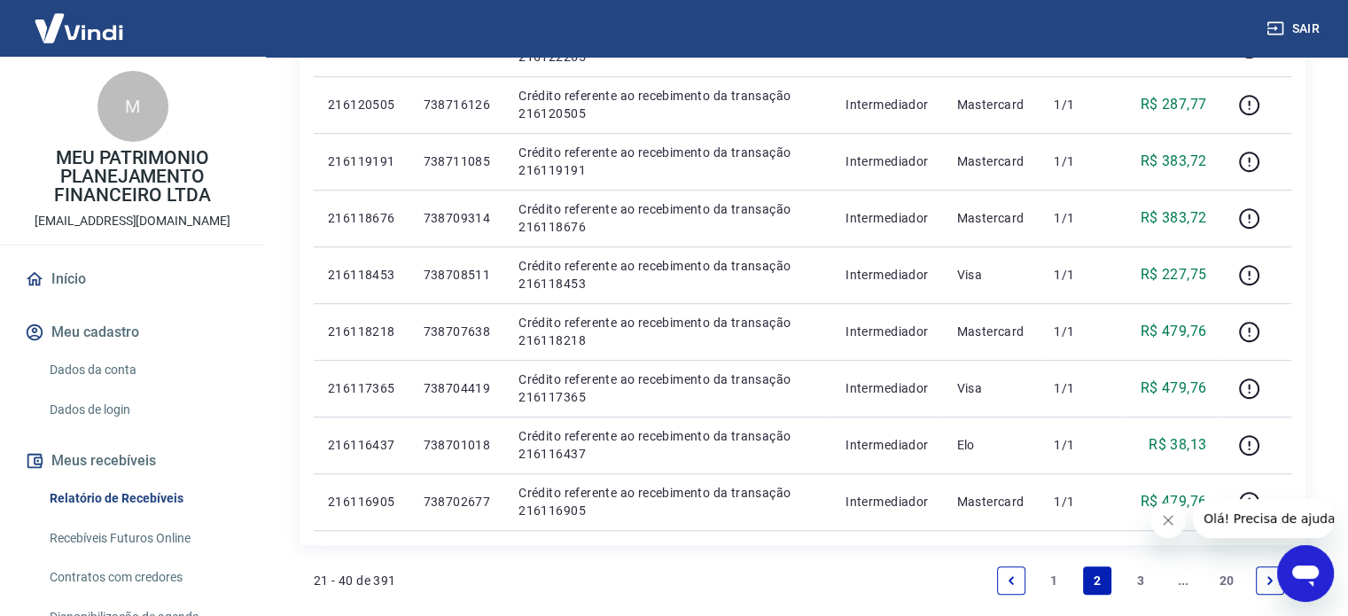
scroll to position [1227, 0]
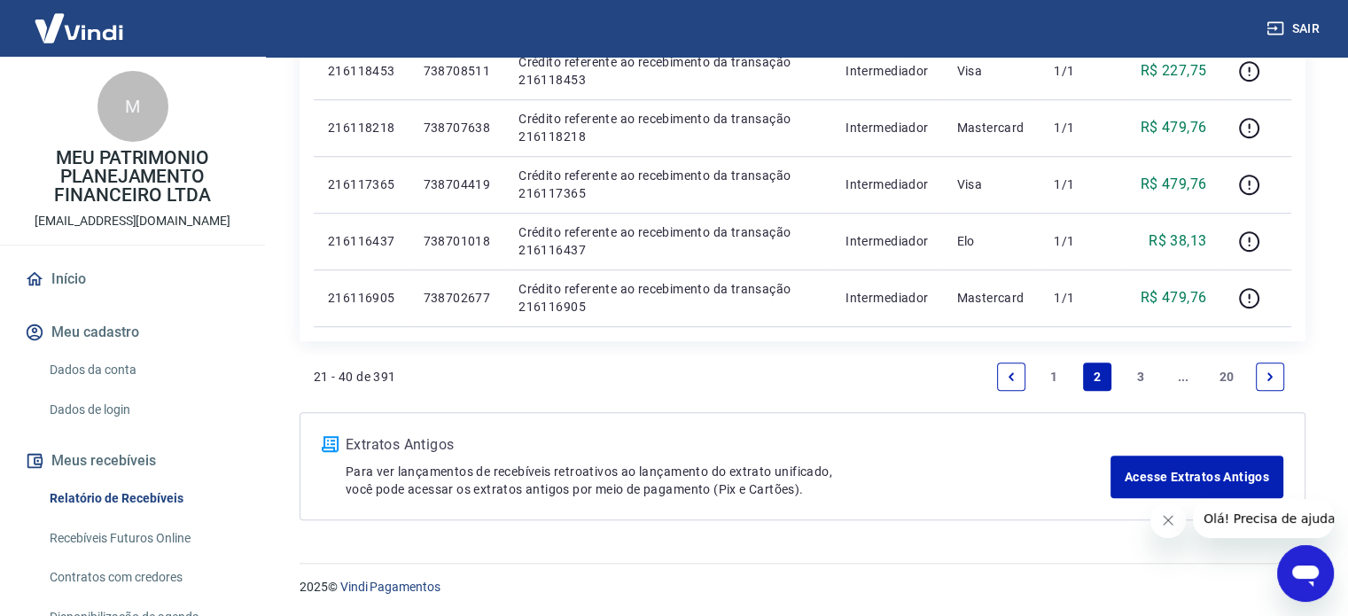
click at [1286, 381] on li "Pagination" at bounding box center [1270, 376] width 43 height 43
click at [1283, 382] on li "Pagination" at bounding box center [1270, 376] width 43 height 43
click at [1274, 382] on link "Next page" at bounding box center [1270, 376] width 28 height 28
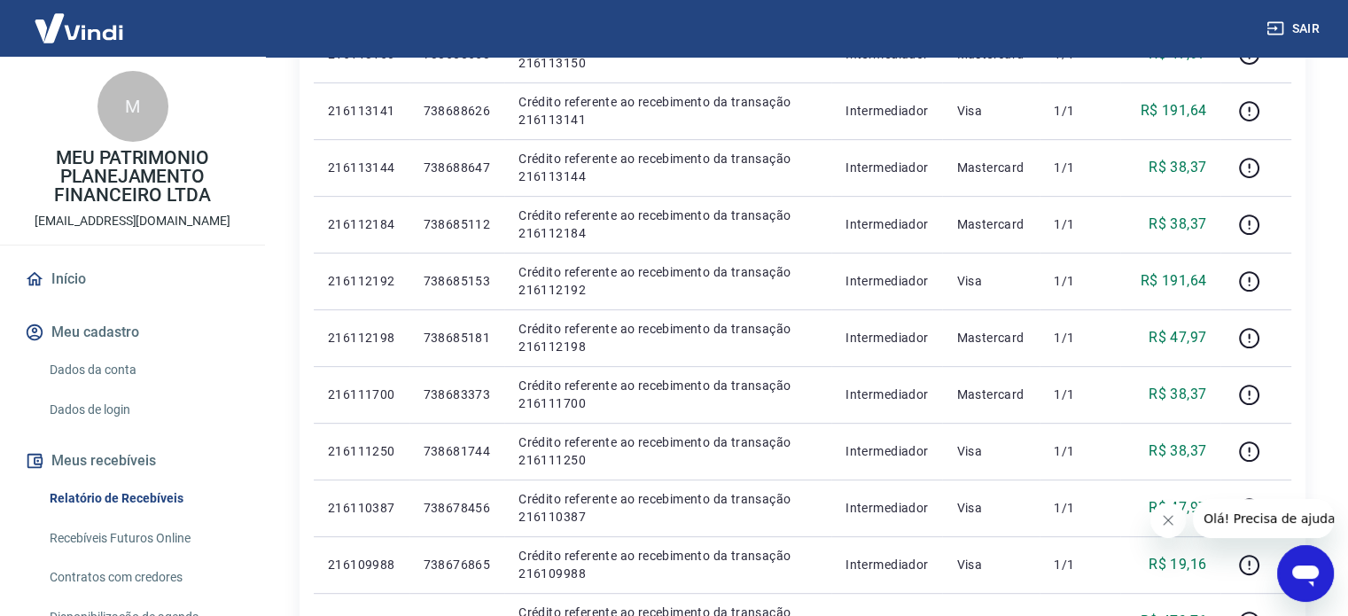
scroll to position [1227, 0]
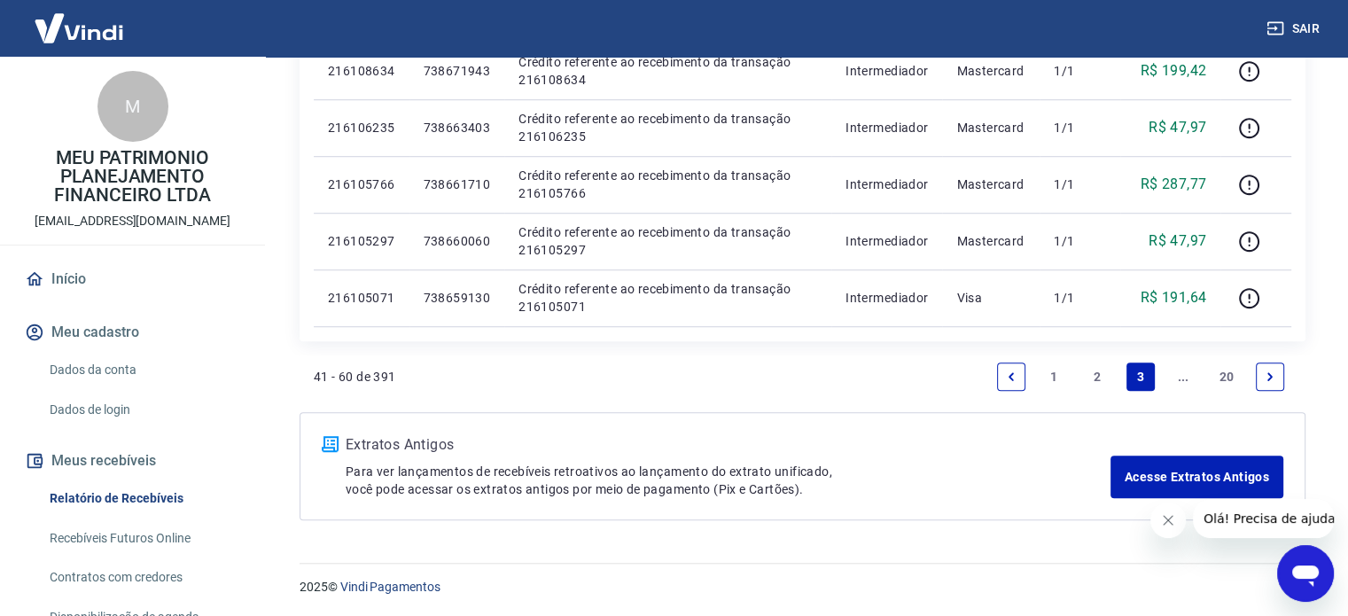
click at [1269, 366] on link "Next page" at bounding box center [1270, 376] width 28 height 28
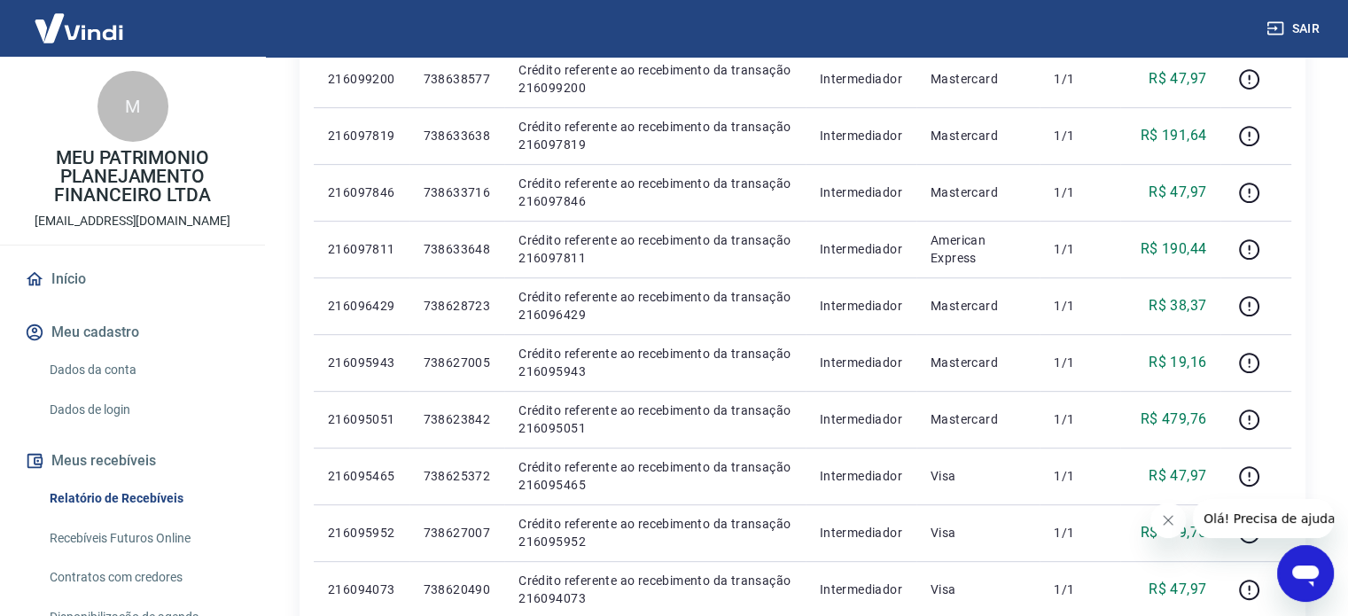
scroll to position [1227, 0]
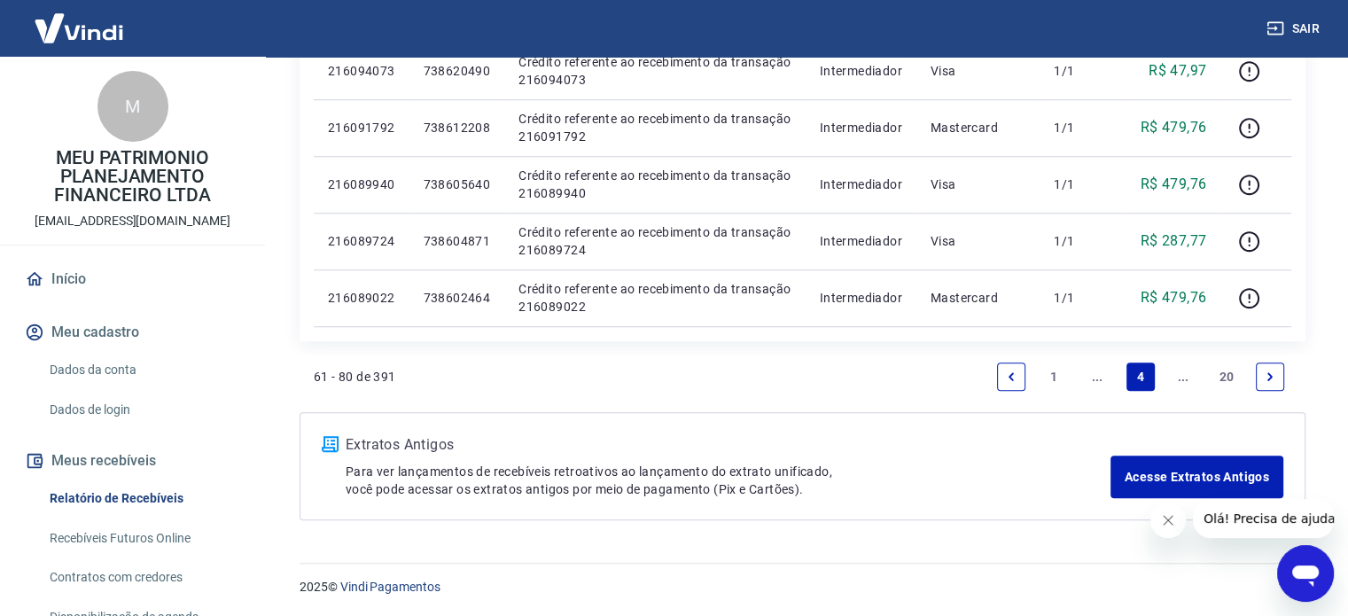
click at [1265, 381] on icon "Next page" at bounding box center [1270, 376] width 12 height 12
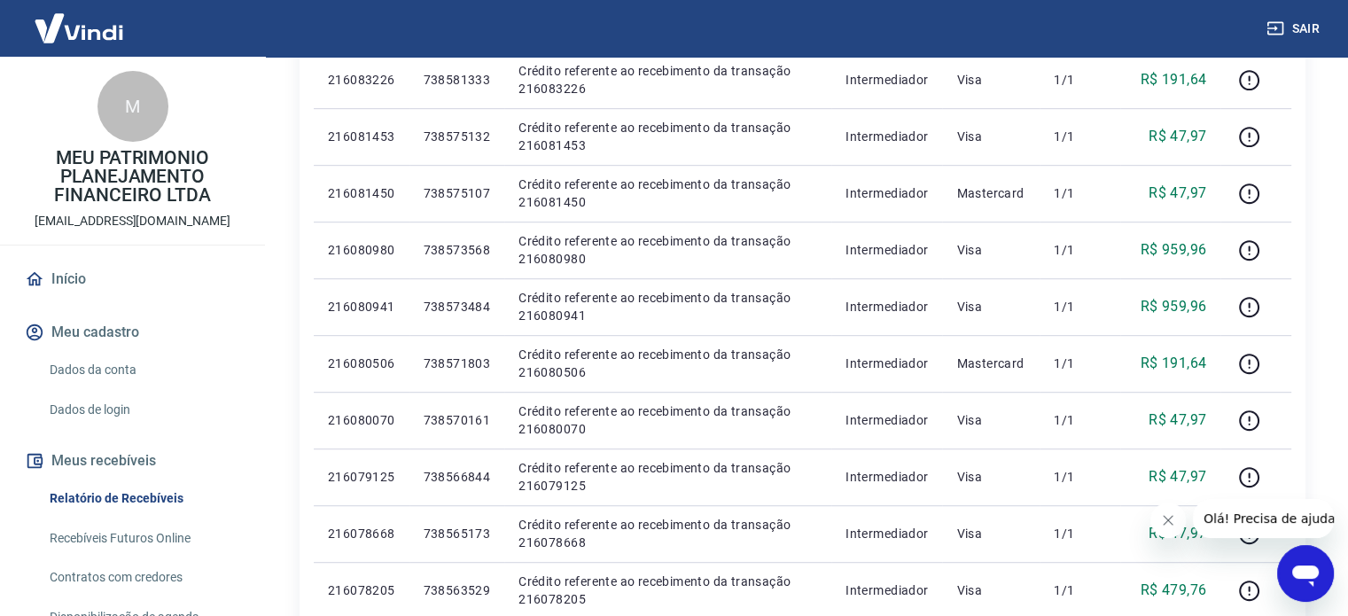
scroll to position [1227, 0]
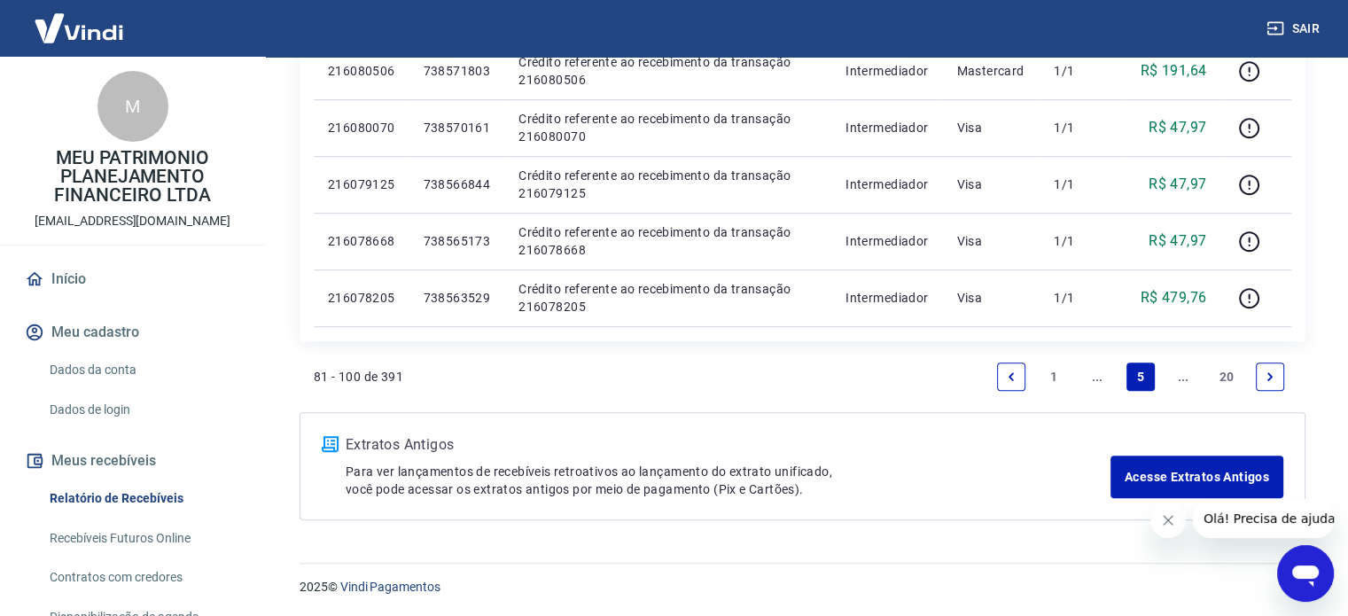
click at [1266, 374] on icon "Next page" at bounding box center [1270, 376] width 12 height 12
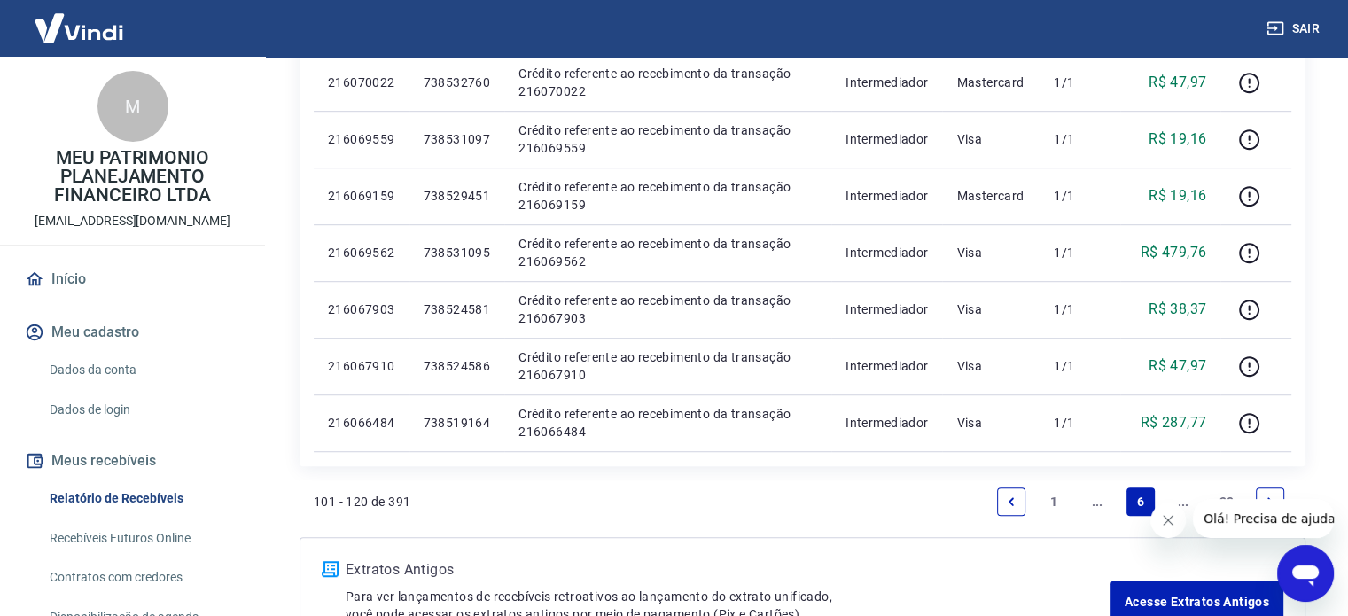
scroll to position [1227, 0]
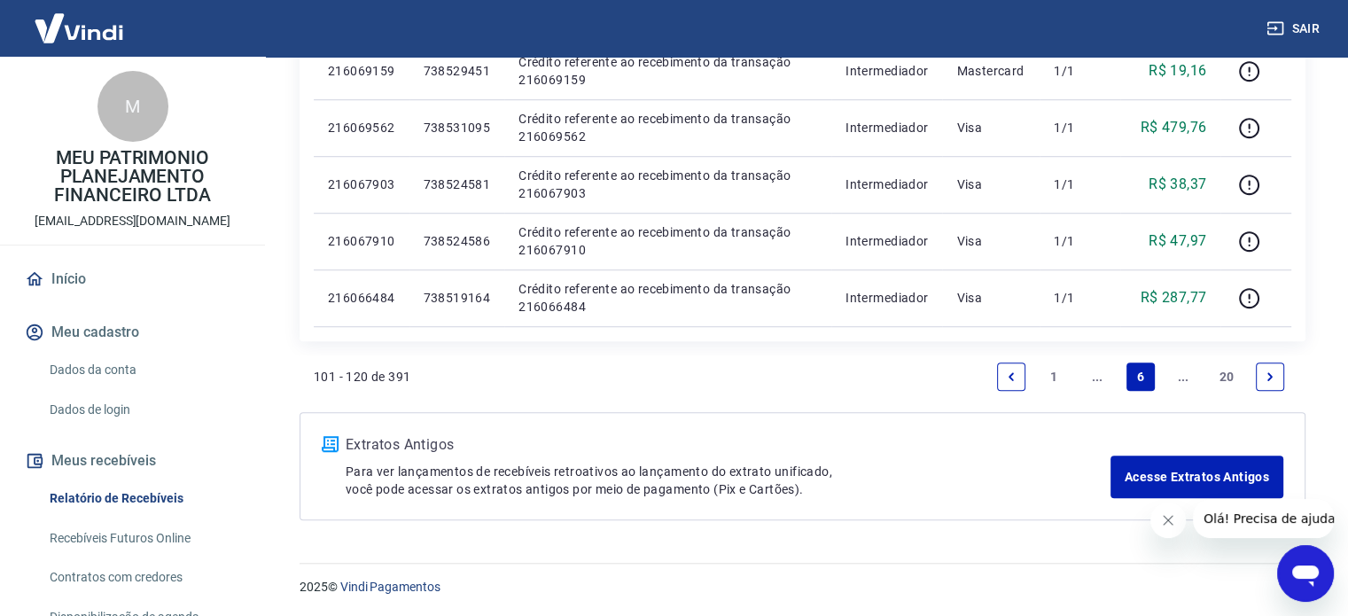
click at [1251, 382] on li "Pagination" at bounding box center [1270, 376] width 43 height 43
click at [1262, 380] on link "Next page" at bounding box center [1270, 376] width 28 height 28
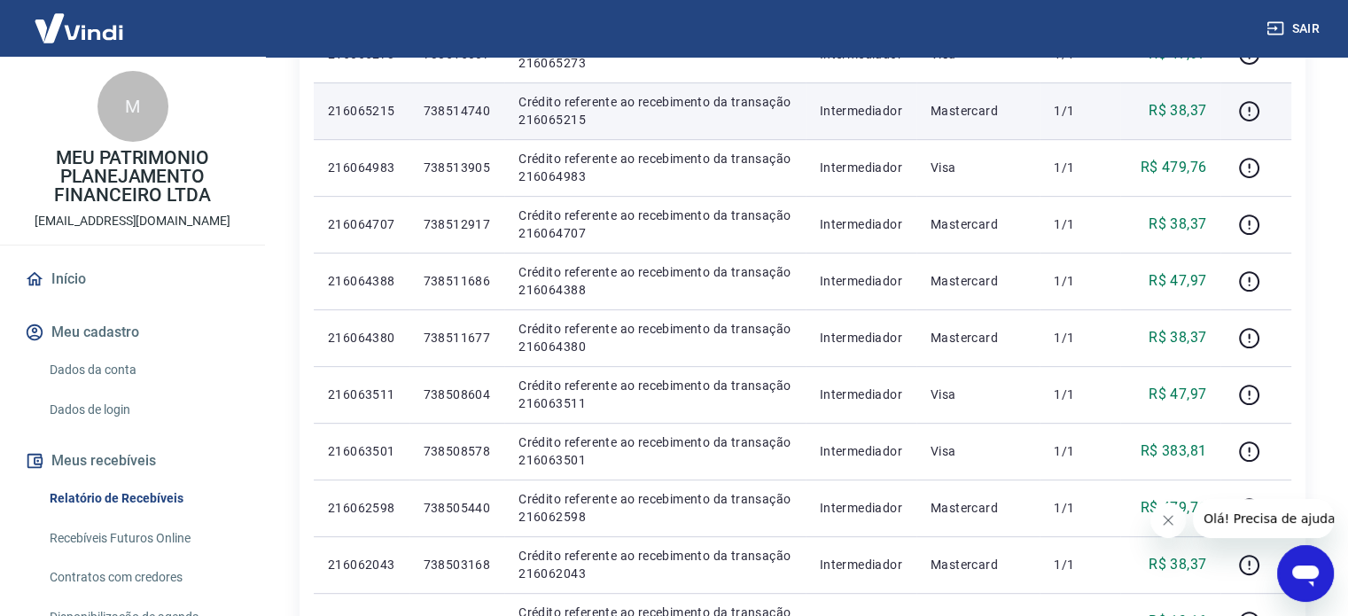
scroll to position [1227, 0]
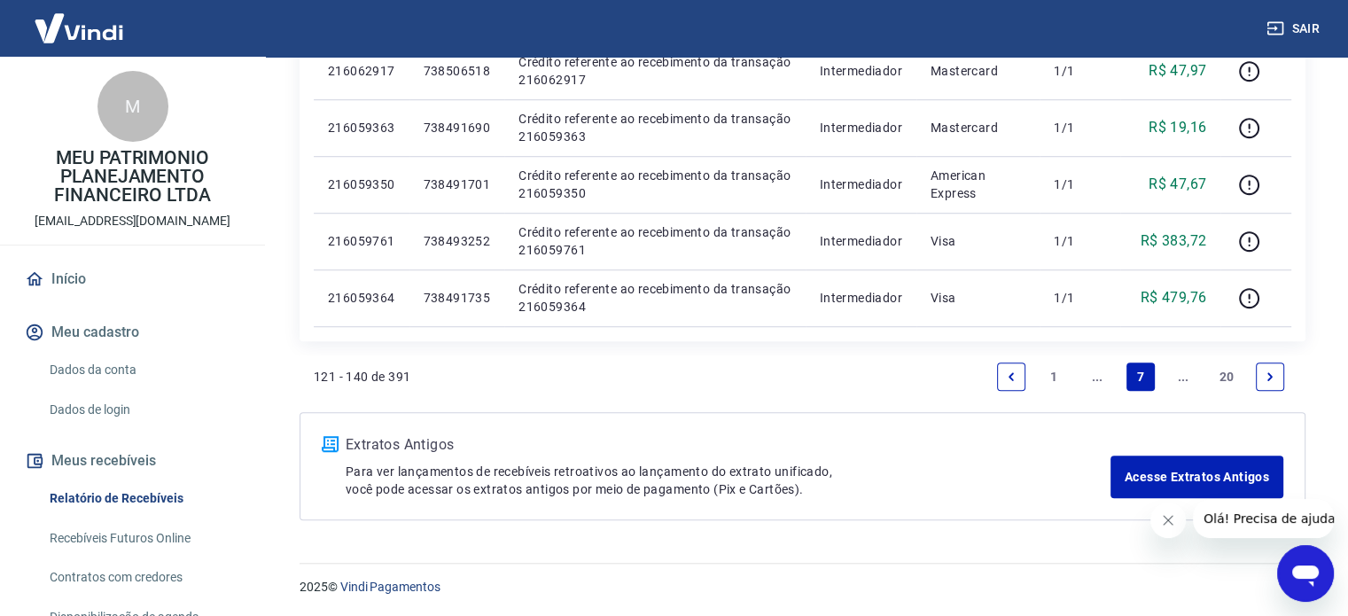
click at [1265, 378] on icon "Next page" at bounding box center [1270, 376] width 12 height 12
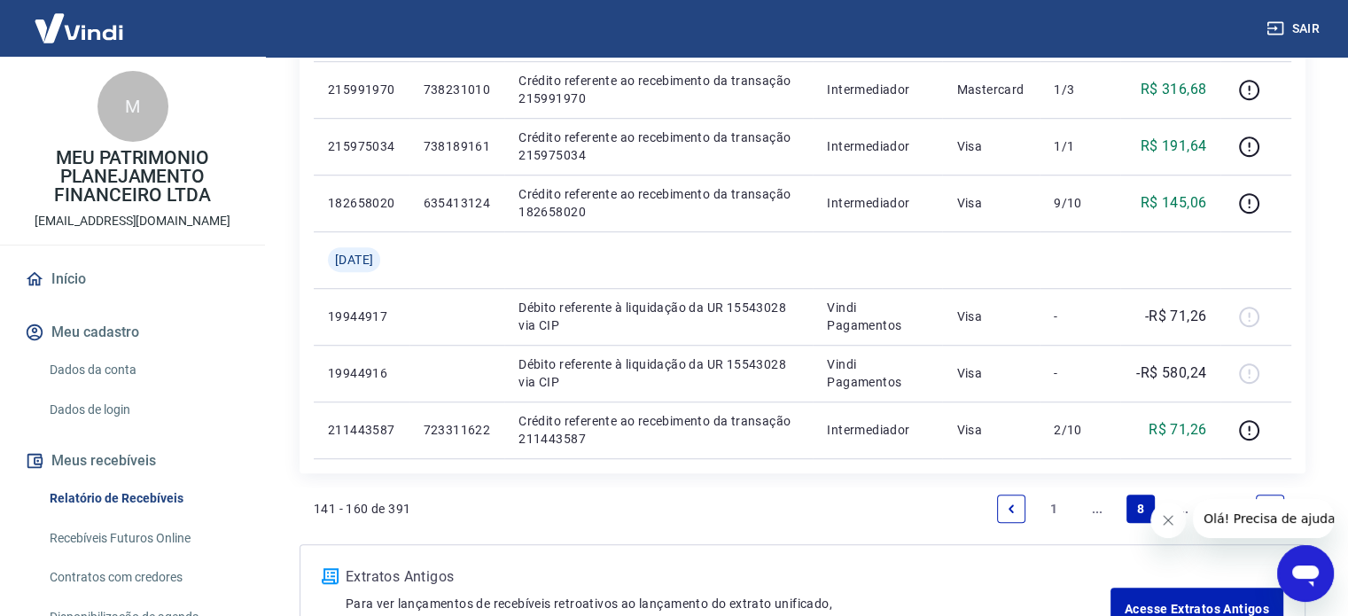
scroll to position [1241, 0]
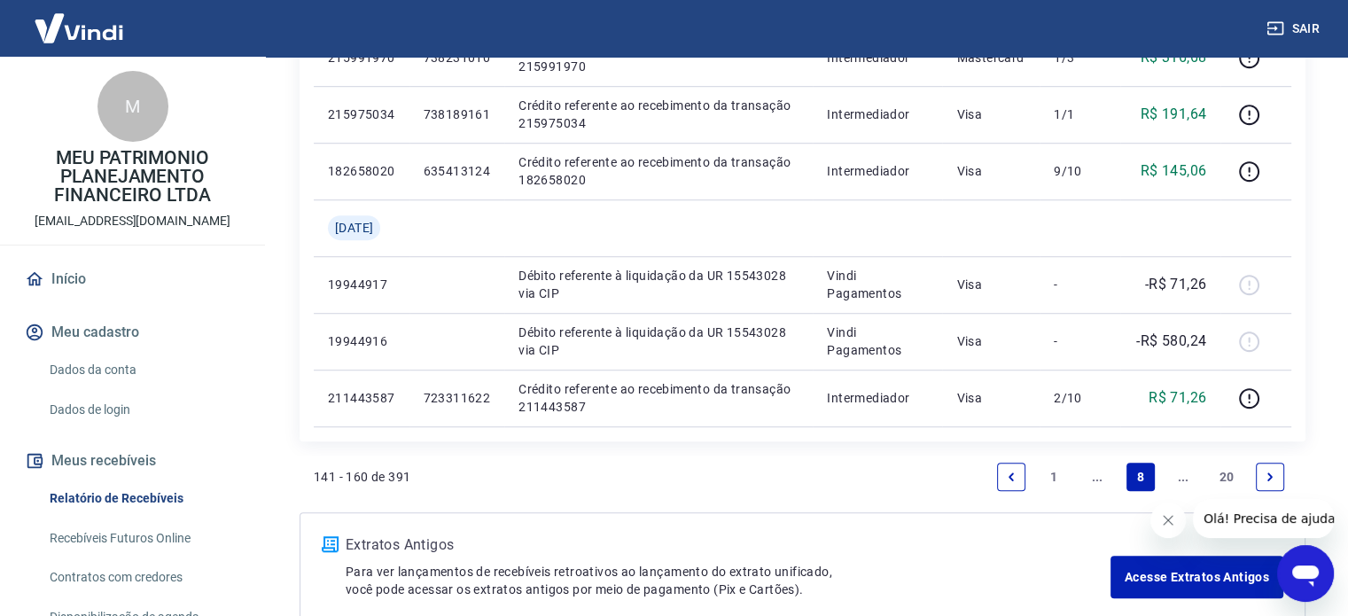
click at [1275, 467] on link "Next page" at bounding box center [1270, 477] width 28 height 28
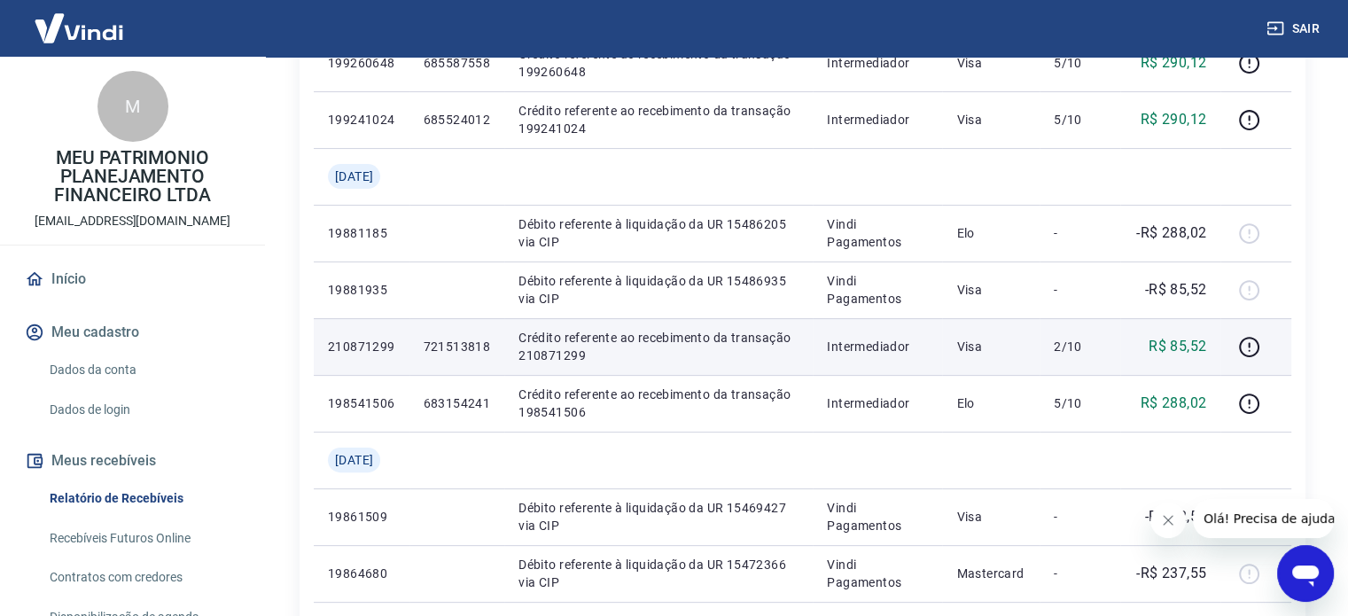
scroll to position [266, 0]
